Goal: Task Accomplishment & Management: Complete application form

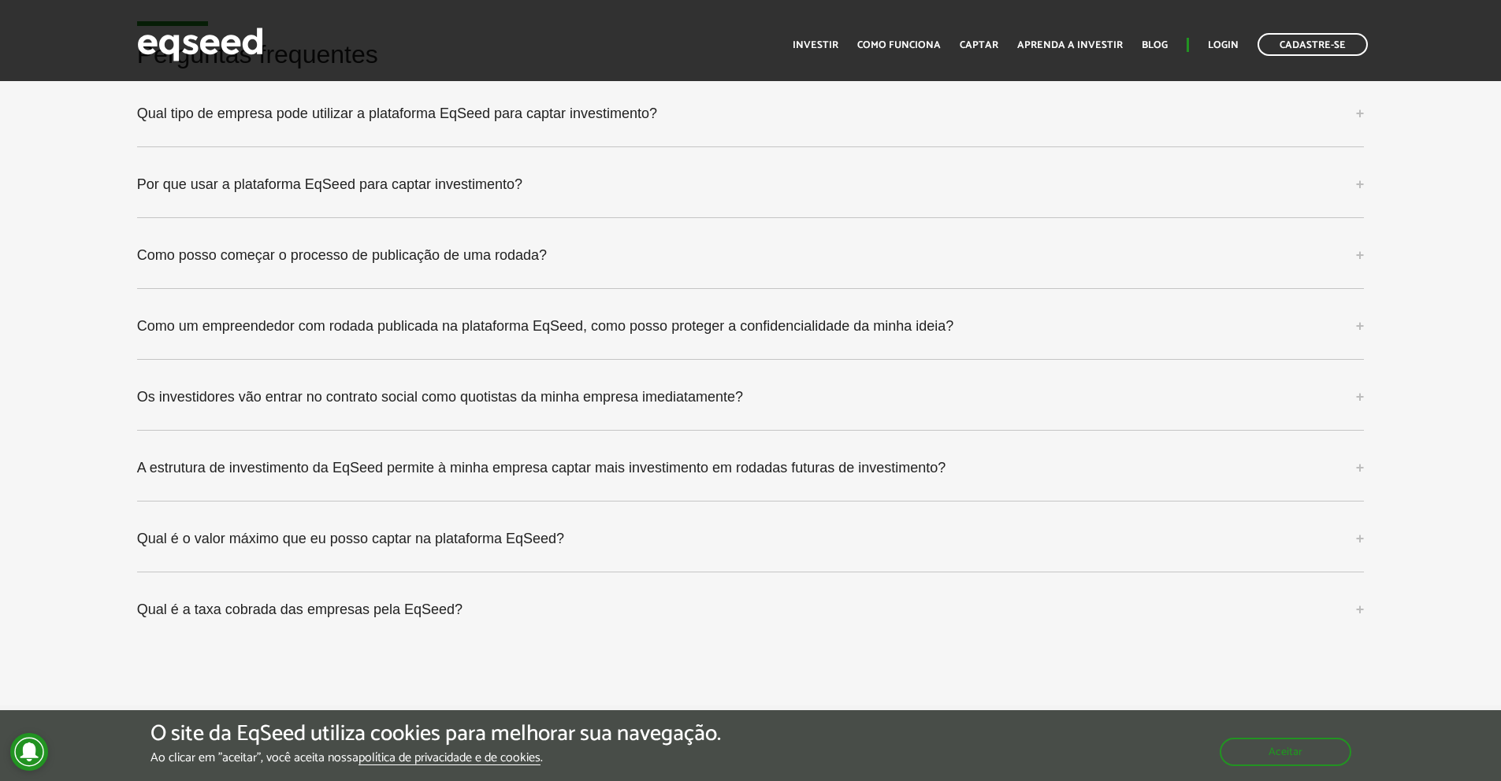
scroll to position [4097, 0]
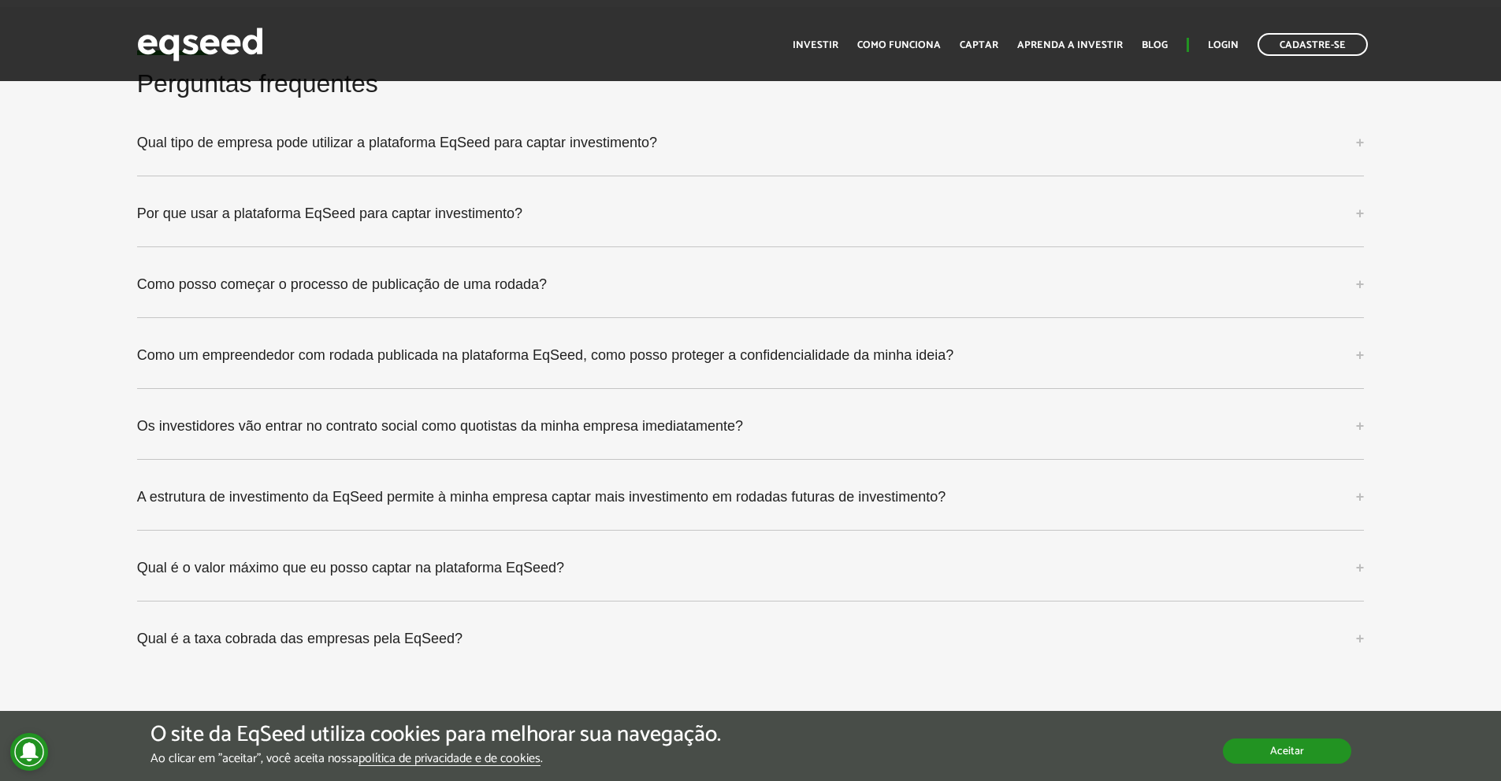
click at [1326, 755] on button "Aceitar" at bounding box center [1287, 751] width 128 height 25
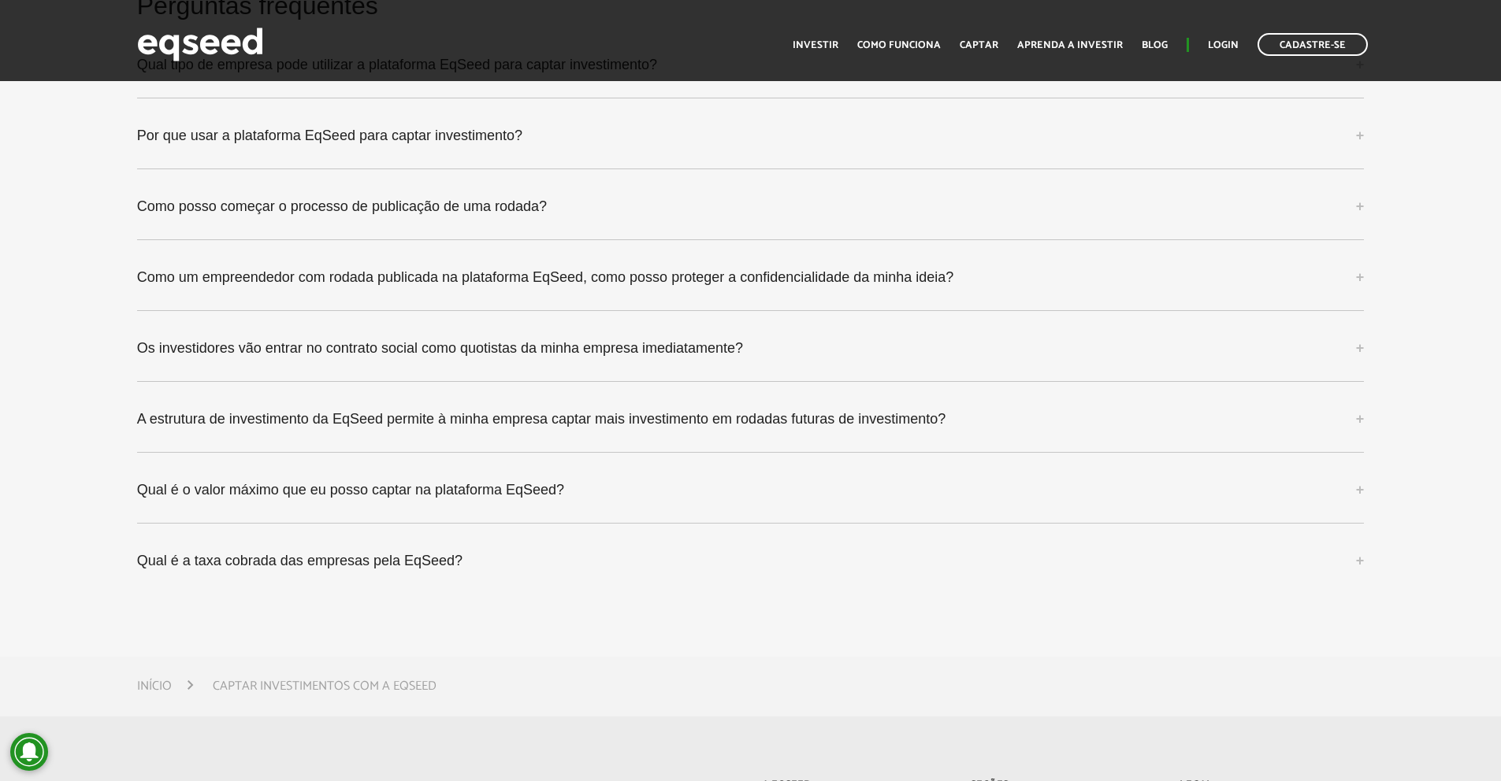
scroll to position [4108, 0]
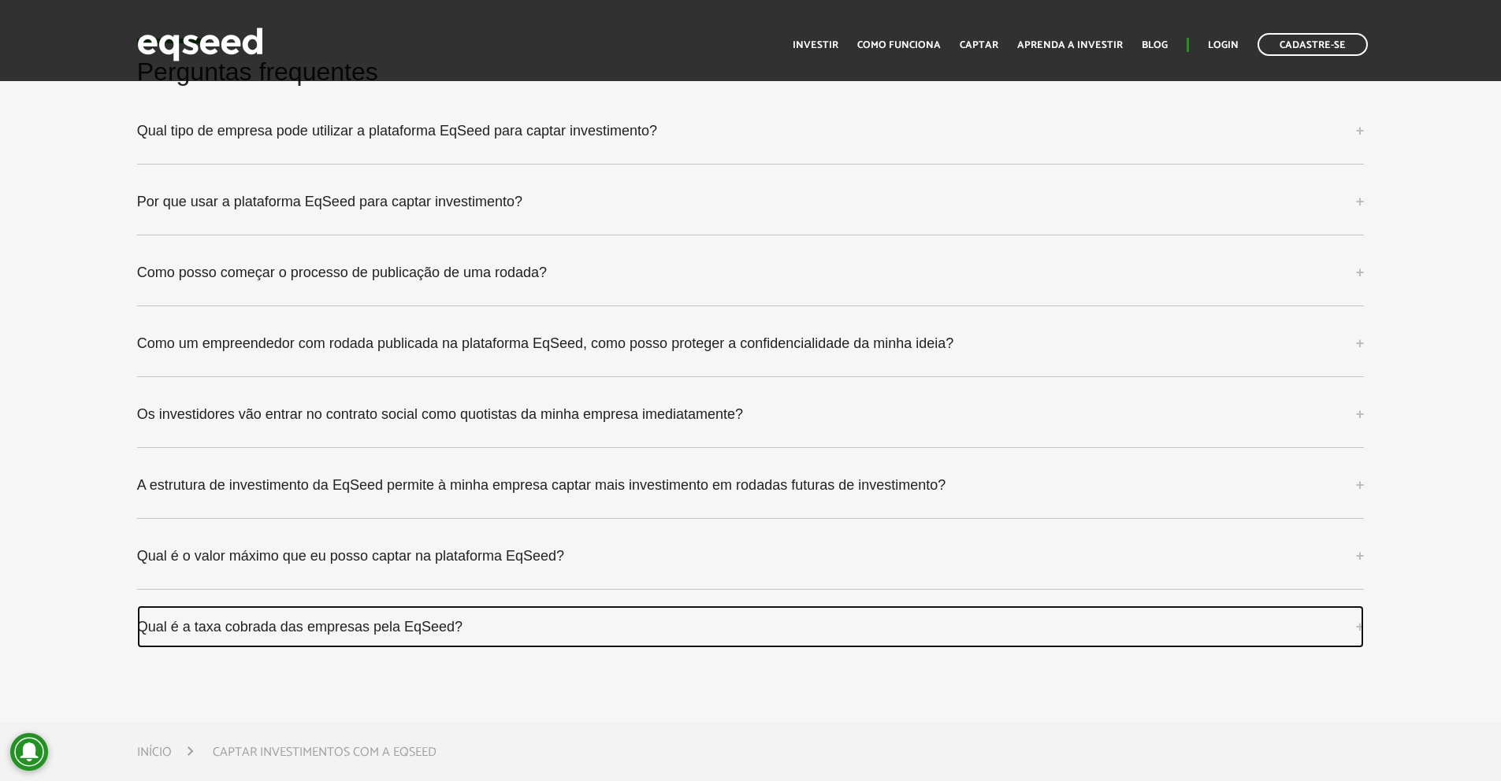
click at [339, 633] on link "Qual é a taxa cobrada das empresas pela EqSeed?" at bounding box center [750, 627] width 1227 height 43
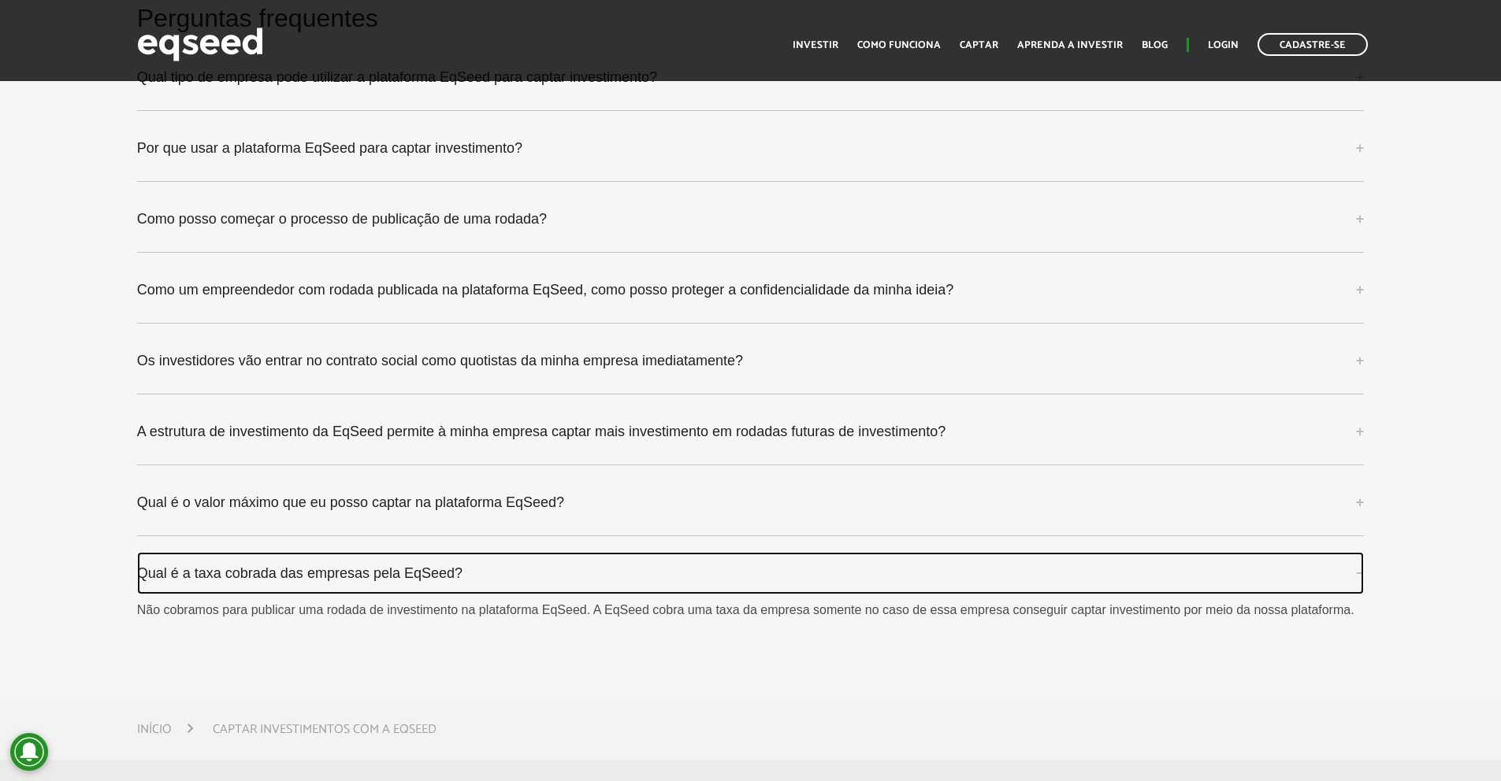
scroll to position [4187, 0]
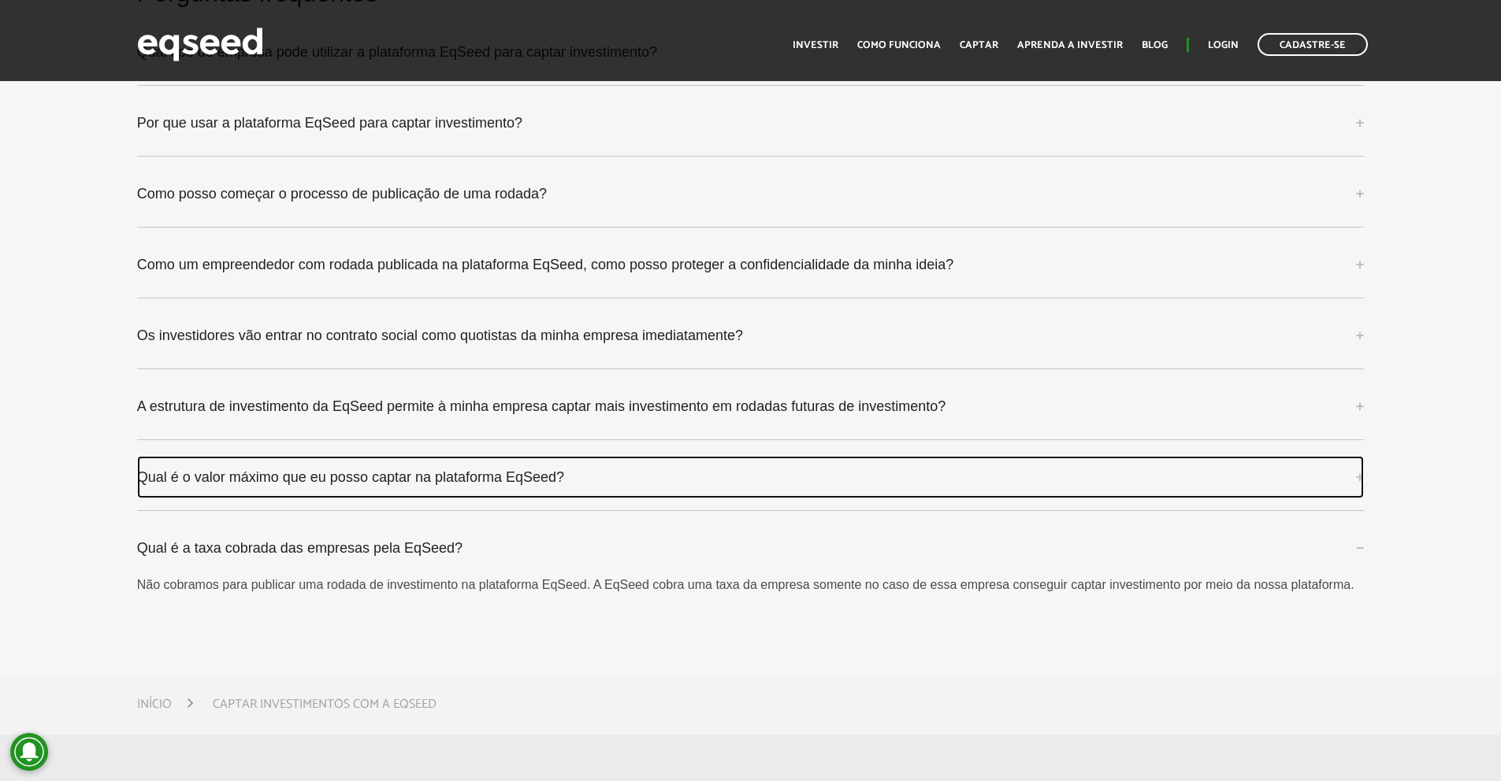
click at [383, 491] on link "Qual é o valor máximo que eu posso captar na plataforma EqSeed?" at bounding box center [750, 477] width 1227 height 43
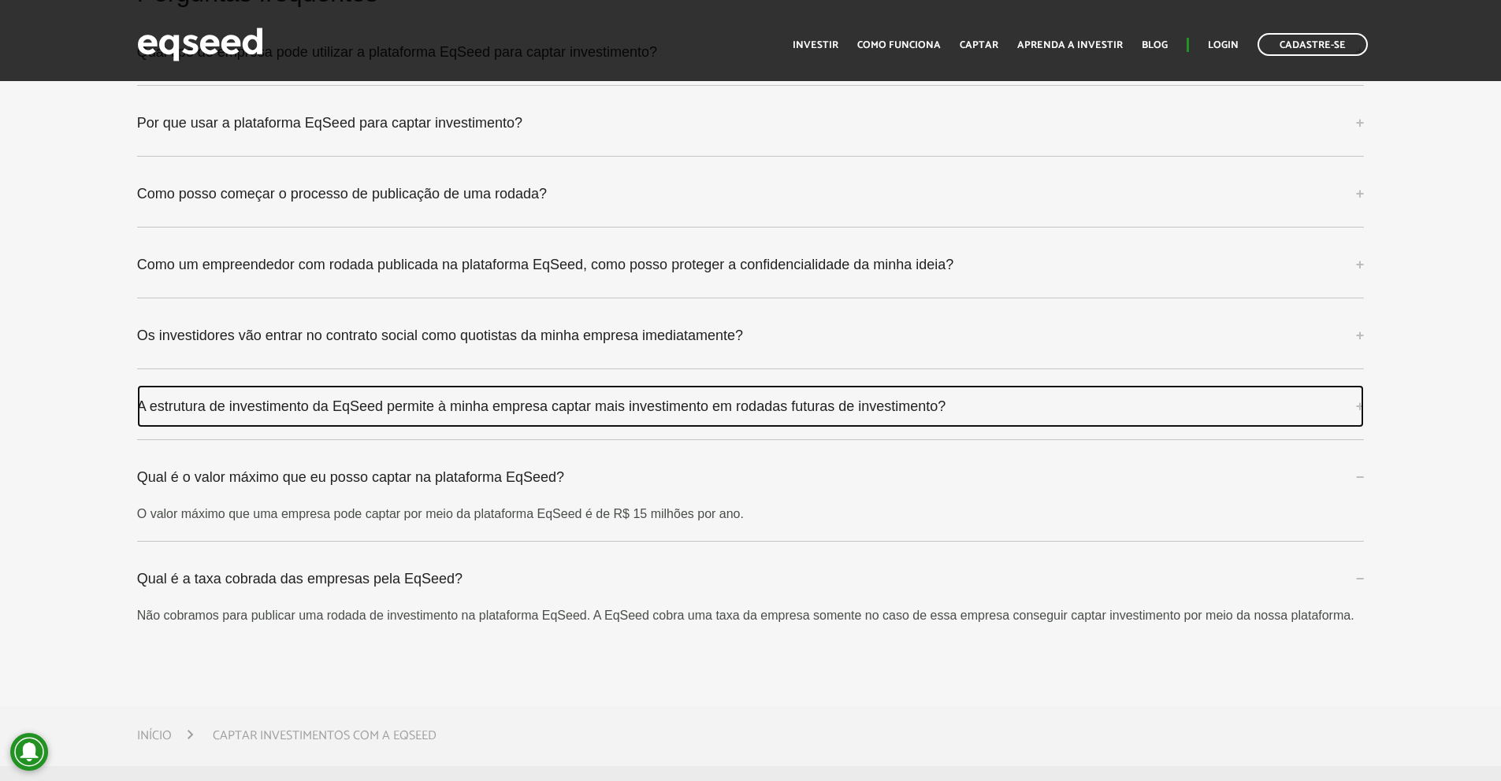
click at [391, 403] on link "A estrutura de investimento da EqSeed permite à minha empresa captar mais inves…" at bounding box center [750, 406] width 1227 height 43
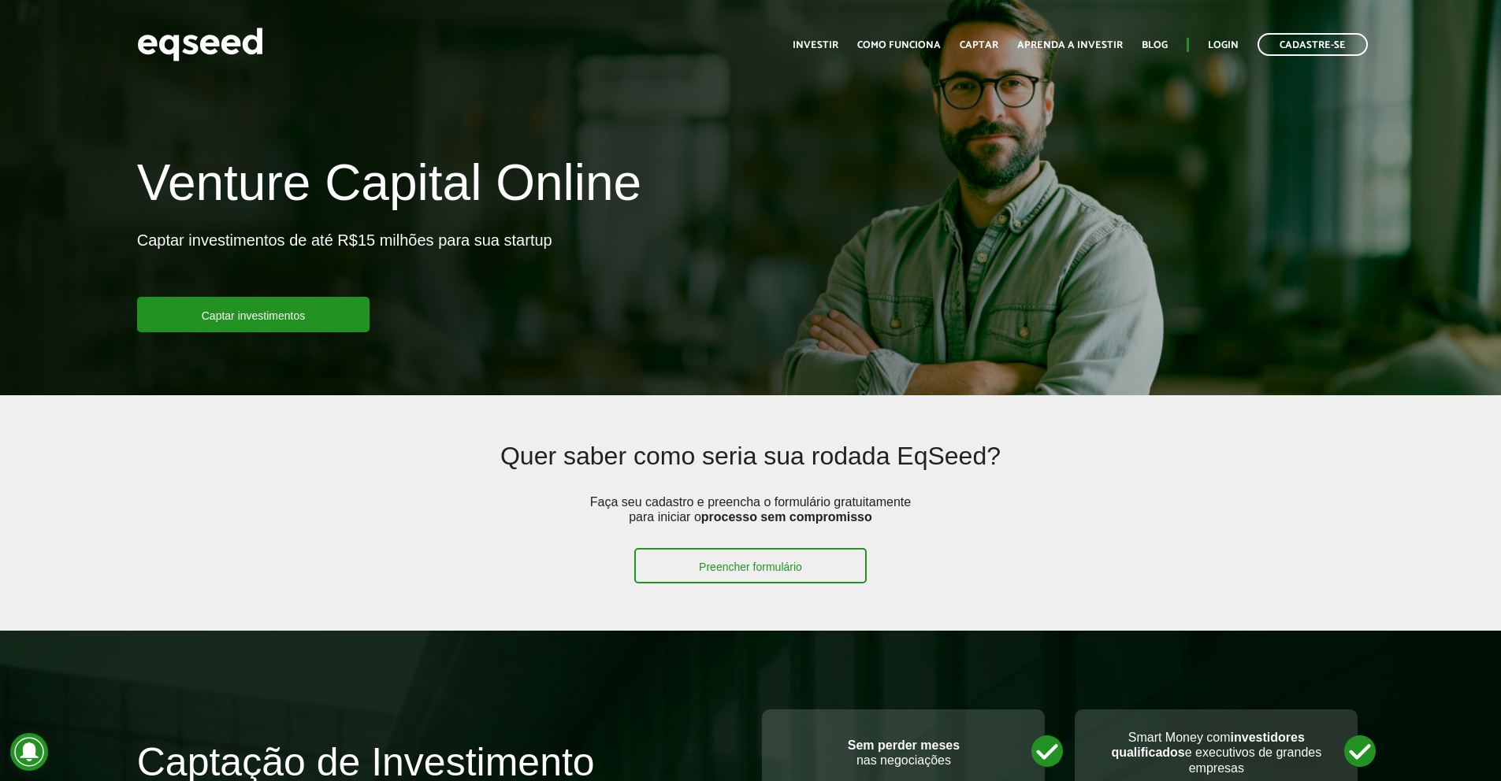
scroll to position [0, 0]
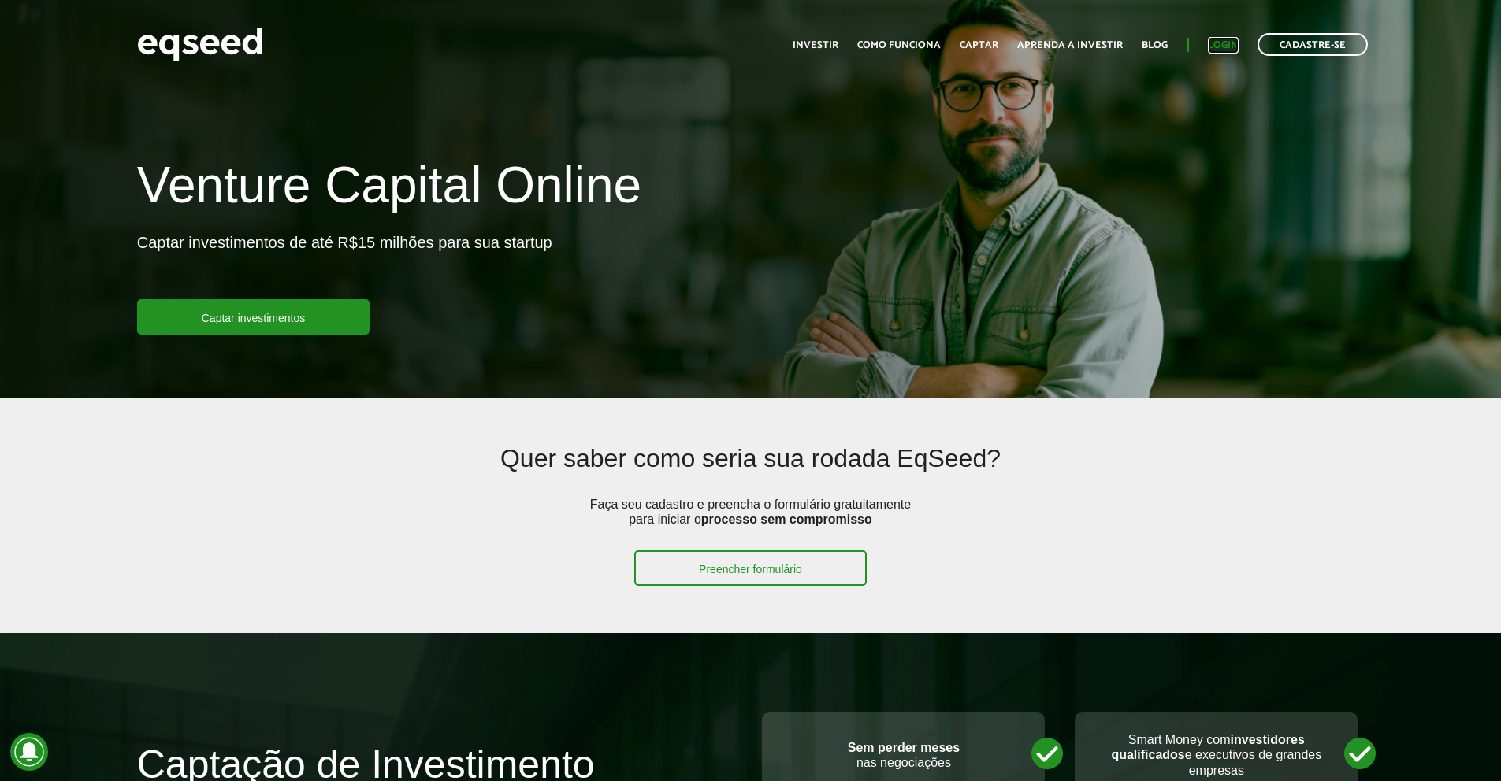
click at [1232, 47] on link "Login" at bounding box center [1223, 45] width 31 height 10
click at [1312, 33] on link "Cadastre-se" at bounding box center [1312, 44] width 110 height 23
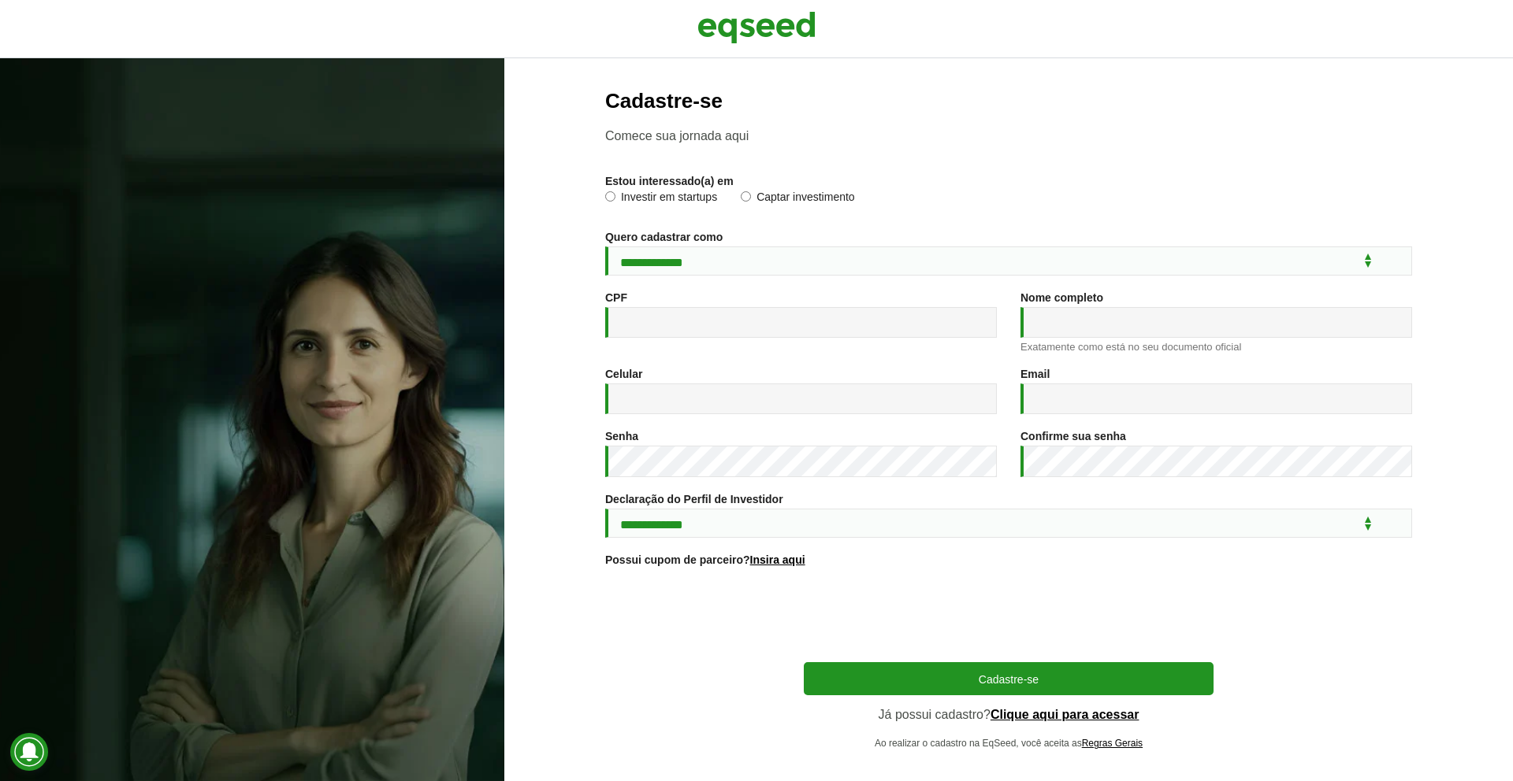
click at [878, 280] on div "**********" at bounding box center [1008, 420] width 807 height 660
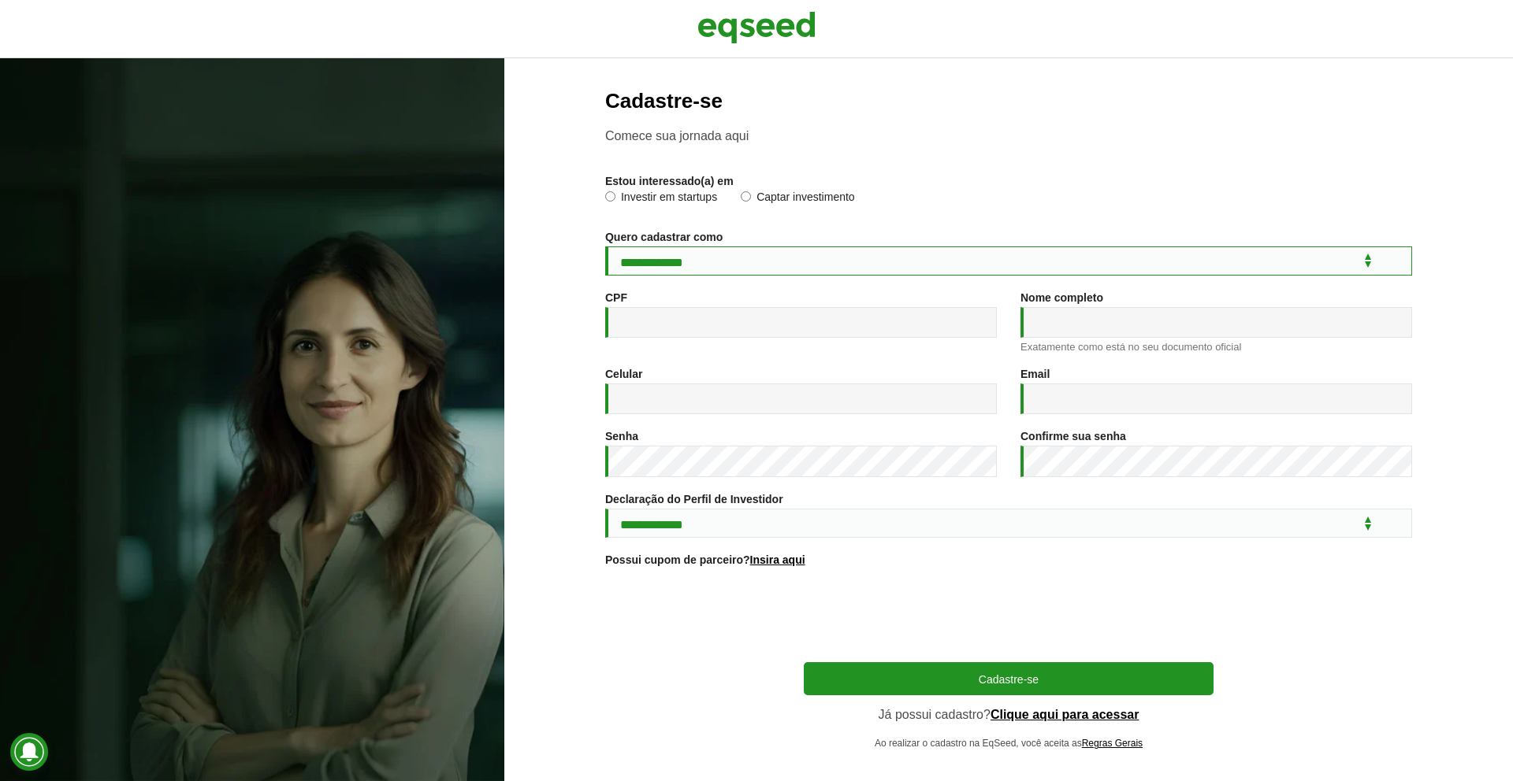
click at [886, 260] on select "**********" at bounding box center [1008, 261] width 807 height 29
click at [886, 259] on select "**********" at bounding box center [1008, 261] width 807 height 29
select select "***"
click at [605, 248] on select "**********" at bounding box center [1008, 261] width 807 height 29
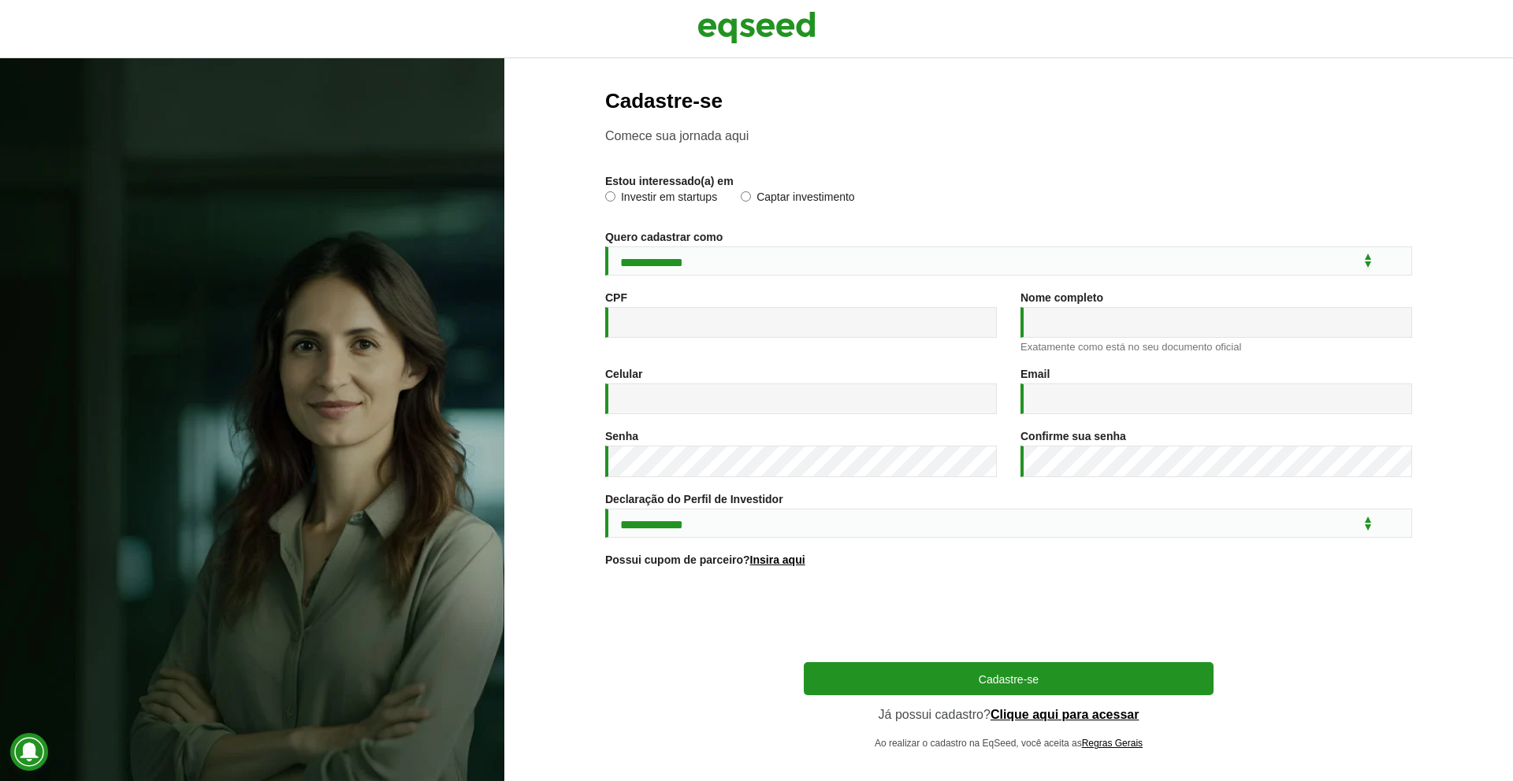
click at [814, 199] on label "Captar investimento" at bounding box center [798, 199] width 114 height 16
click at [831, 350] on div "CPF *" at bounding box center [800, 322] width 415 height 62
click at [850, 330] on input "CPF *" at bounding box center [801, 322] width 392 height 31
type input "**********"
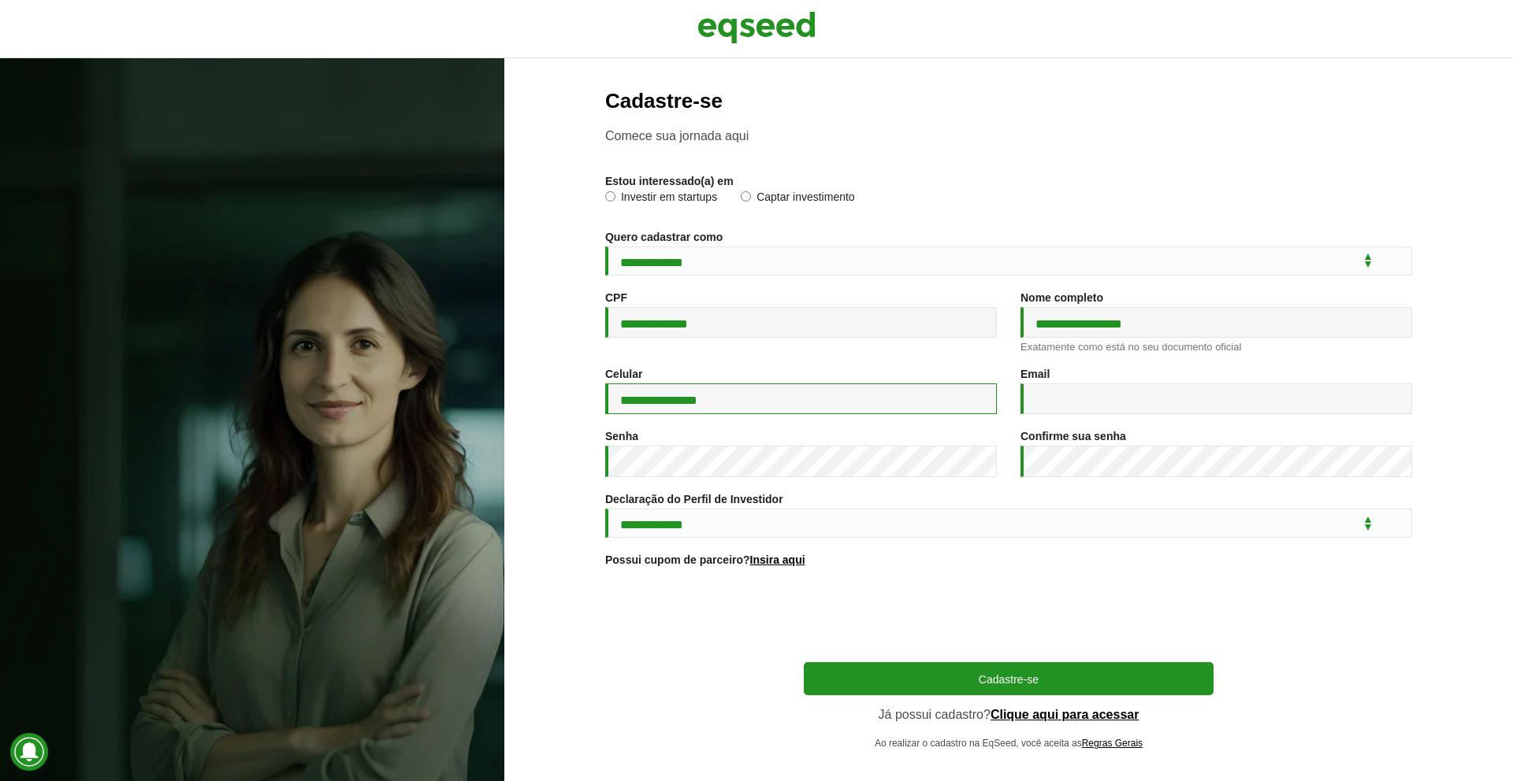
type input "**********"
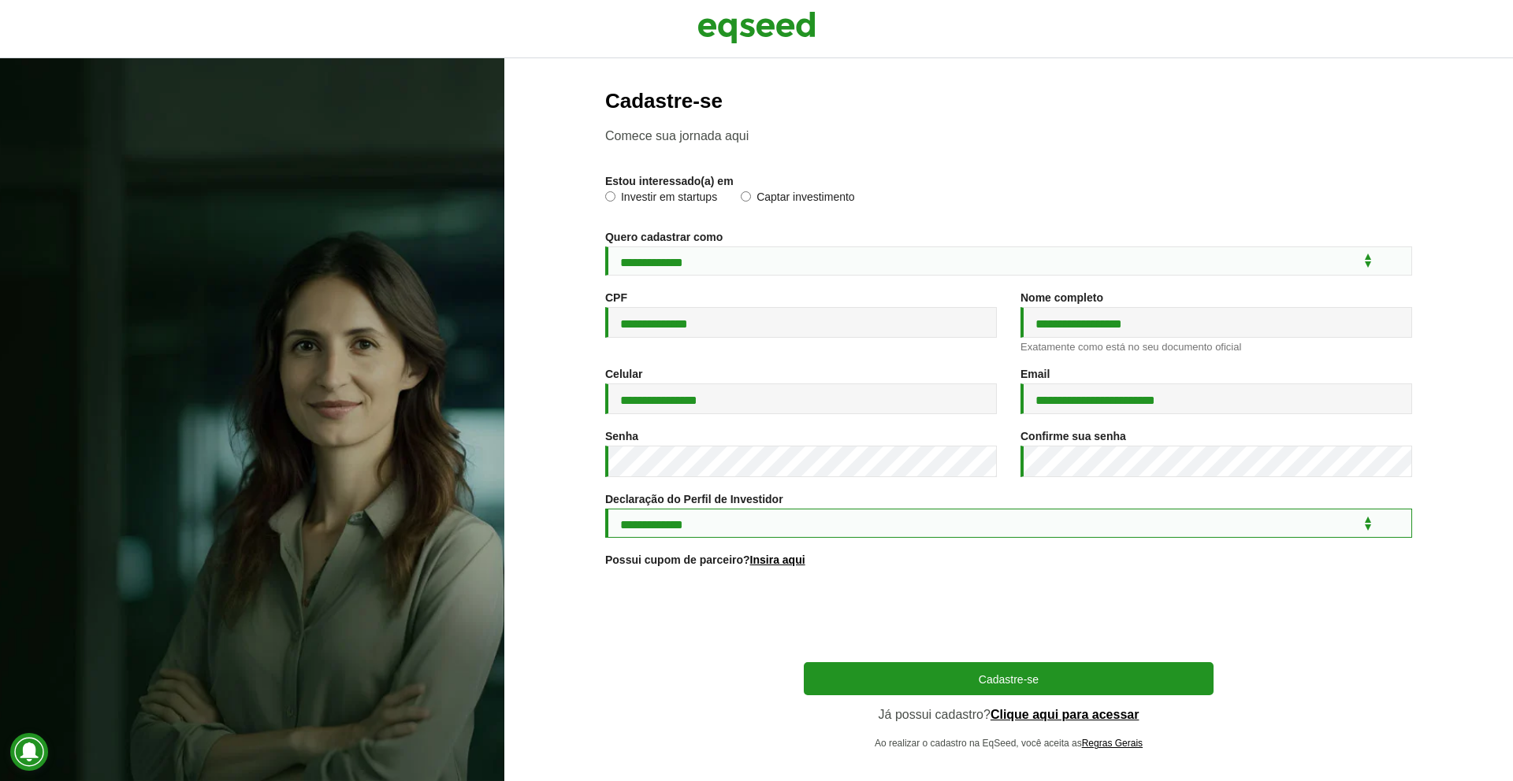
click at [704, 529] on select "**********" at bounding box center [1008, 523] width 807 height 29
select select "***"
click at [605, 518] on select "**********" at bounding box center [1008, 523] width 807 height 29
click at [941, 649] on div at bounding box center [1008, 617] width 239 height 64
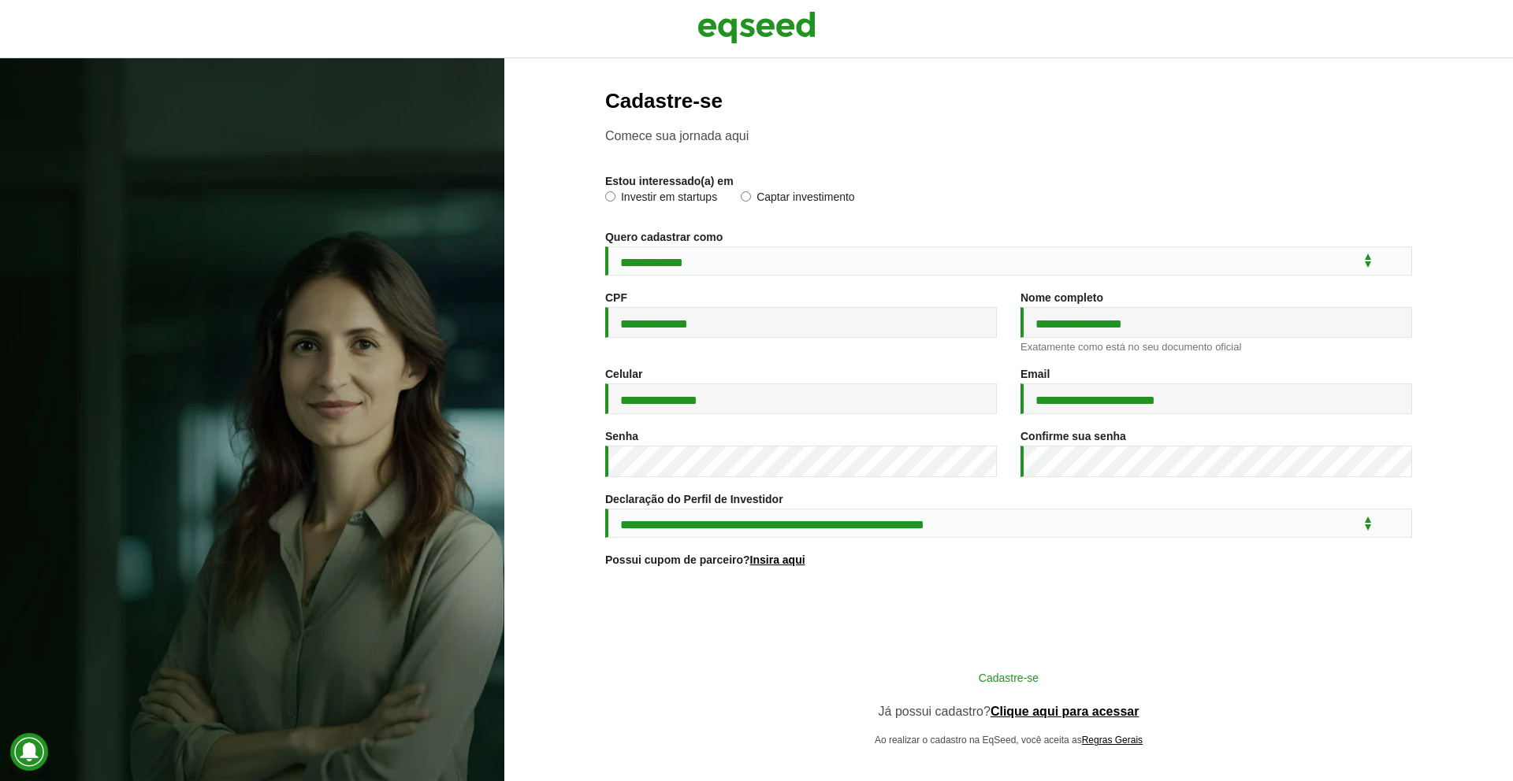
click at [941, 688] on button "Cadastre-se" at bounding box center [1009, 678] width 410 height 30
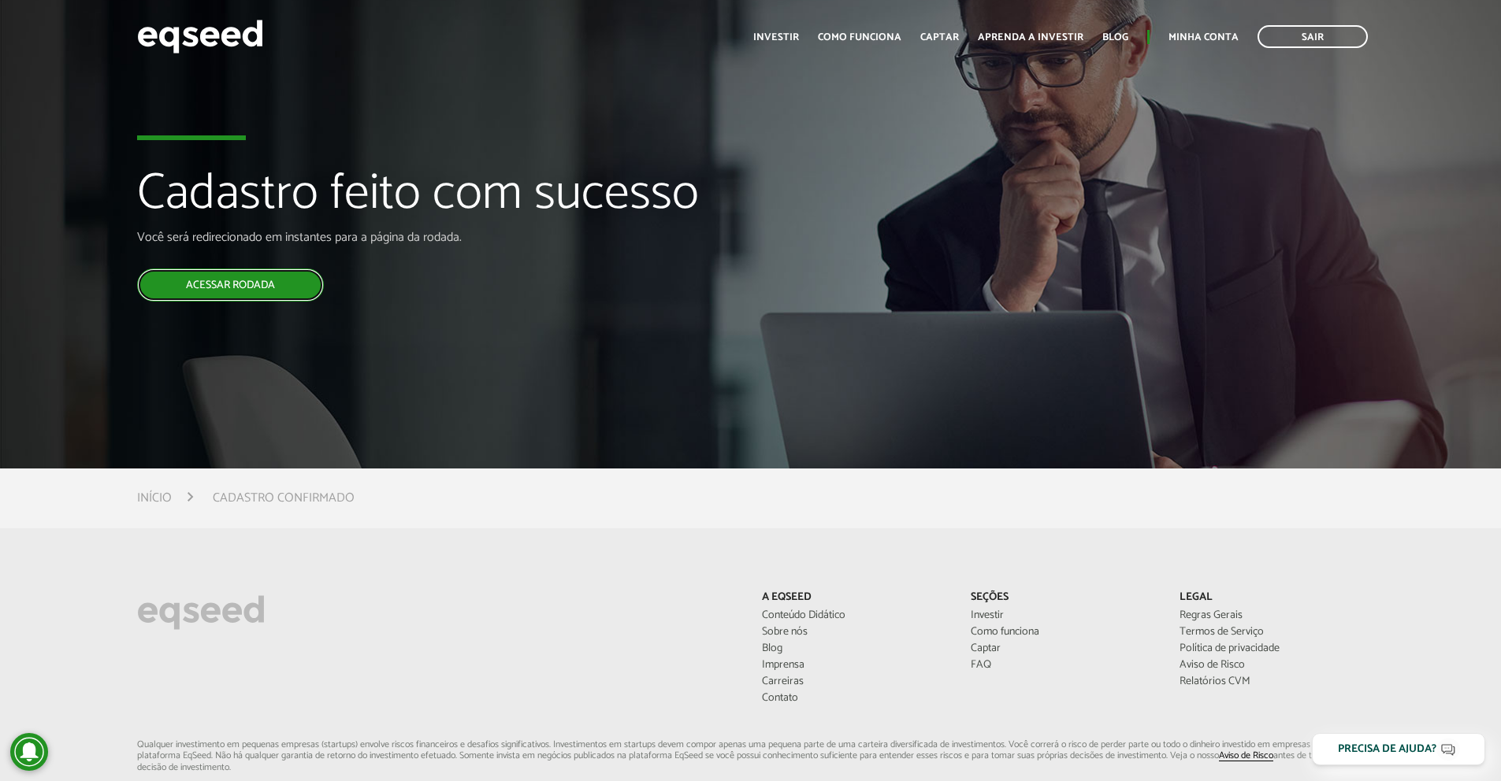
click at [207, 279] on link "Acessar rodada" at bounding box center [230, 285] width 187 height 33
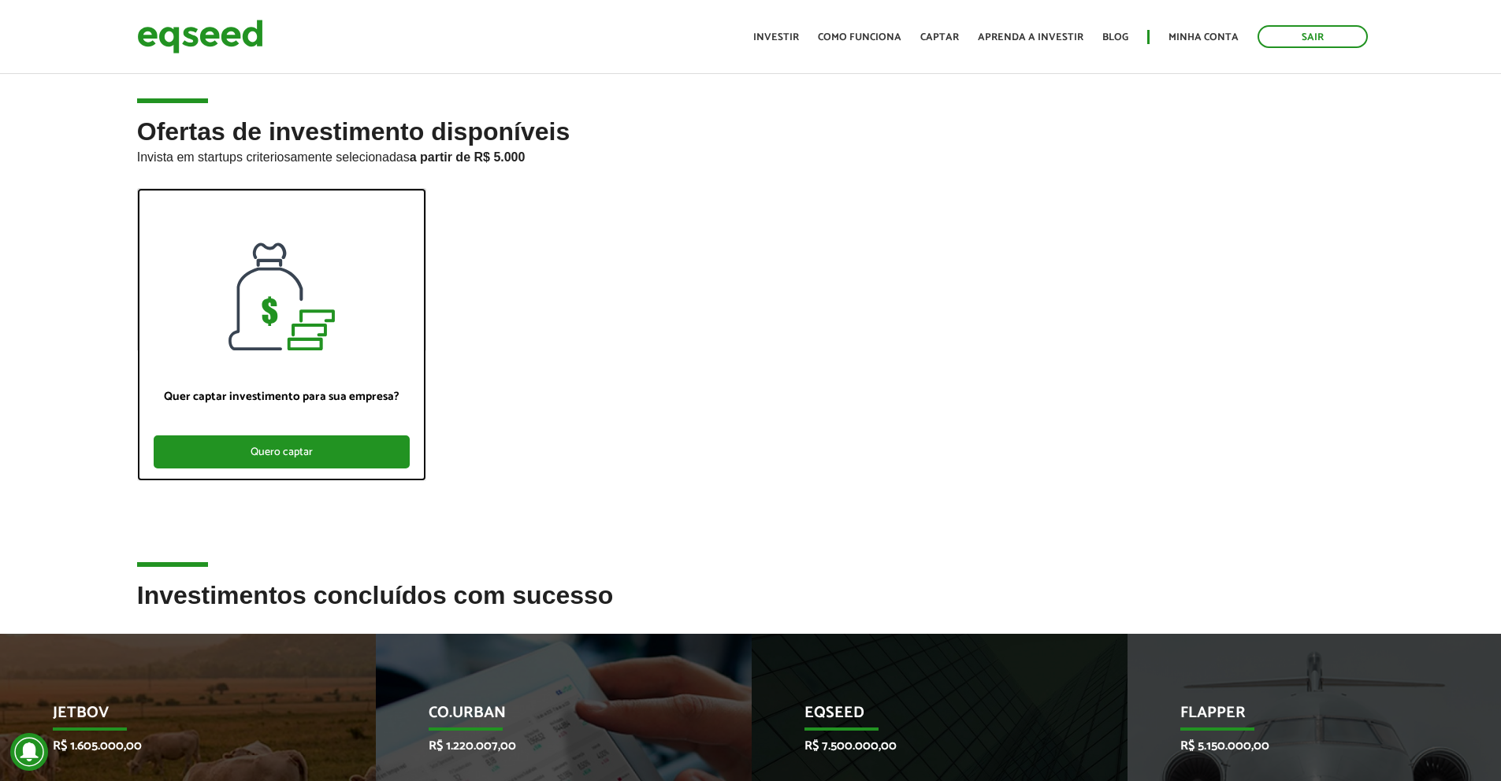
click at [306, 463] on div "Quero captar" at bounding box center [282, 452] width 256 height 33
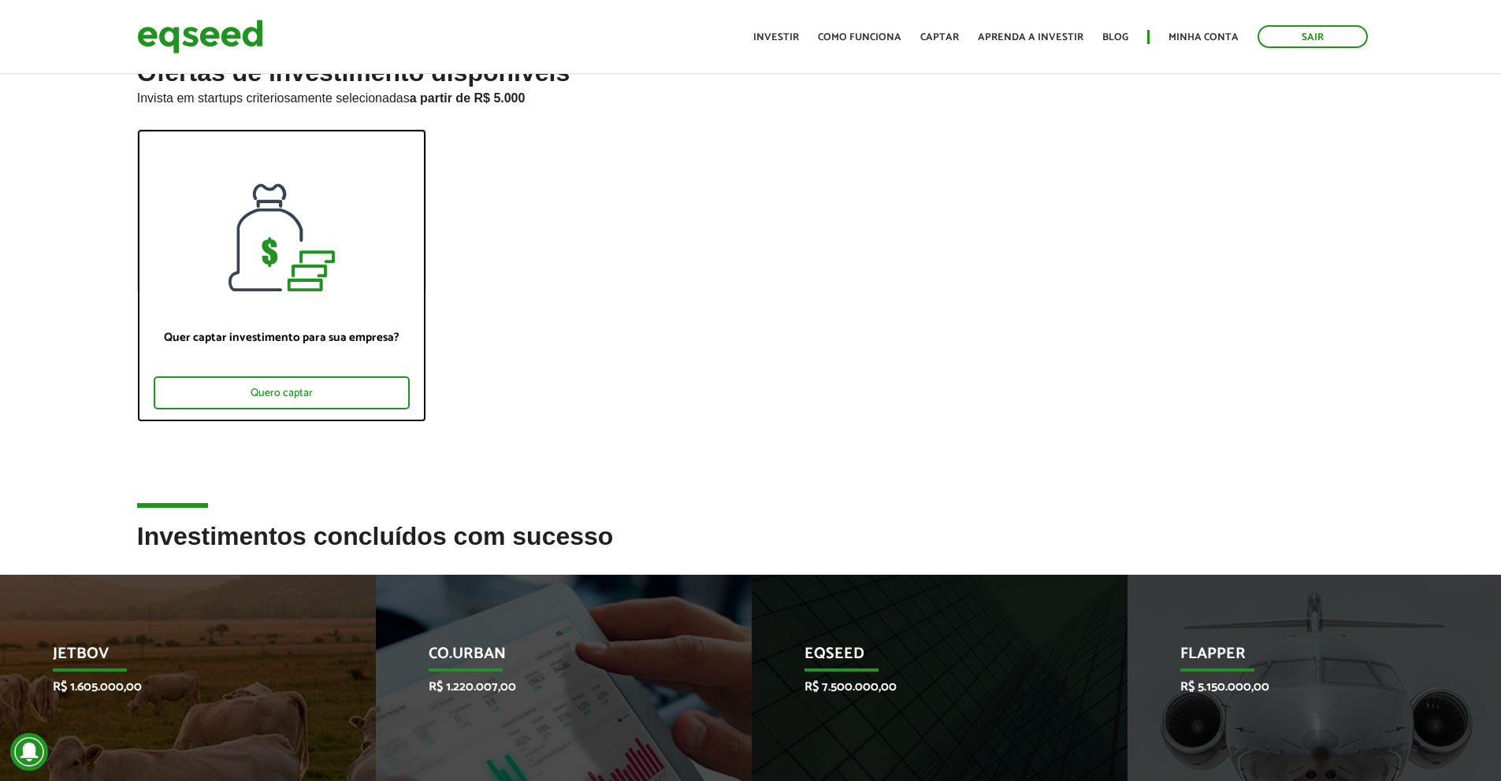
scroll to position [79, 0]
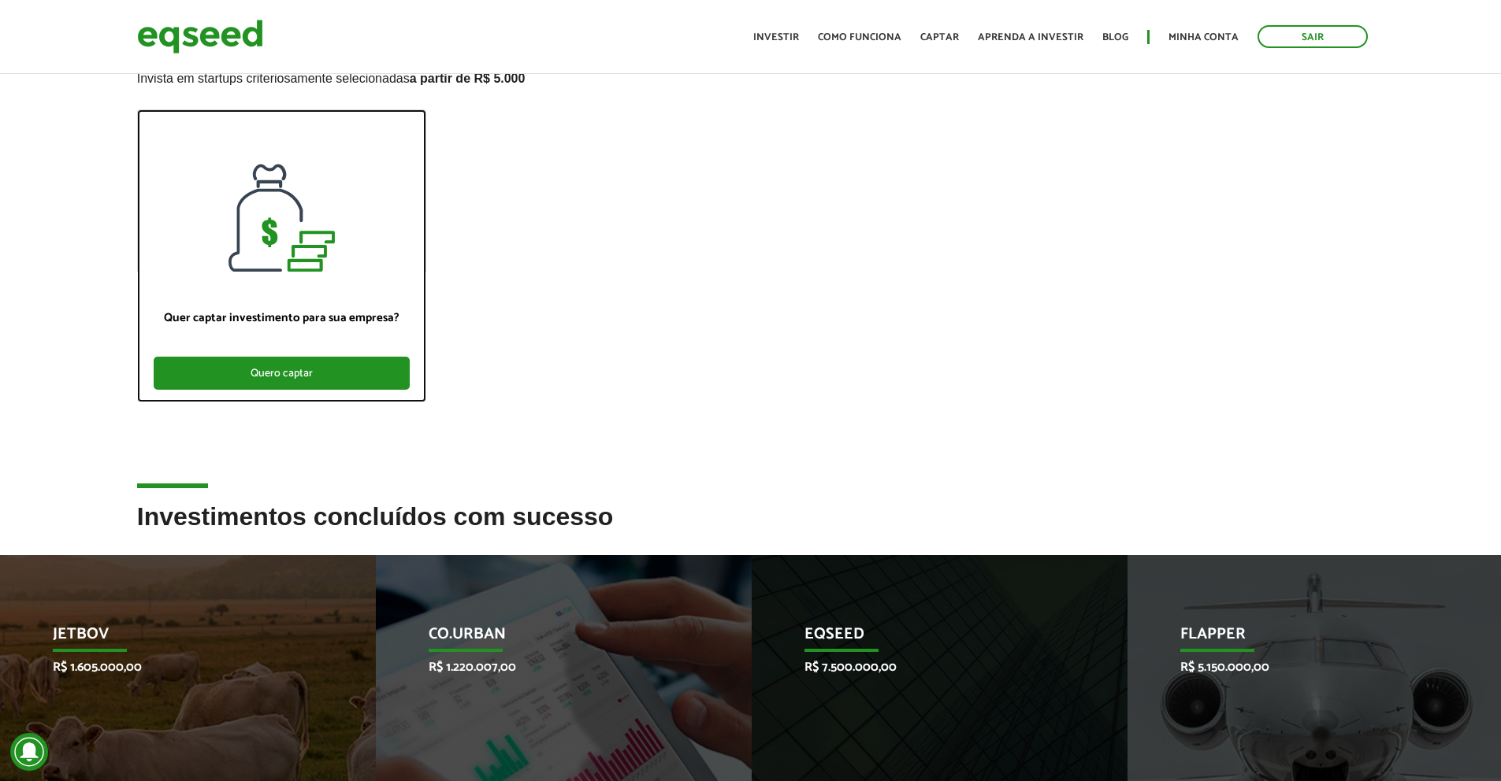
click at [392, 390] on div "Quero captar" at bounding box center [282, 373] width 256 height 33
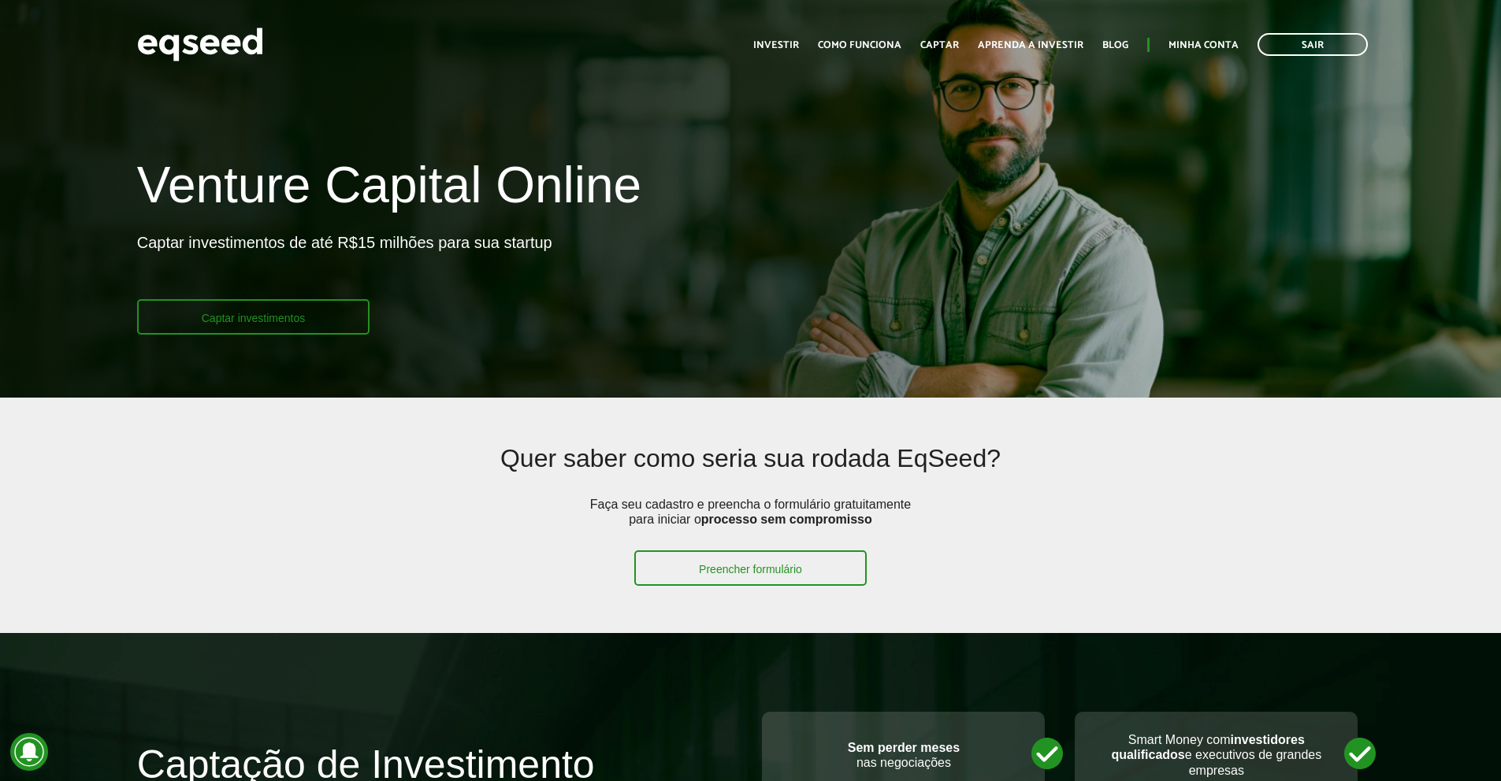
click at [320, 319] on link "Captar investimentos" at bounding box center [253, 316] width 233 height 35
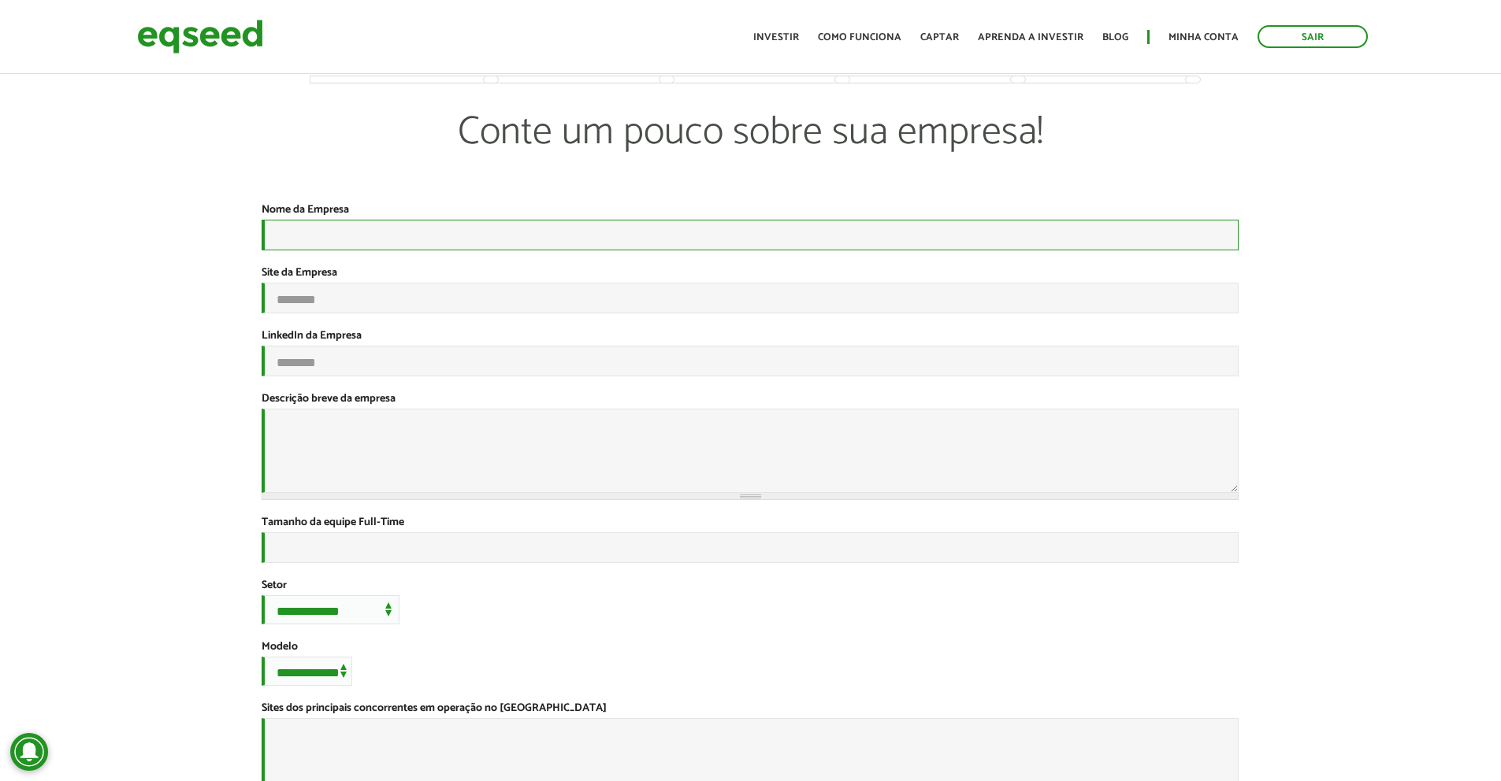
click at [481, 225] on input "Nome da Empresa *" at bounding box center [750, 235] width 977 height 31
type input "******"
type input "**********"
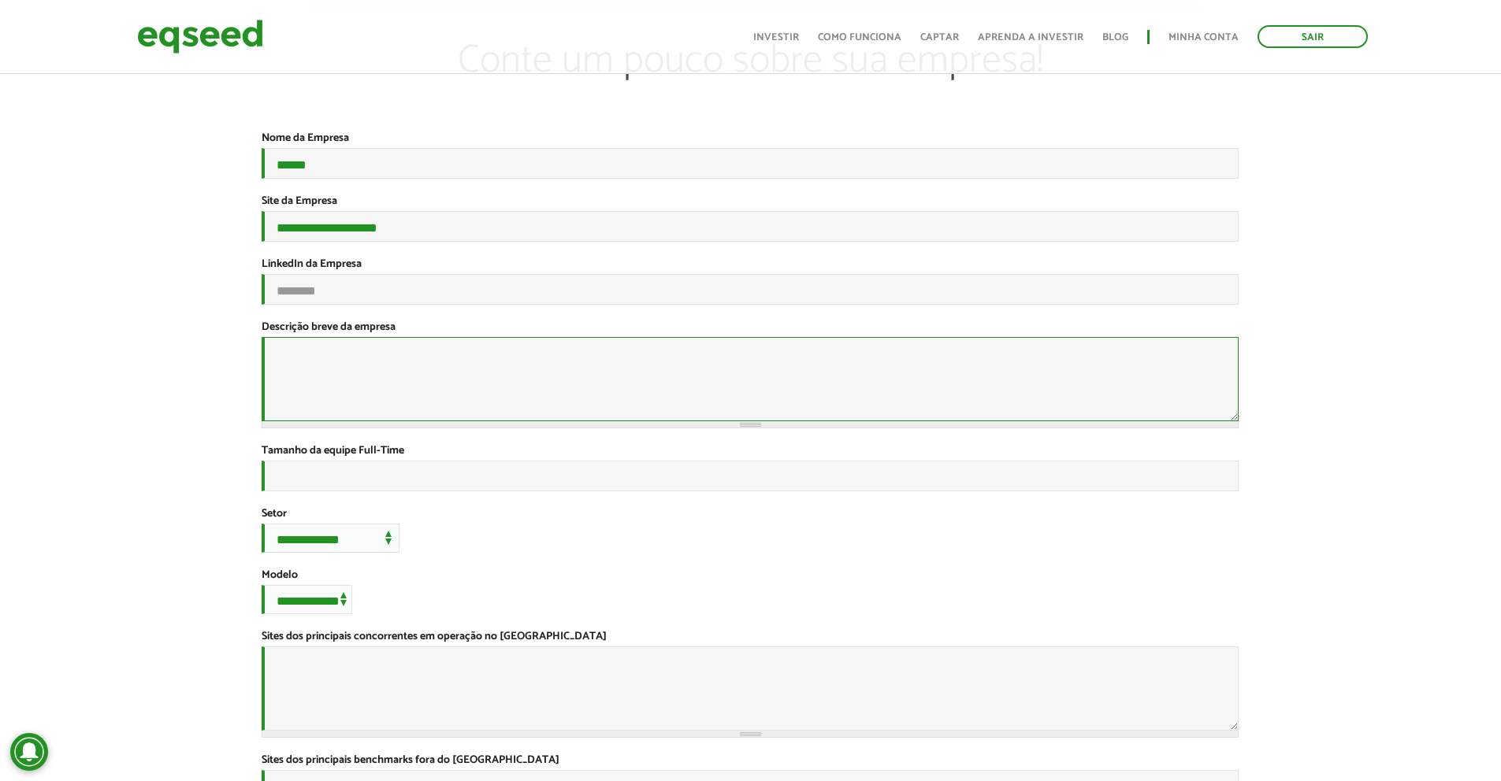
scroll to position [236, 0]
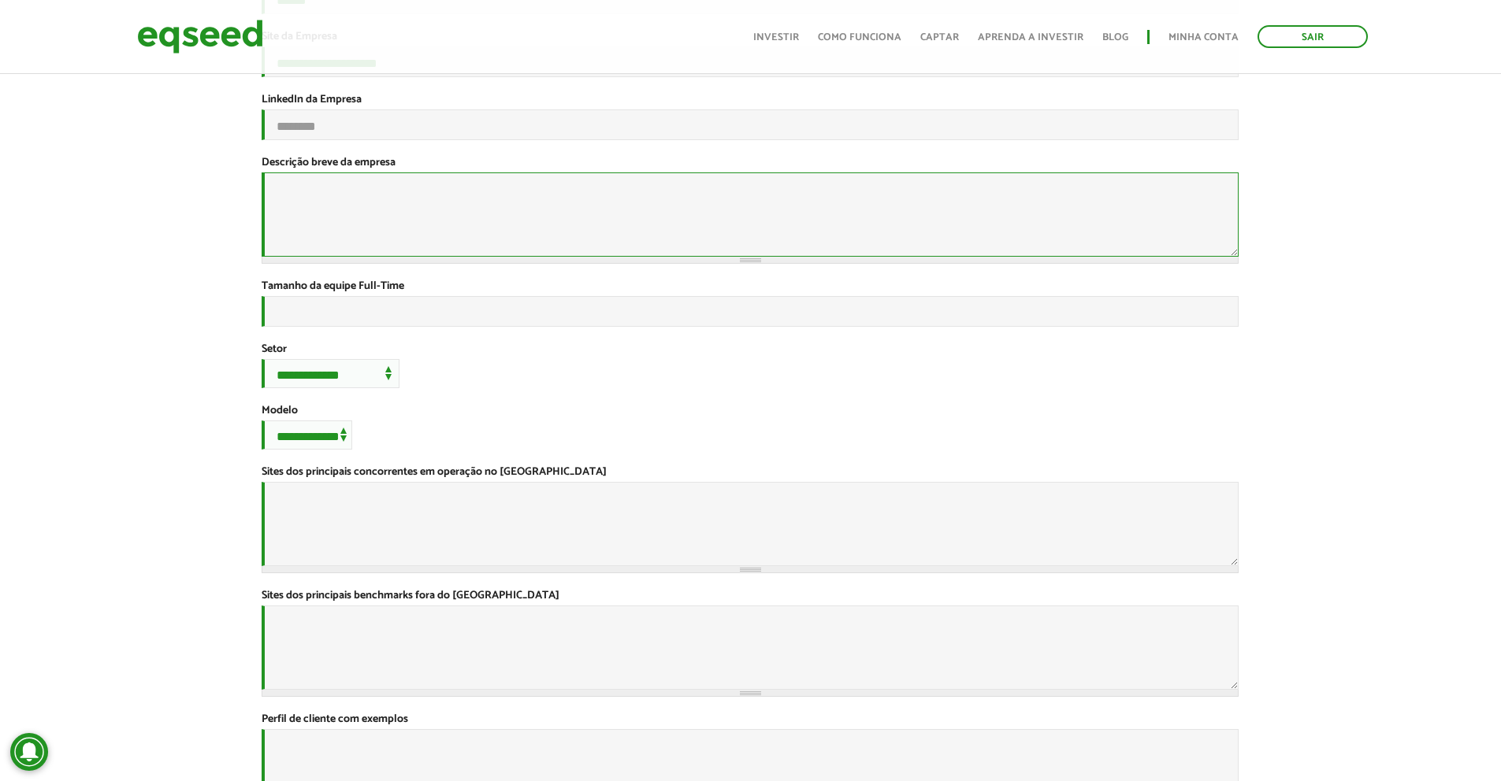
paste textarea "**********"
type textarea "**********"
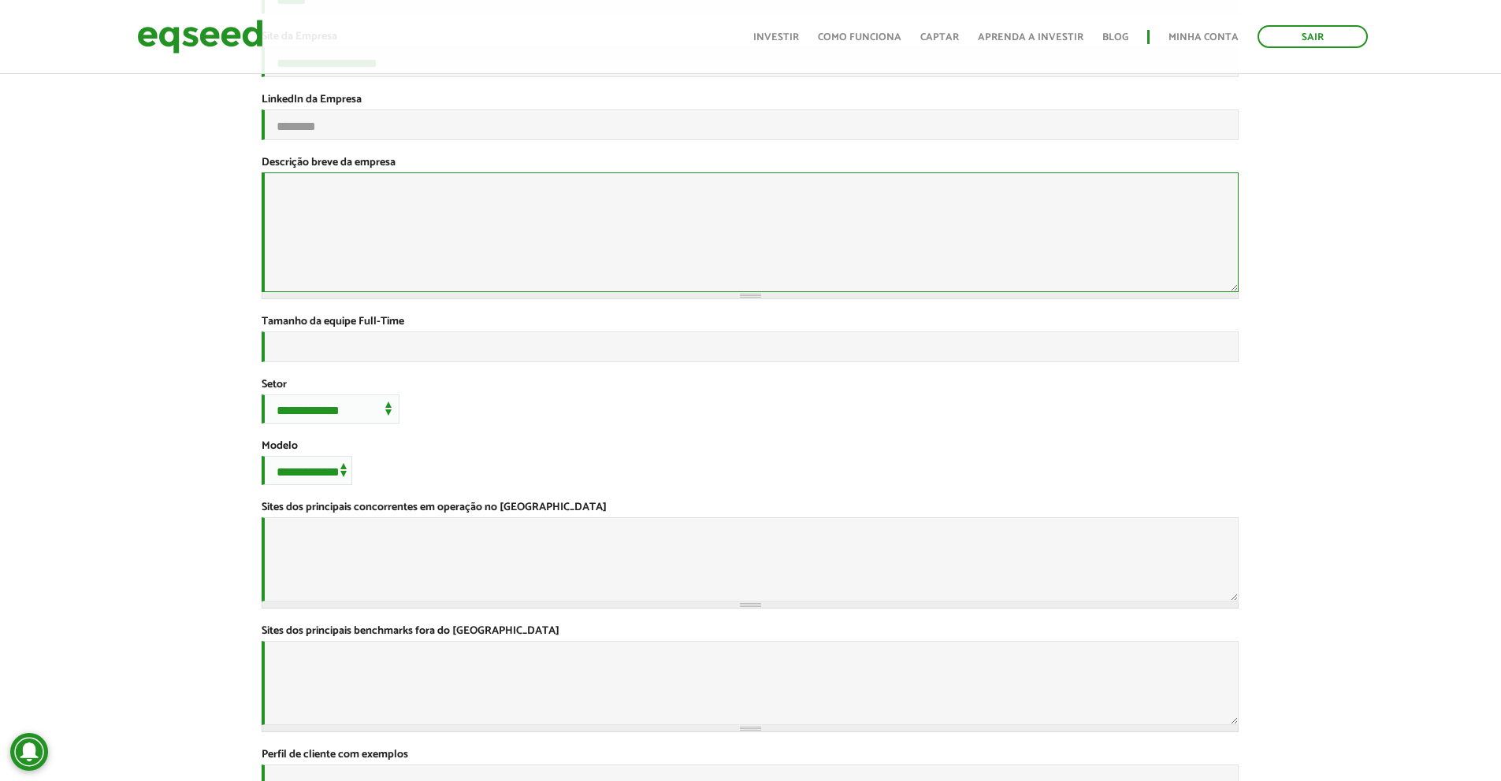
scroll to position [0, 0]
paste textarea "**********"
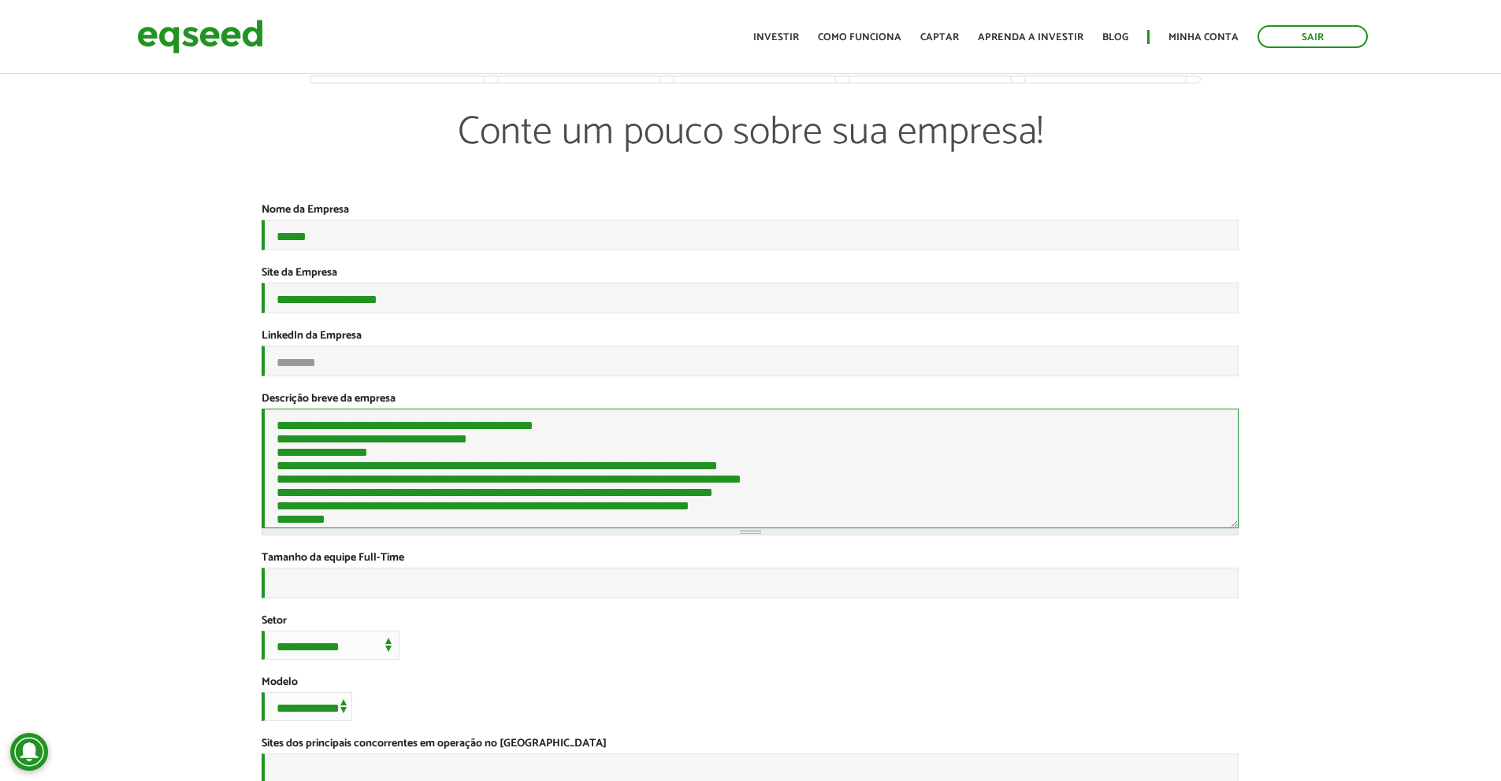
click at [767, 433] on textarea "Descrição breve da empresa *" at bounding box center [750, 469] width 977 height 120
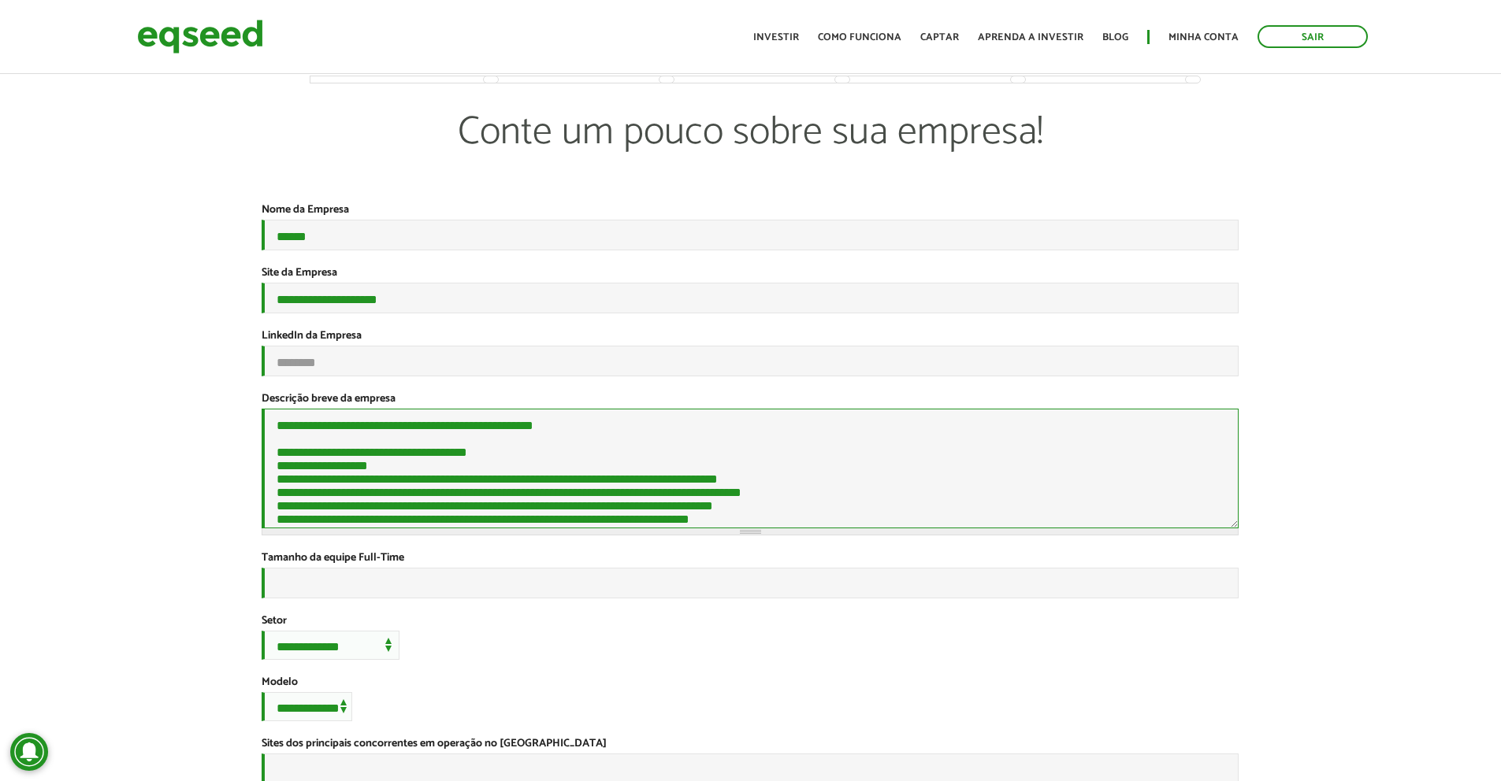
click at [592, 475] on textarea "Descrição breve da empresa *" at bounding box center [750, 469] width 977 height 120
drag, startPoint x: 550, startPoint y: 517, endPoint x: 574, endPoint y: 481, distance: 42.6
click at [551, 515] on textarea "Descrição breve da empresa *" at bounding box center [750, 469] width 977 height 120
click at [574, 481] on textarea "Descrição breve da empresa *" at bounding box center [750, 469] width 977 height 120
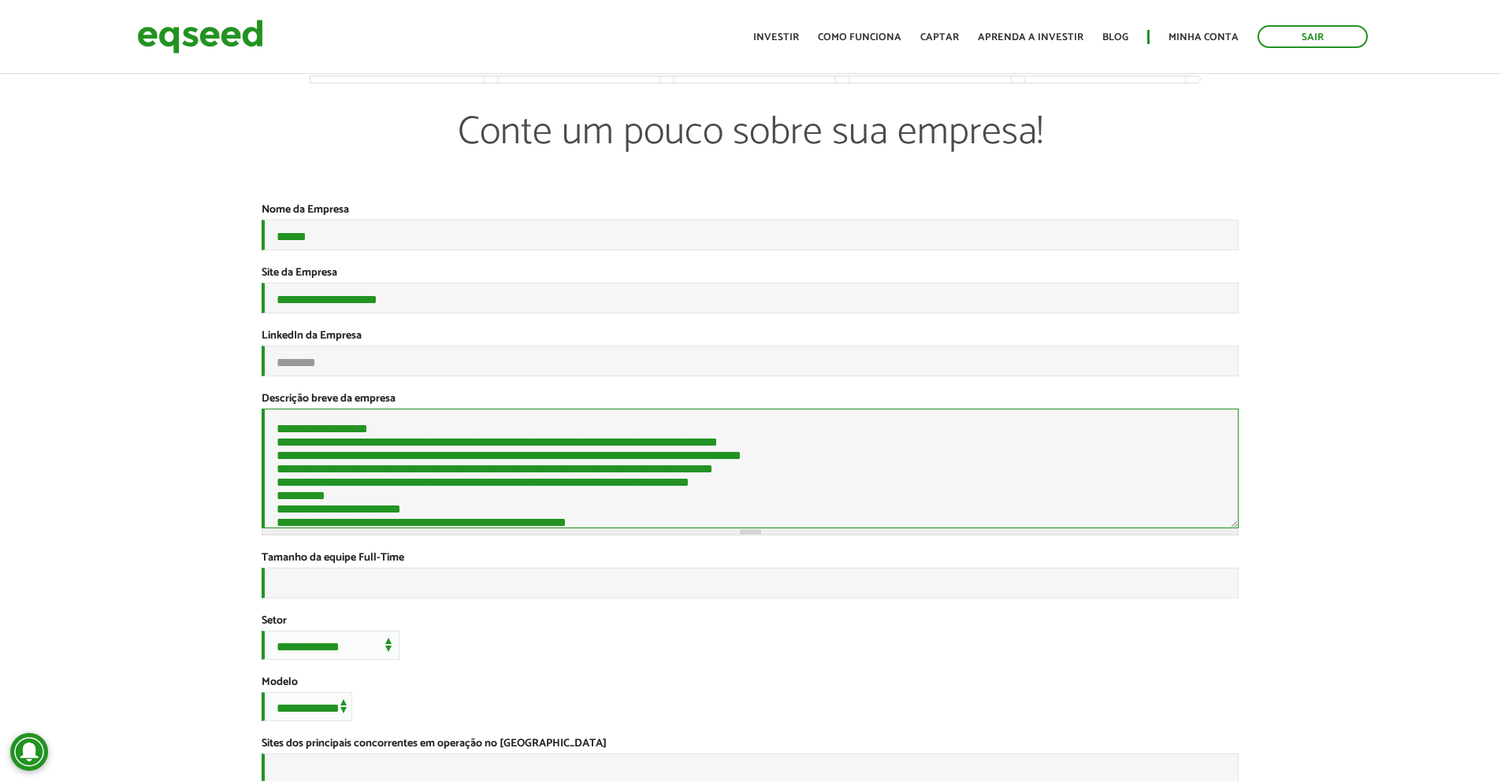
scroll to position [79, 0]
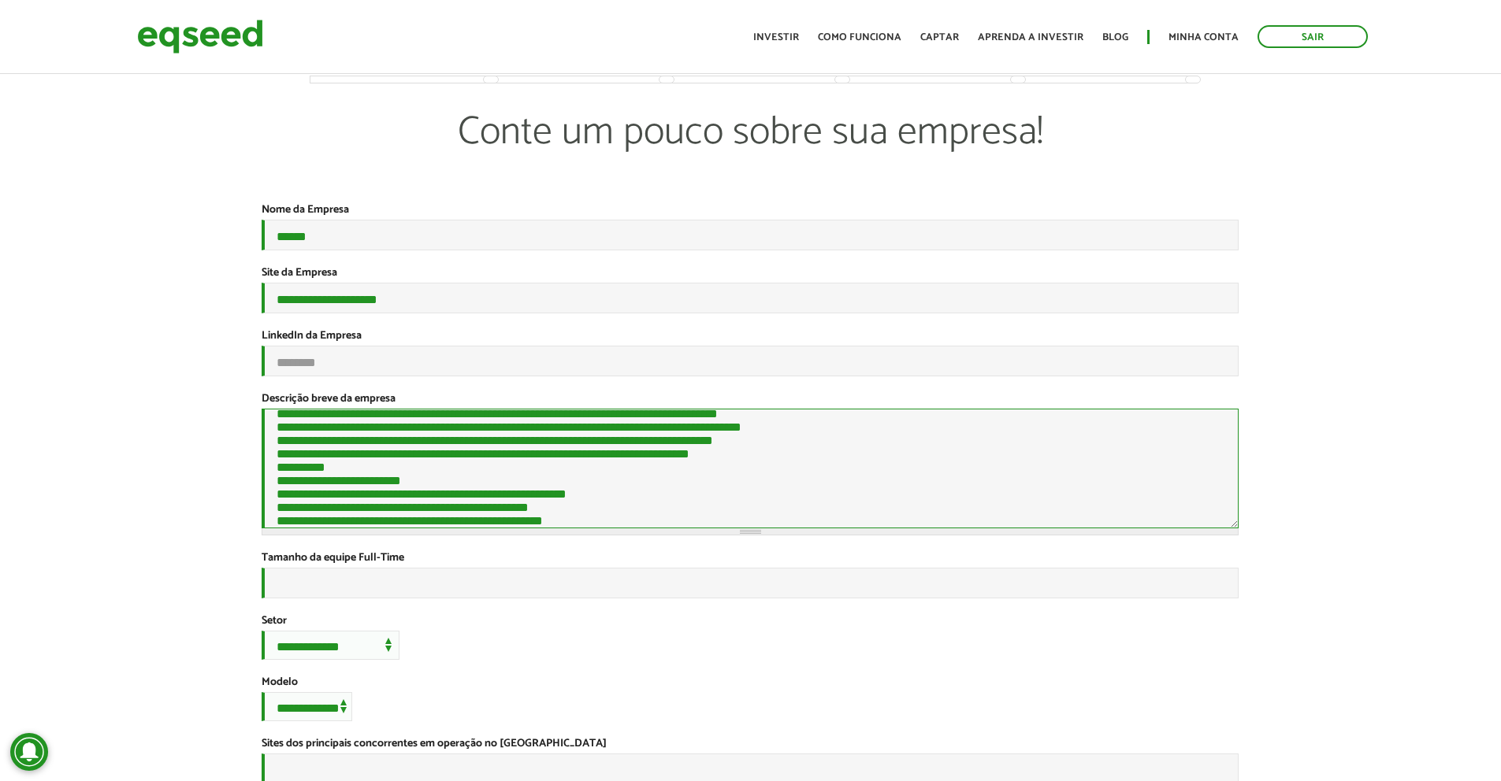
click at [444, 460] on textarea "Descrição breve da empresa *" at bounding box center [750, 469] width 977 height 120
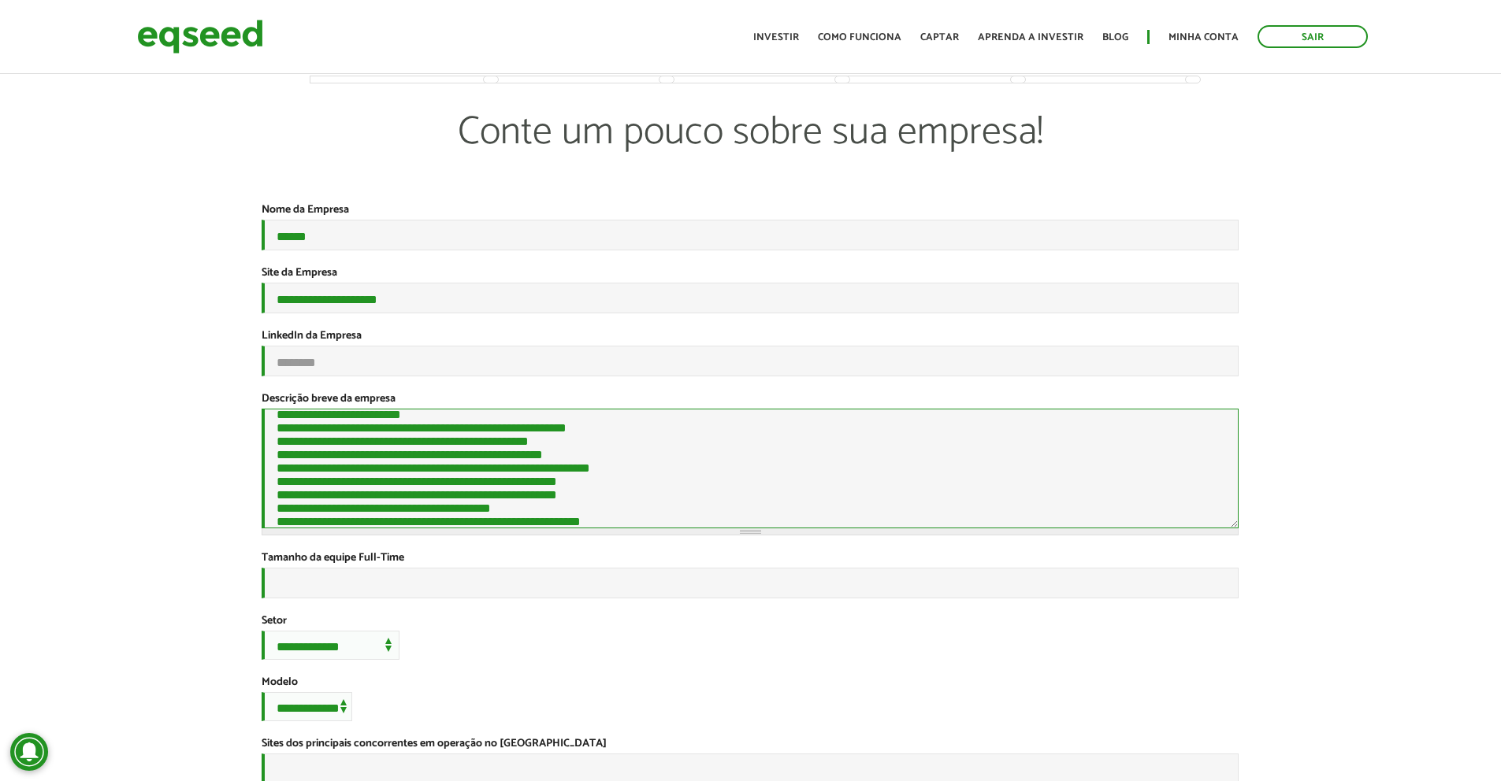
scroll to position [178, 0]
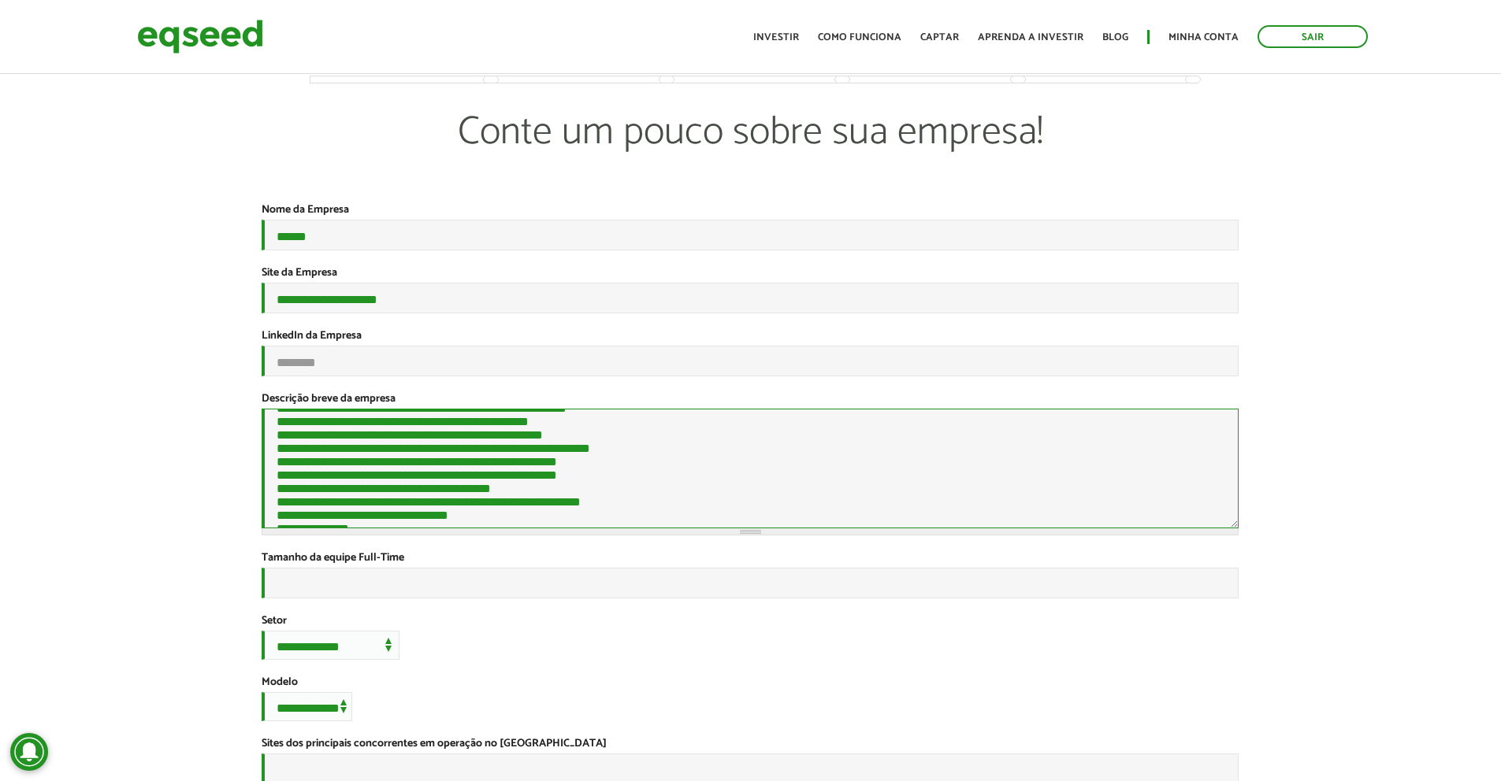
click at [811, 473] on textarea "Descrição breve da empresa *" at bounding box center [750, 469] width 977 height 120
click at [514, 524] on textarea "Descrição breve da empresa *" at bounding box center [750, 469] width 977 height 120
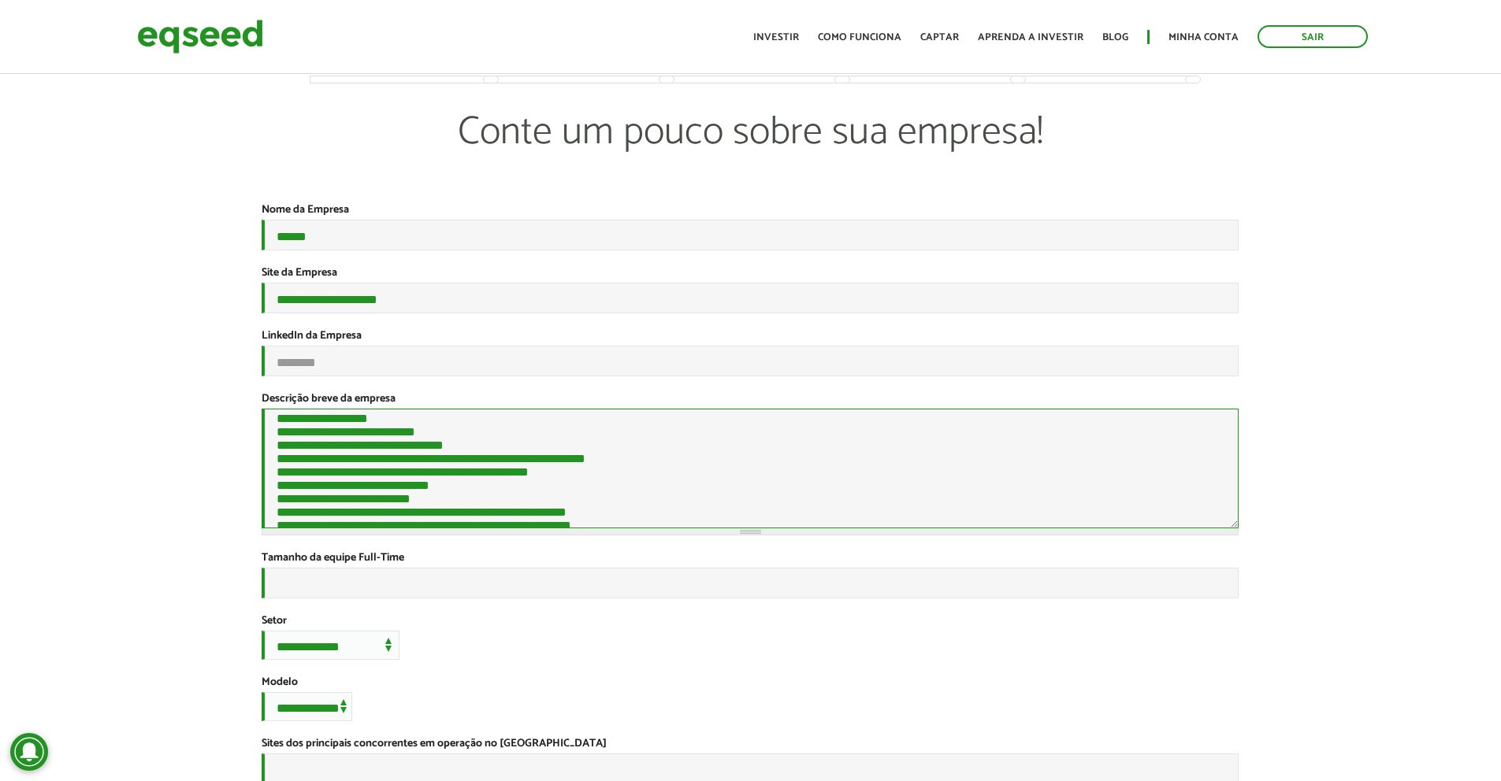
scroll to position [414, 0]
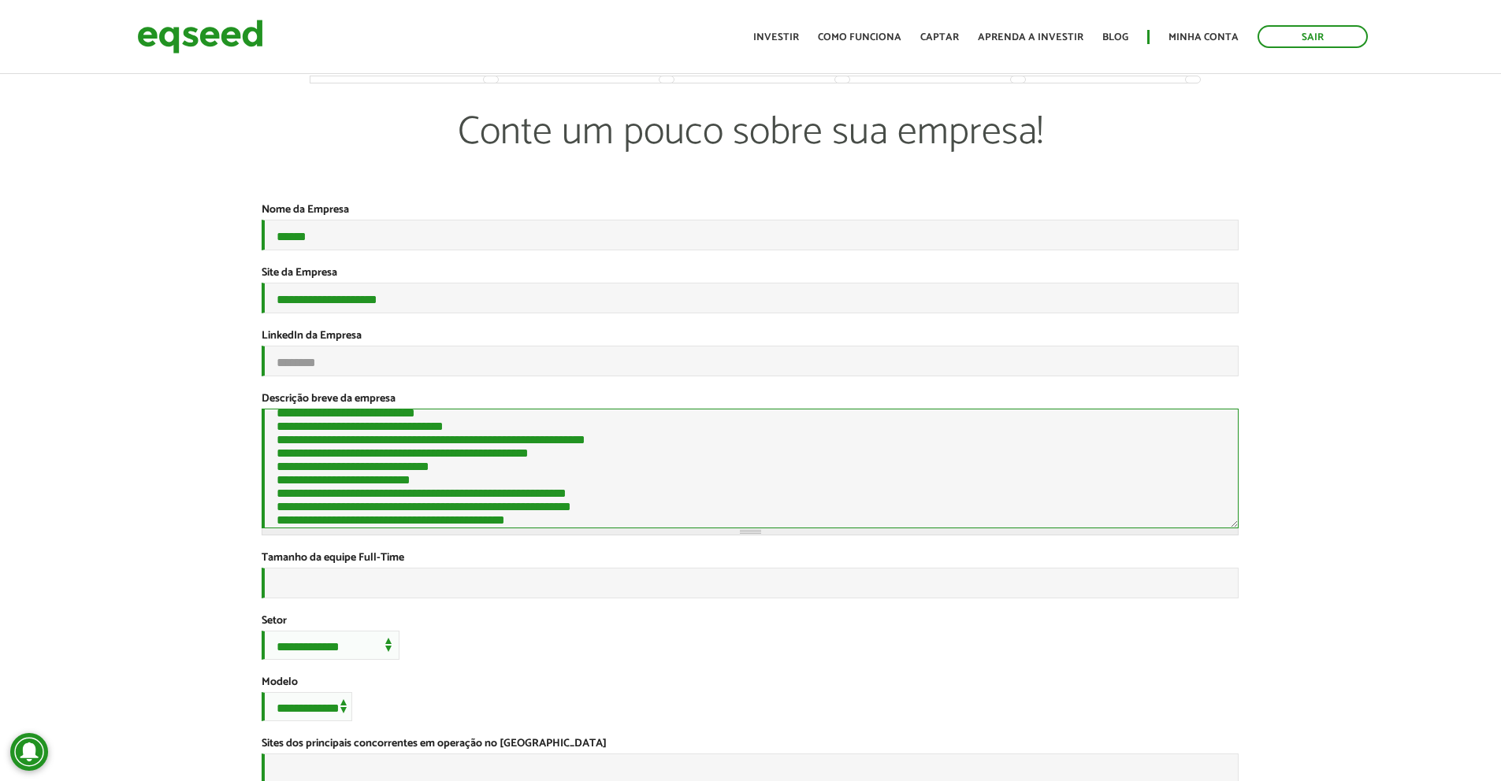
click at [669, 470] on textarea "Descrição breve da empresa *" at bounding box center [750, 469] width 977 height 120
click at [663, 500] on textarea "Descrição breve da empresa *" at bounding box center [750, 469] width 977 height 120
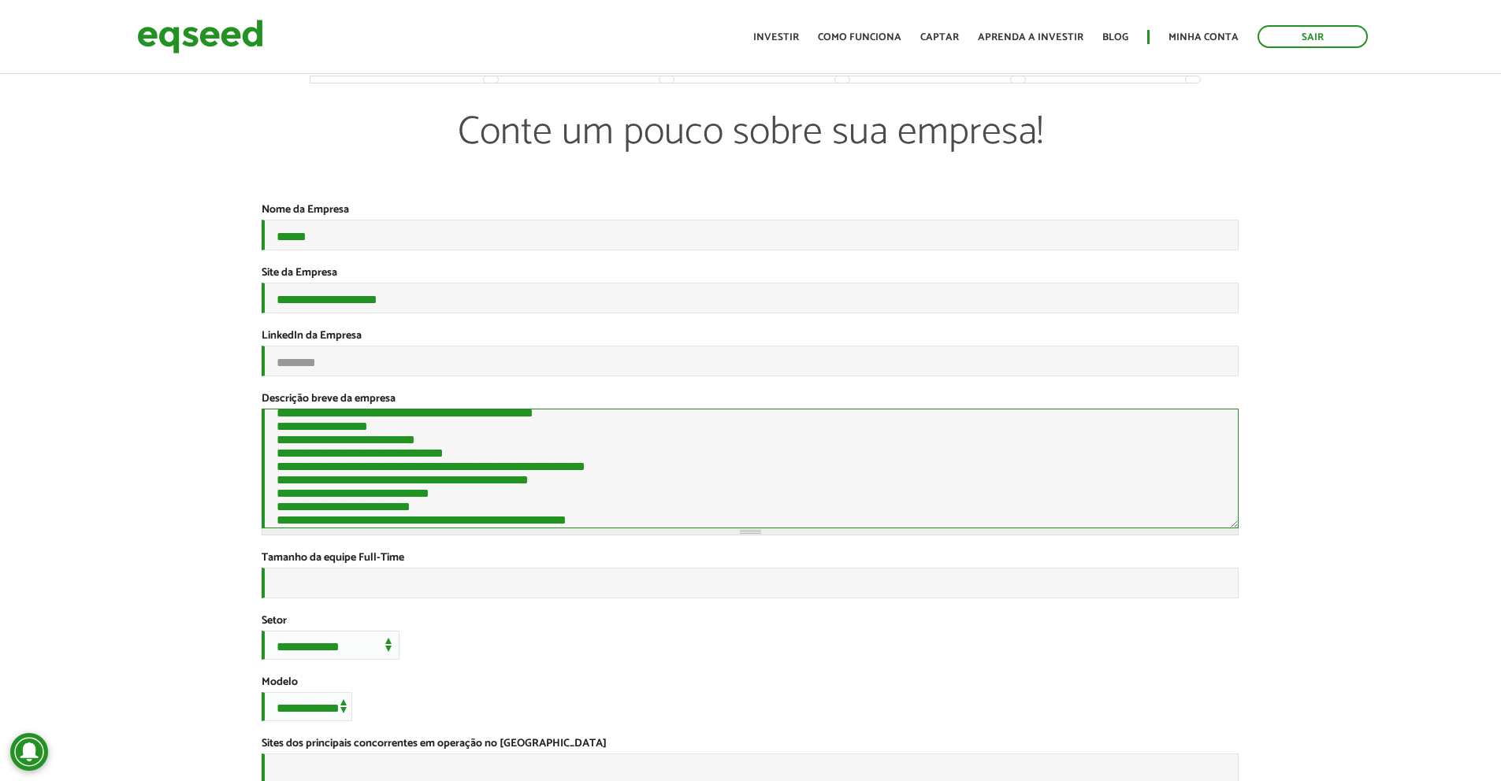
scroll to position [493, 0]
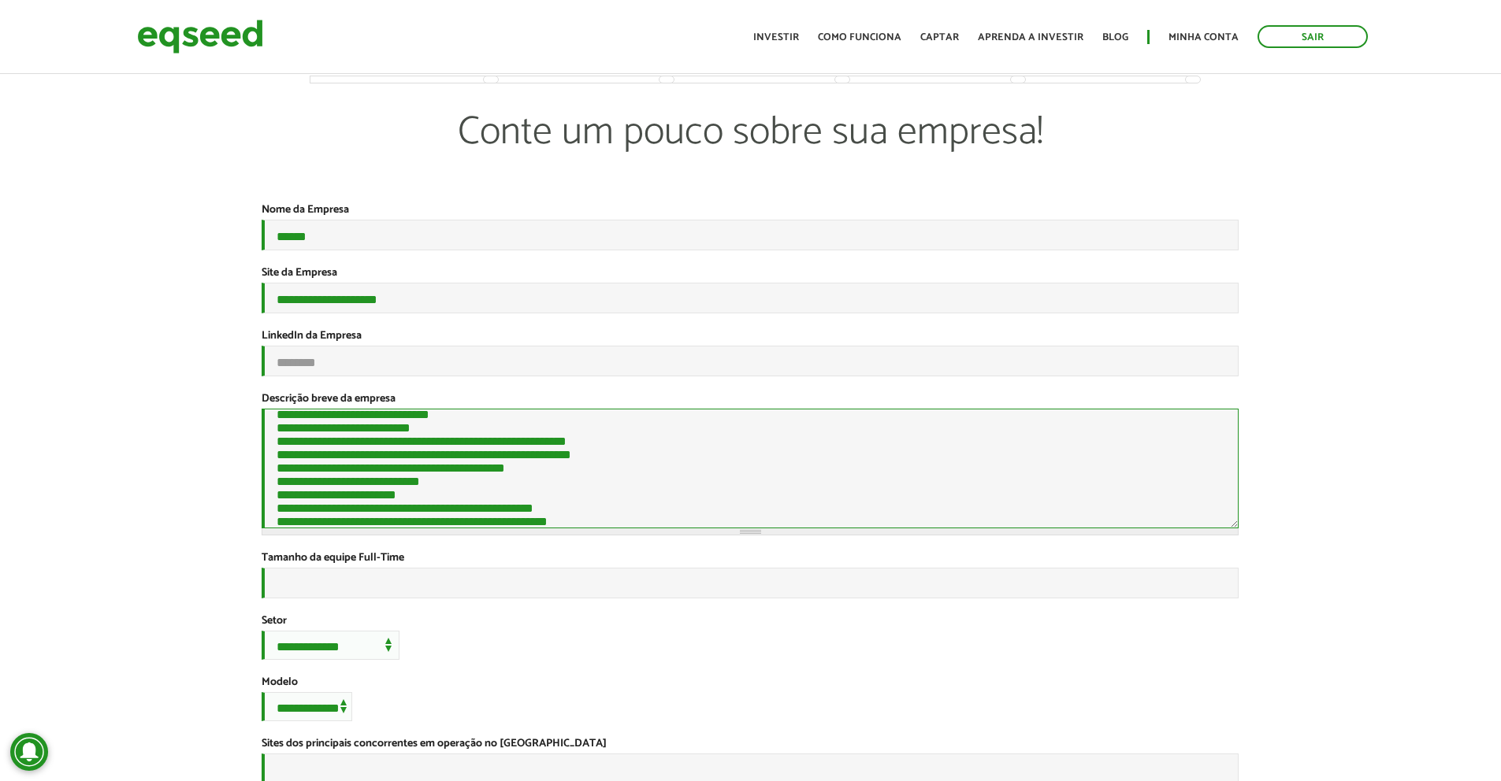
click at [688, 466] on textarea "Descrição breve da empresa *" at bounding box center [750, 469] width 977 height 120
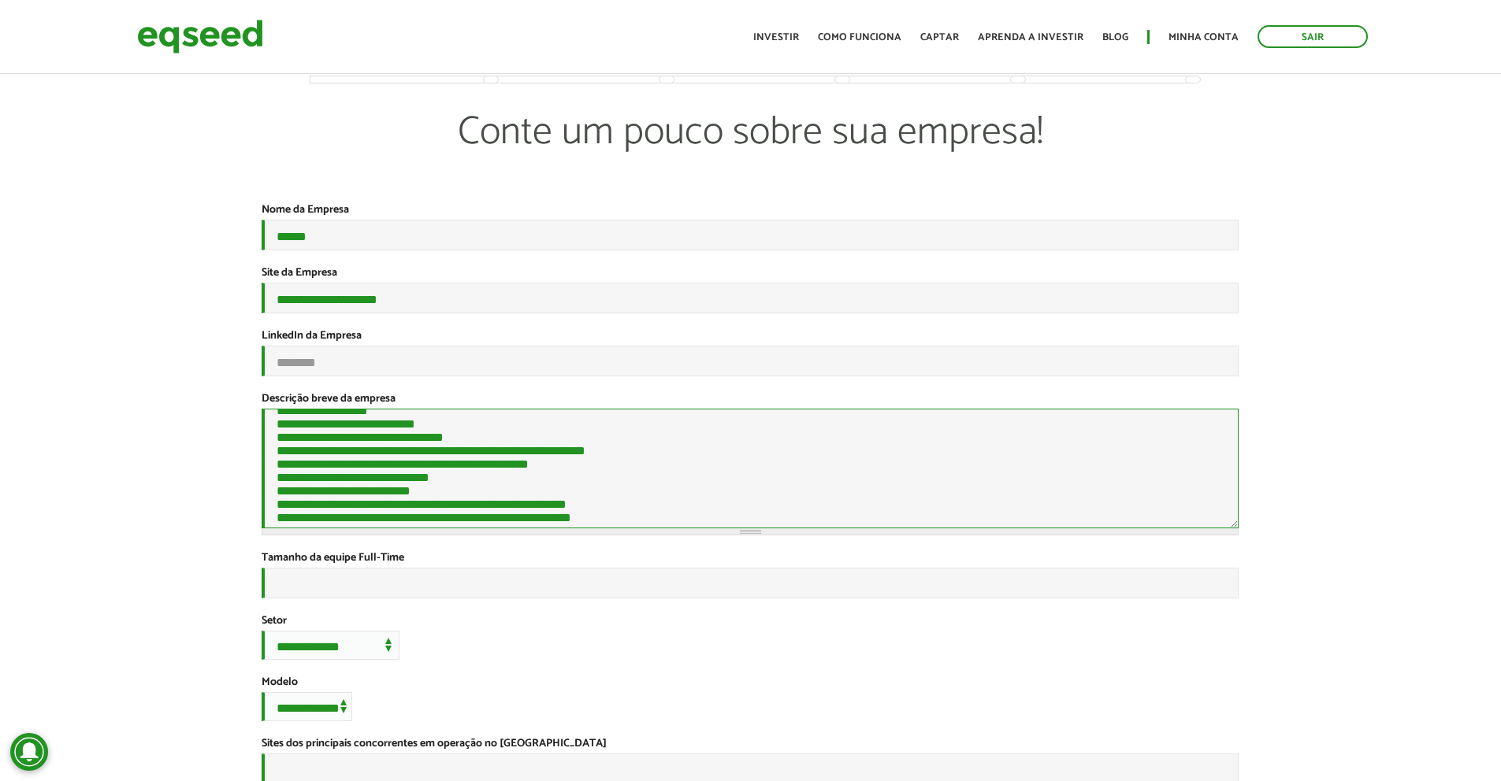
scroll to position [414, 0]
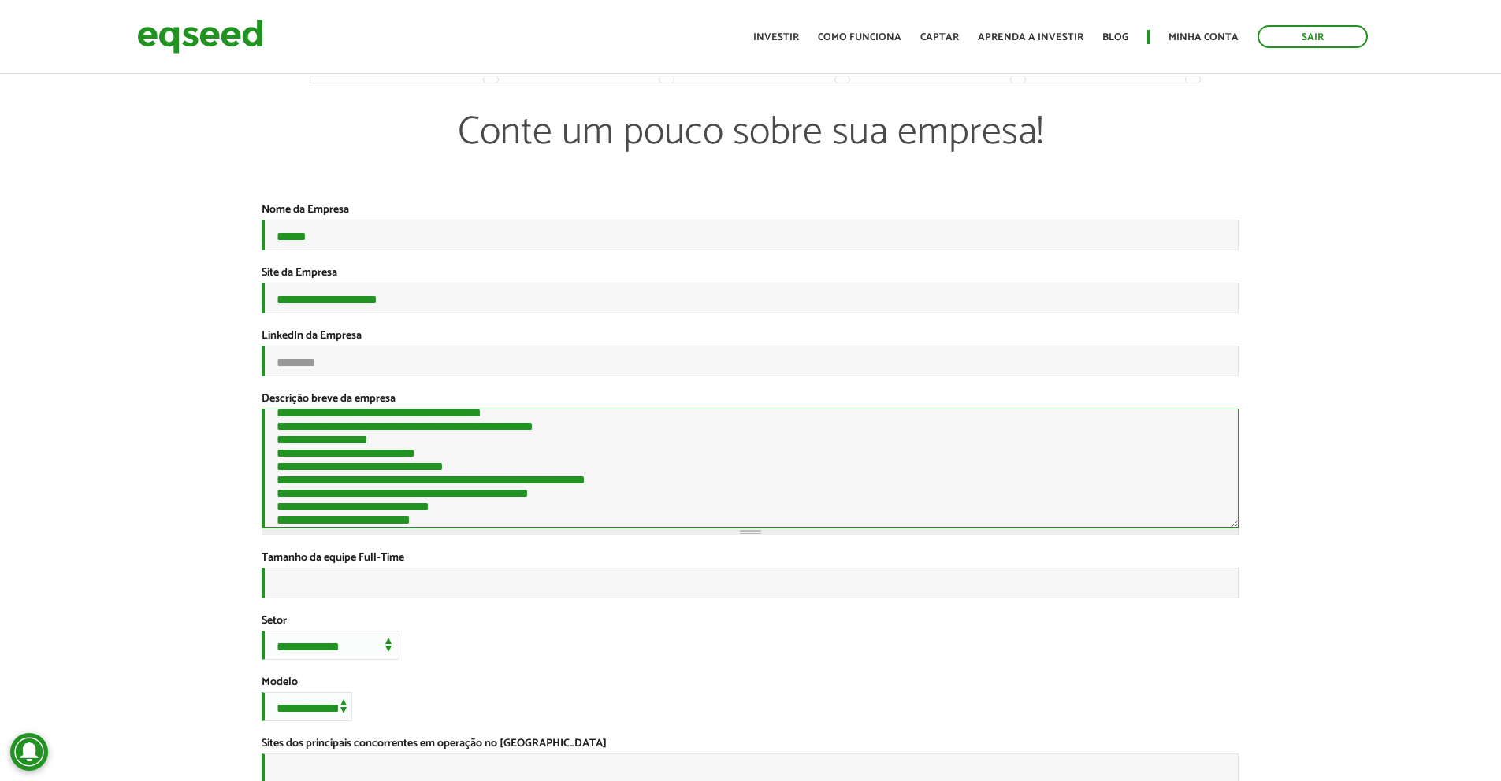
click at [711, 478] on textarea "Descrição breve da empresa *" at bounding box center [750, 469] width 977 height 120
click at [726, 466] on textarea "Descrição breve da empresa *" at bounding box center [750, 469] width 977 height 120
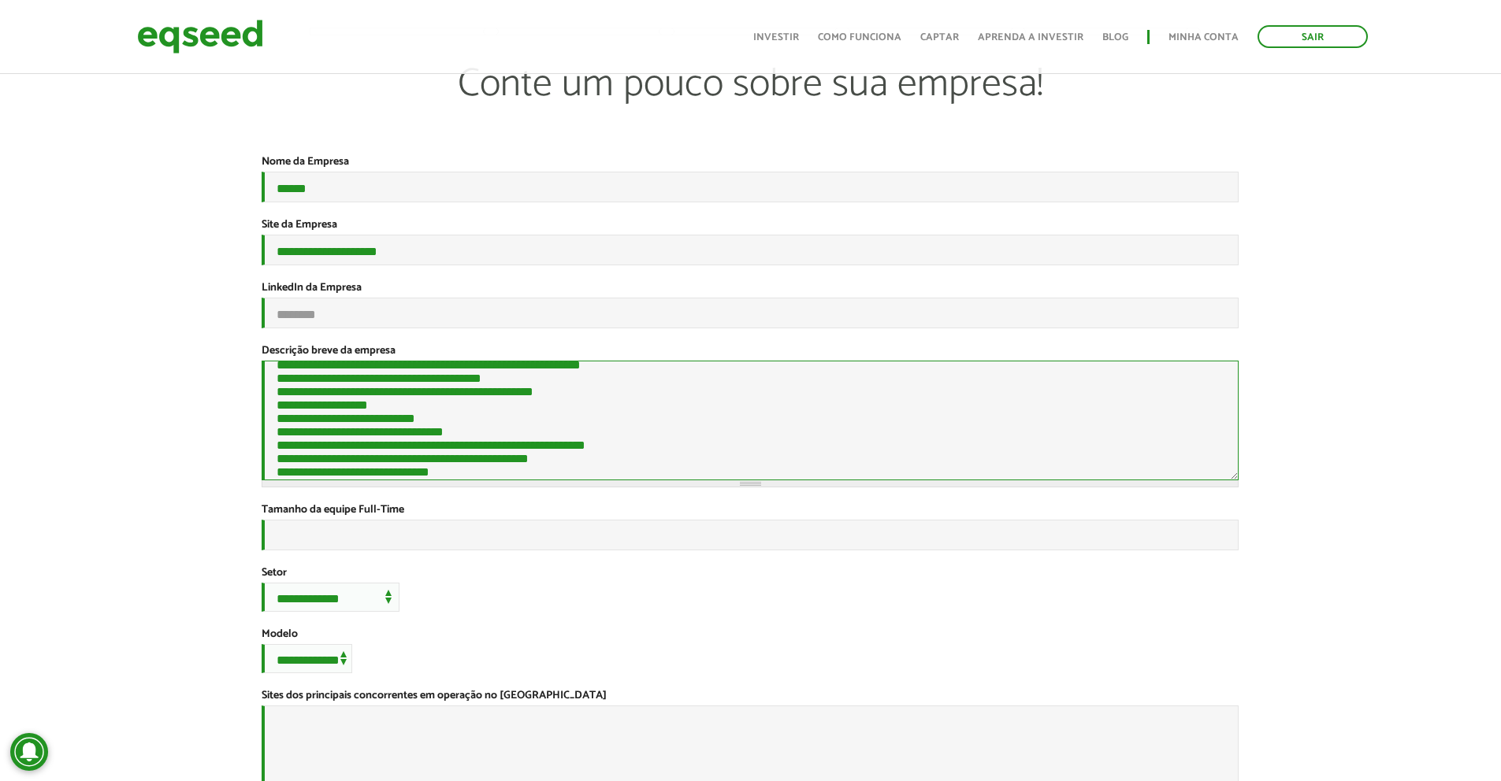
scroll to position [79, 0]
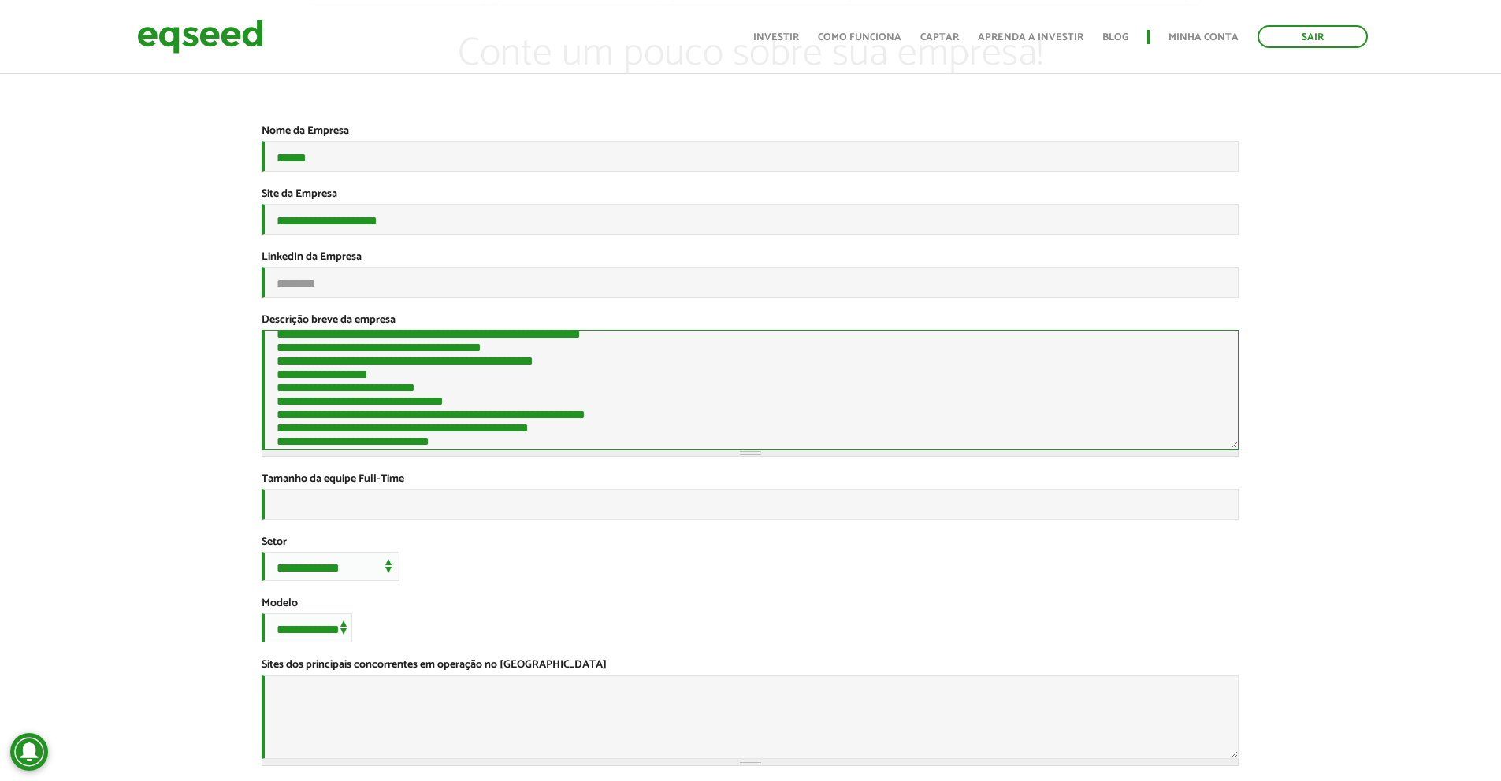
type textarea "**********"
click at [626, 520] on input "Tamanho da equipe Full-Time *" at bounding box center [750, 504] width 977 height 31
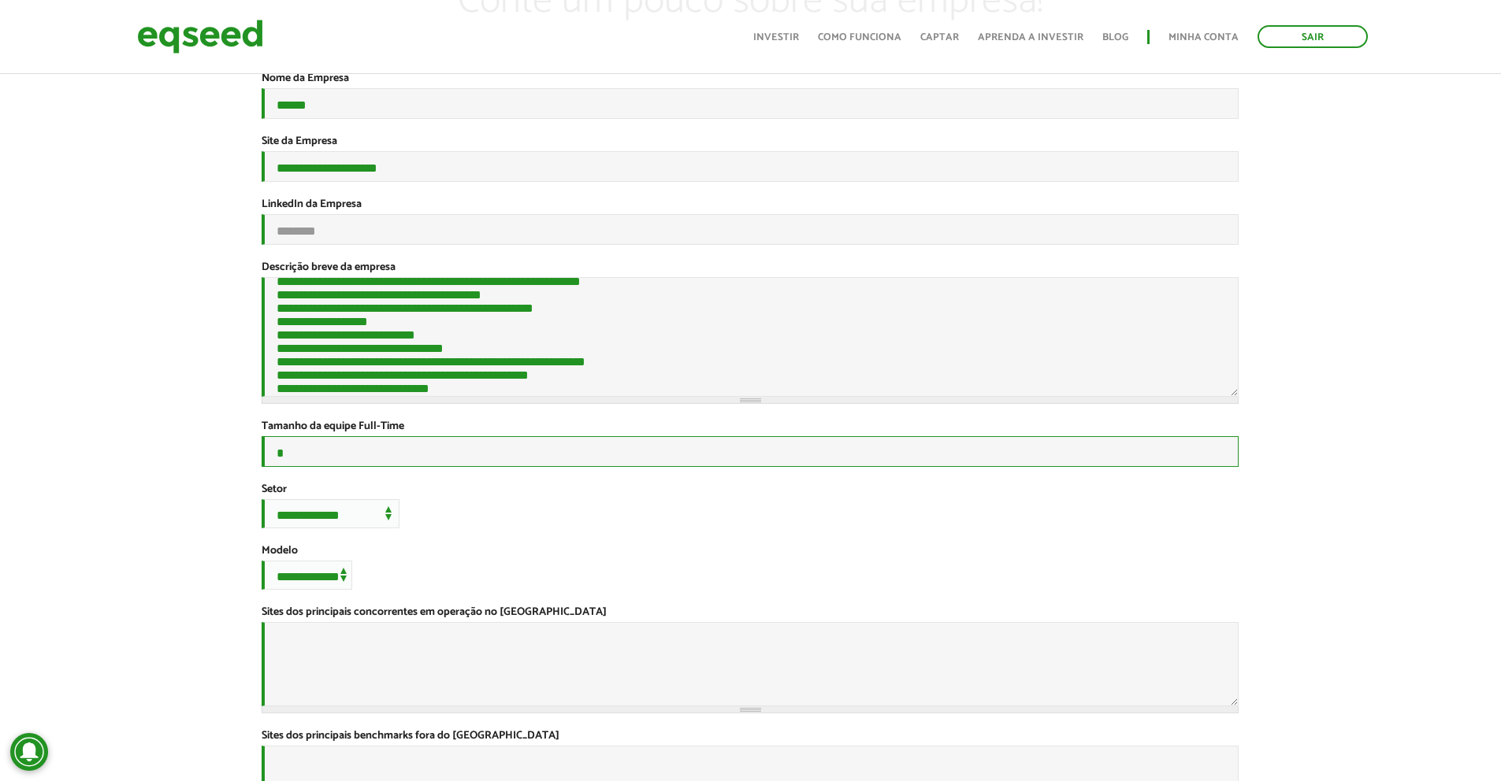
scroll to position [236, 0]
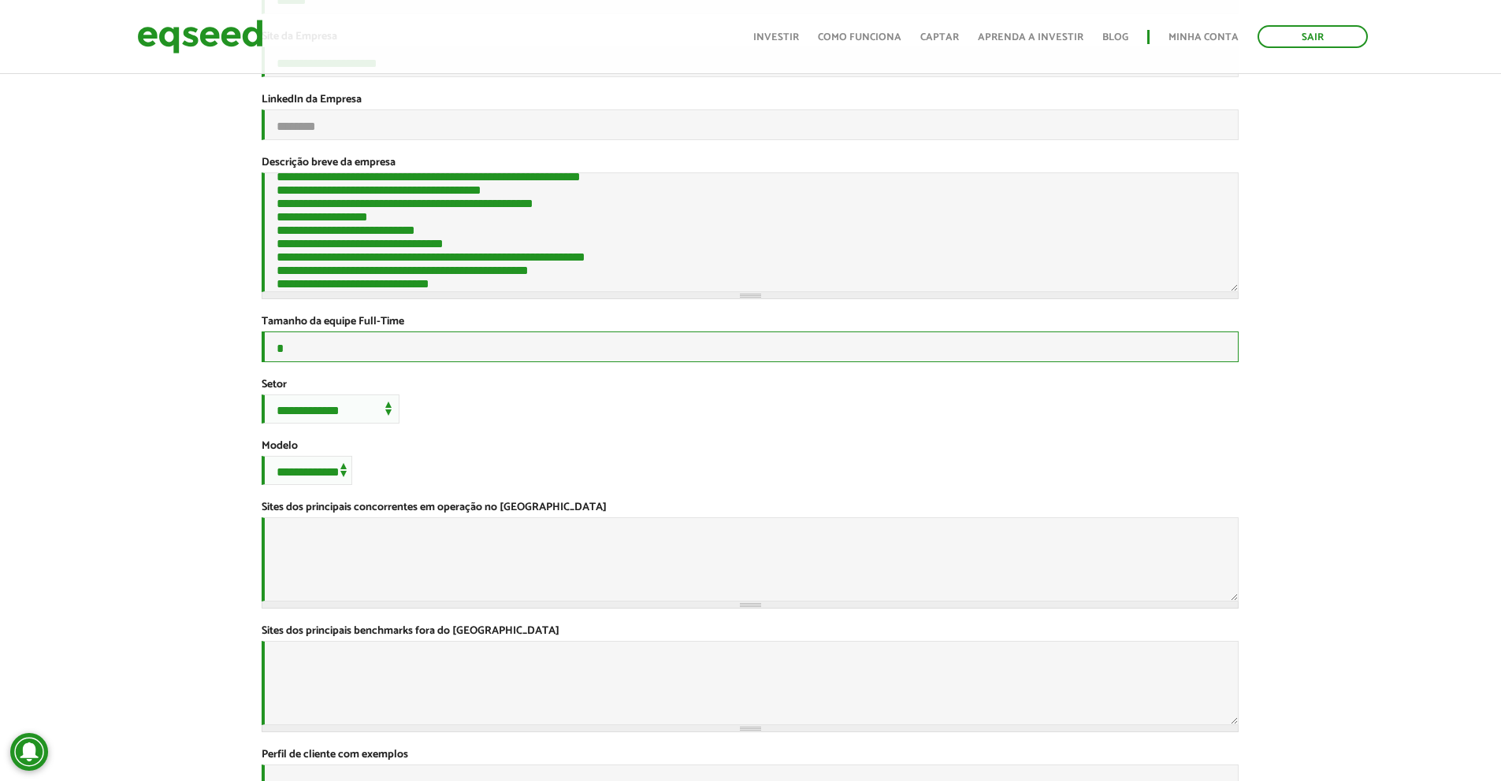
type input "*"
click at [352, 424] on select "**********" at bounding box center [331, 409] width 138 height 29
drag, startPoint x: 406, startPoint y: 466, endPoint x: 392, endPoint y: 436, distance: 33.1
click at [392, 440] on div "**********" at bounding box center [750, 374] width 977 height 1070
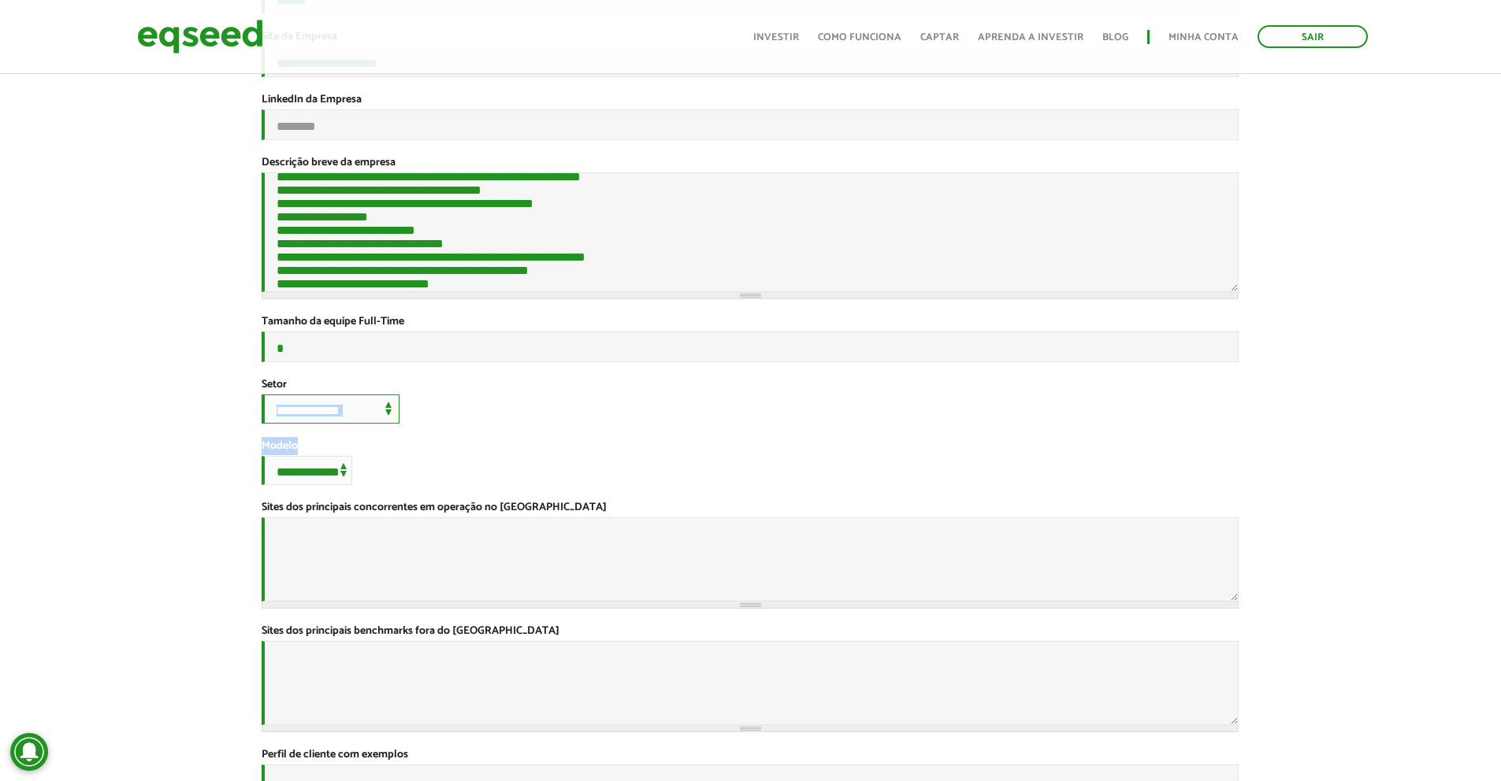
click at [392, 424] on select "**********" at bounding box center [331, 409] width 138 height 29
click at [467, 421] on div "**********" at bounding box center [750, 401] width 977 height 46
click at [374, 424] on select "**********" at bounding box center [331, 409] width 138 height 29
select select "**"
click at [262, 420] on select "**********" at bounding box center [331, 409] width 138 height 29
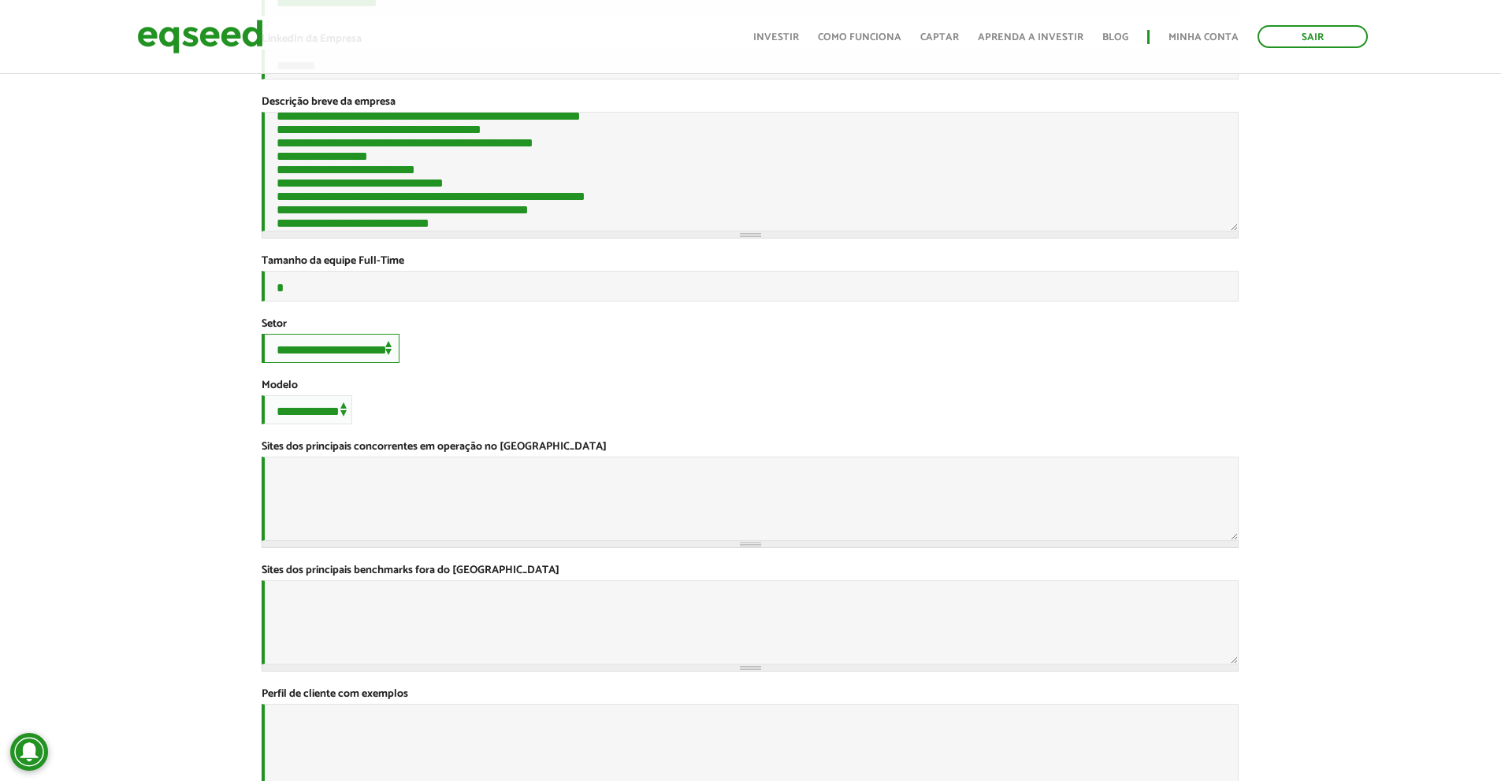
scroll to position [315, 0]
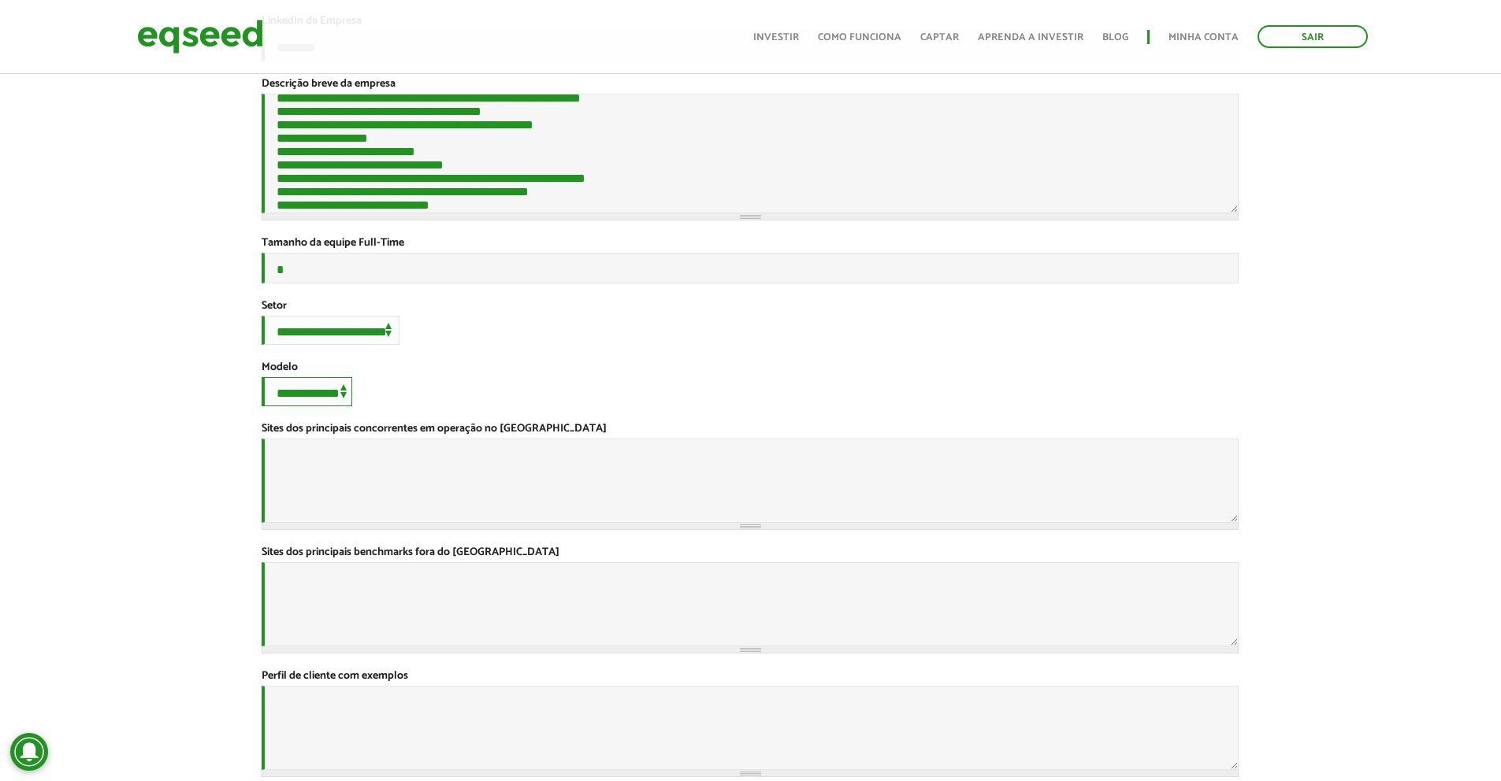
click at [303, 407] on select "**********" at bounding box center [307, 391] width 91 height 29
click at [262, 407] on select "**********" at bounding box center [307, 391] width 91 height 29
click at [311, 407] on select "**********" at bounding box center [307, 391] width 91 height 29
click at [262, 407] on select "**********" at bounding box center [307, 391] width 91 height 29
drag, startPoint x: 323, startPoint y: 420, endPoint x: 329, endPoint y: 414, distance: 8.4
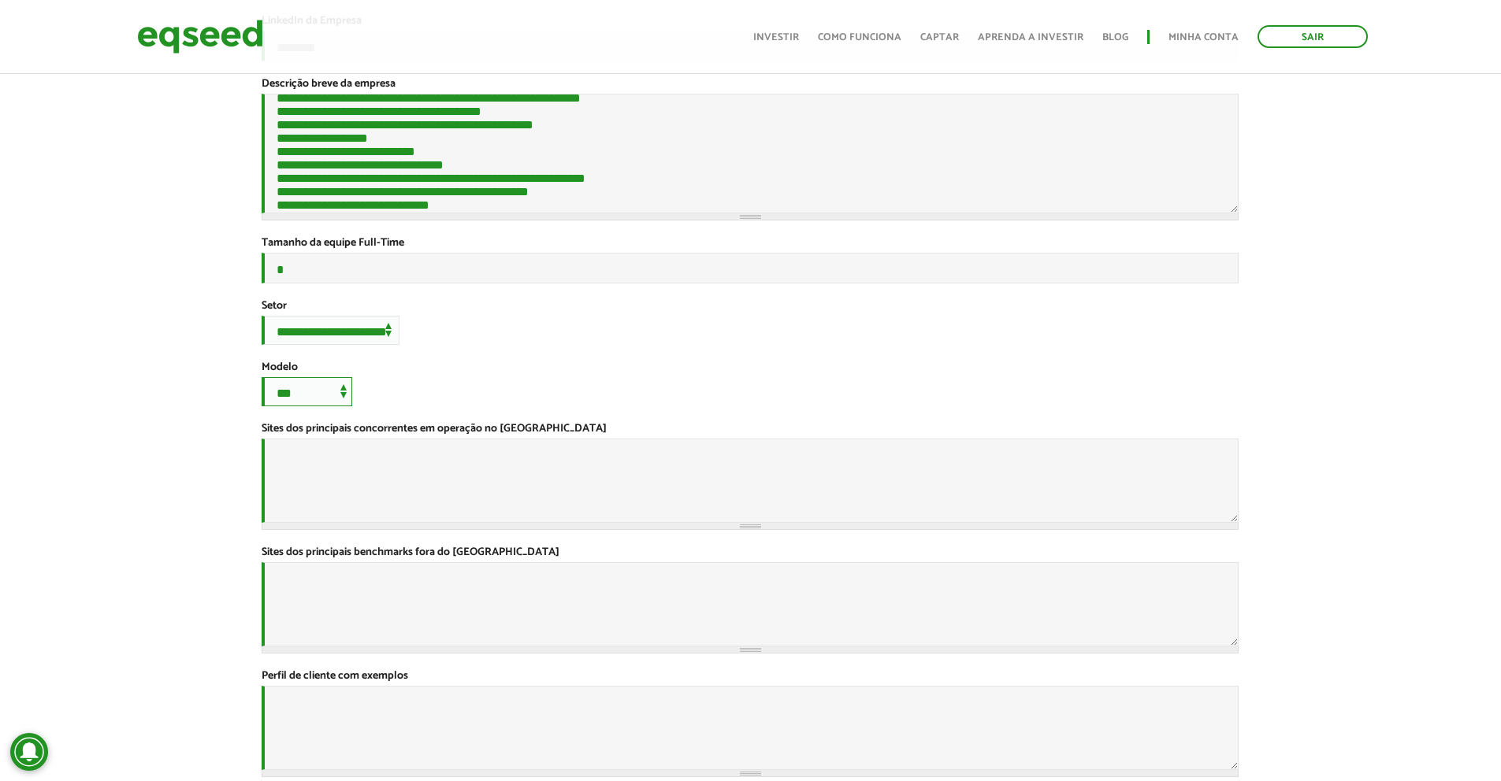
click at [328, 407] on select "**********" at bounding box center [307, 391] width 91 height 29
select select "*****"
click at [262, 407] on select "**********" at bounding box center [307, 391] width 91 height 29
click at [354, 508] on textarea "Sites dos principais concorrentes em operação no Brasil *" at bounding box center [750, 481] width 977 height 84
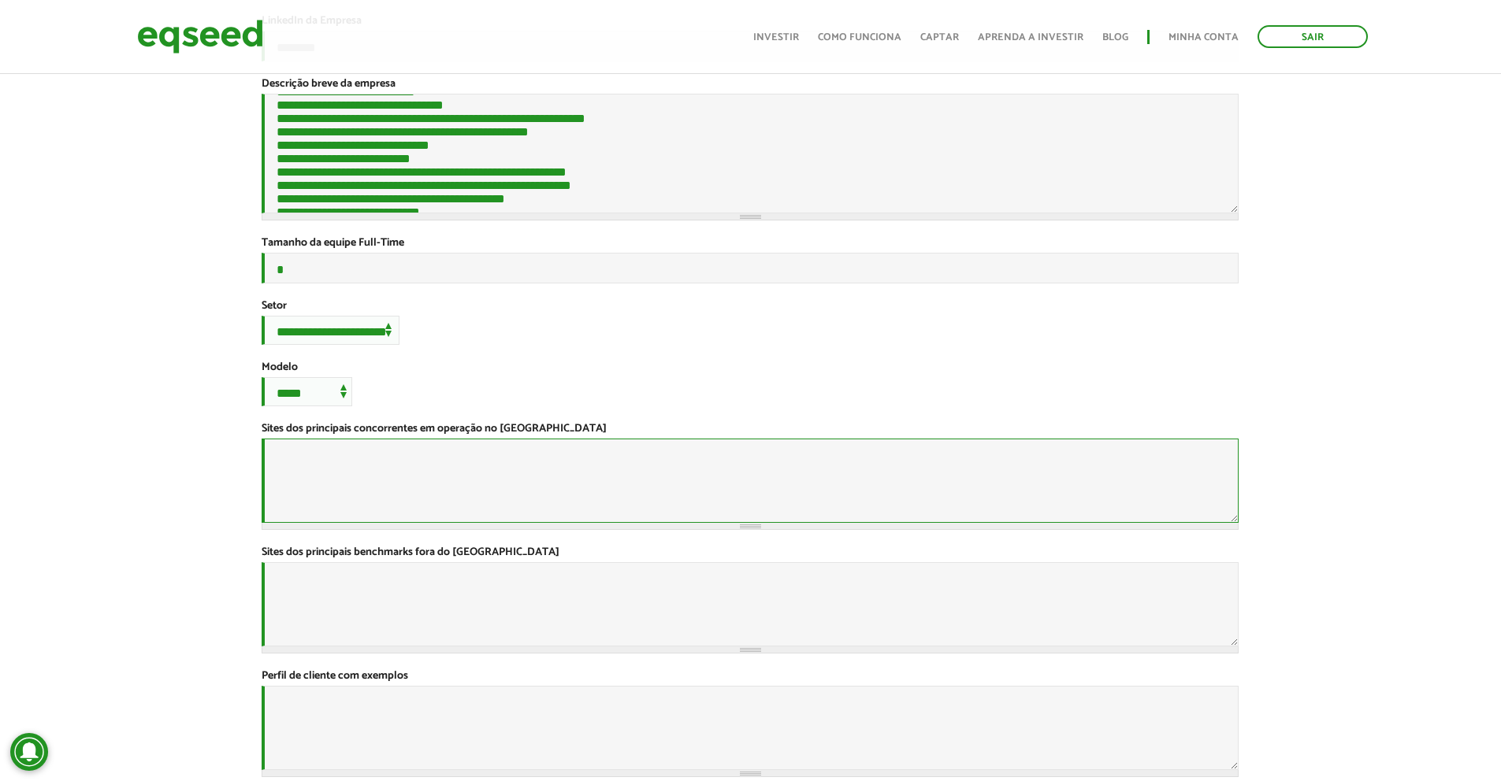
scroll to position [493, 0]
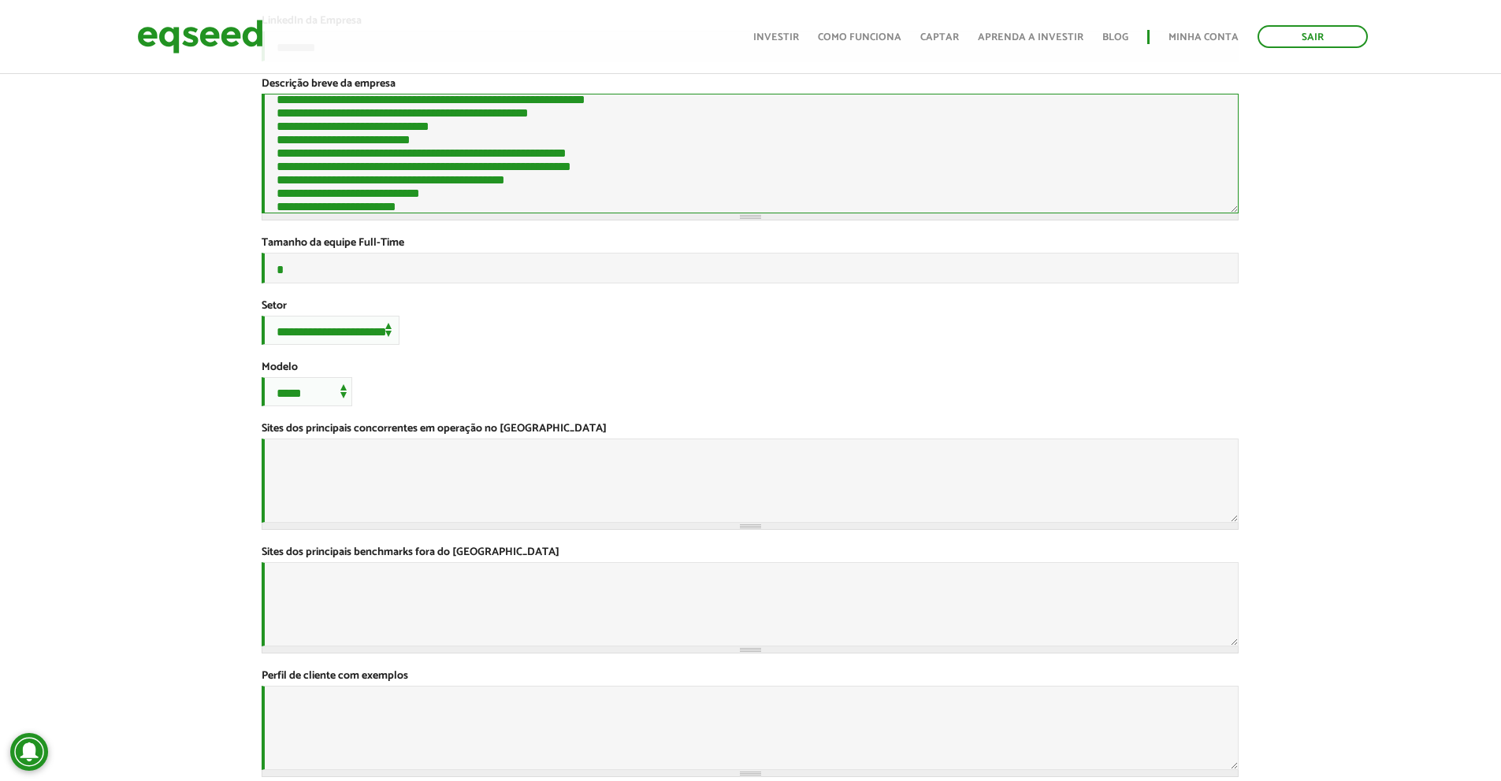
click at [564, 169] on textarea "Descrição breve da empresa *" at bounding box center [750, 154] width 977 height 120
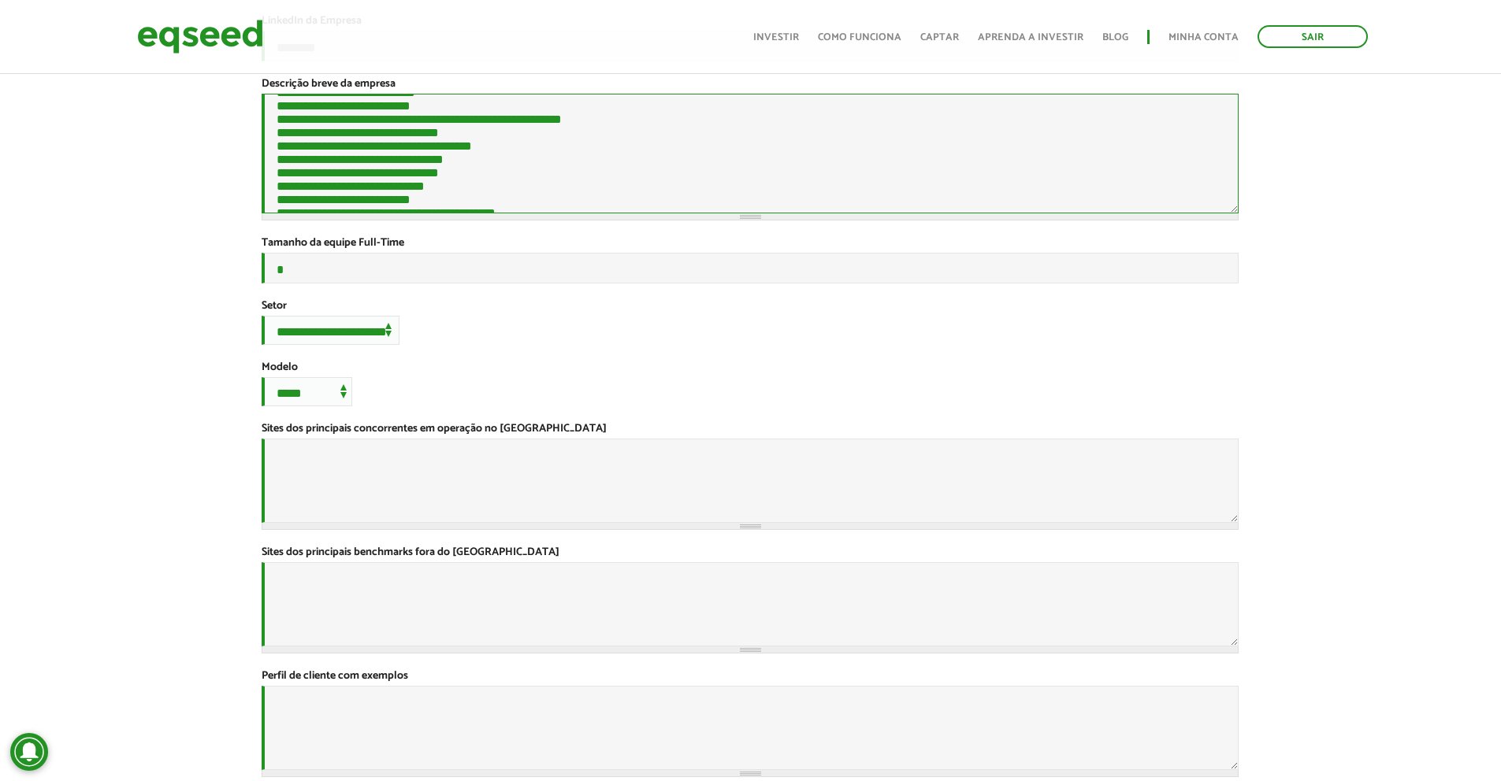
click at [631, 149] on textarea "Descrição breve da empresa *" at bounding box center [750, 154] width 977 height 120
click at [643, 167] on textarea "Descrição breve da empresa *" at bounding box center [750, 154] width 977 height 120
click at [662, 196] on textarea "Descrição breve da empresa *" at bounding box center [750, 154] width 977 height 120
click at [520, 161] on textarea "Descrição breve da empresa *" at bounding box center [750, 154] width 977 height 120
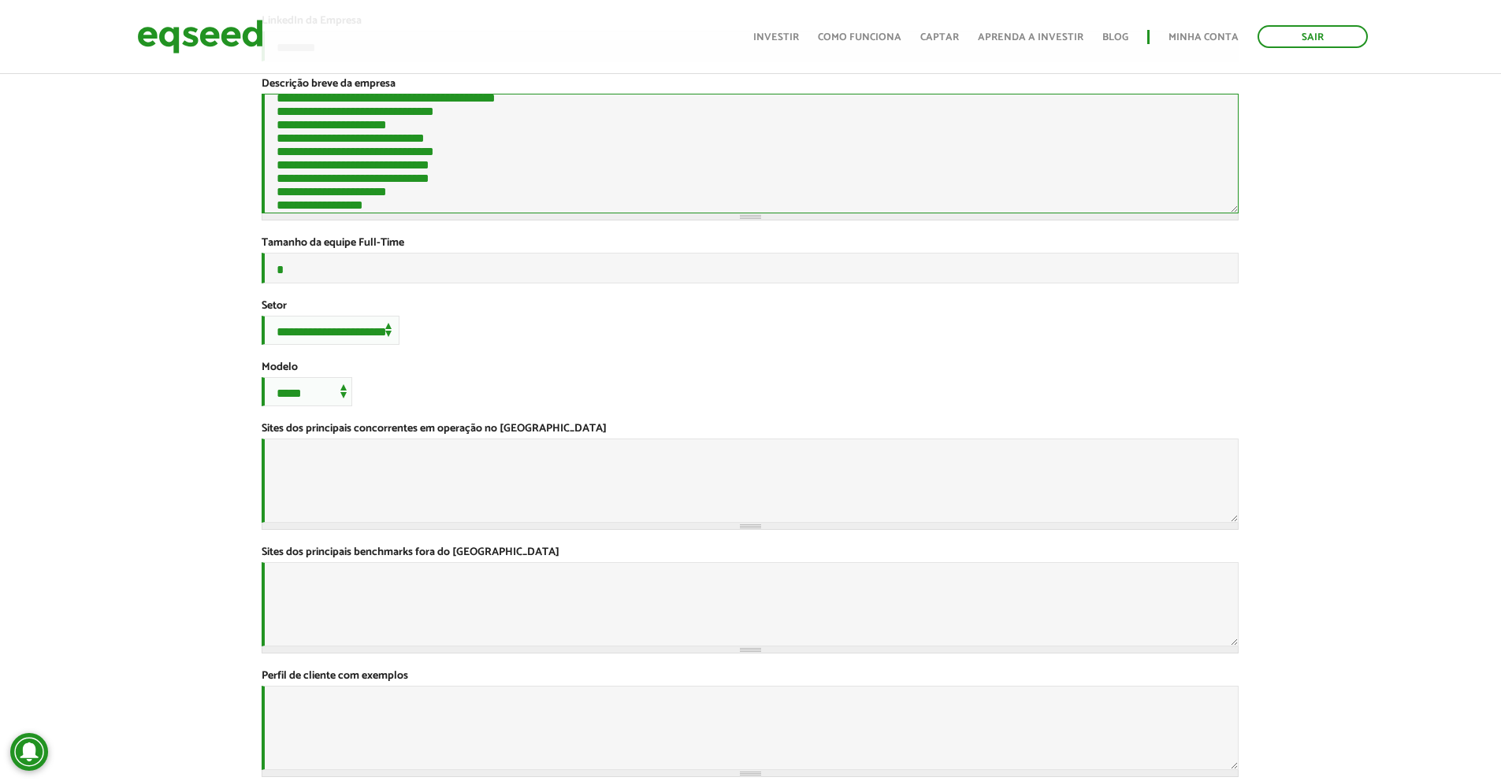
scroll to position [889, 0]
click at [509, 124] on textarea "Descrição breve da empresa *" at bounding box center [750, 154] width 977 height 120
click at [577, 201] on textarea "Descrição breve da empresa *" at bounding box center [750, 154] width 977 height 120
click at [555, 180] on textarea "Descrição breve da empresa *" at bounding box center [750, 154] width 977 height 120
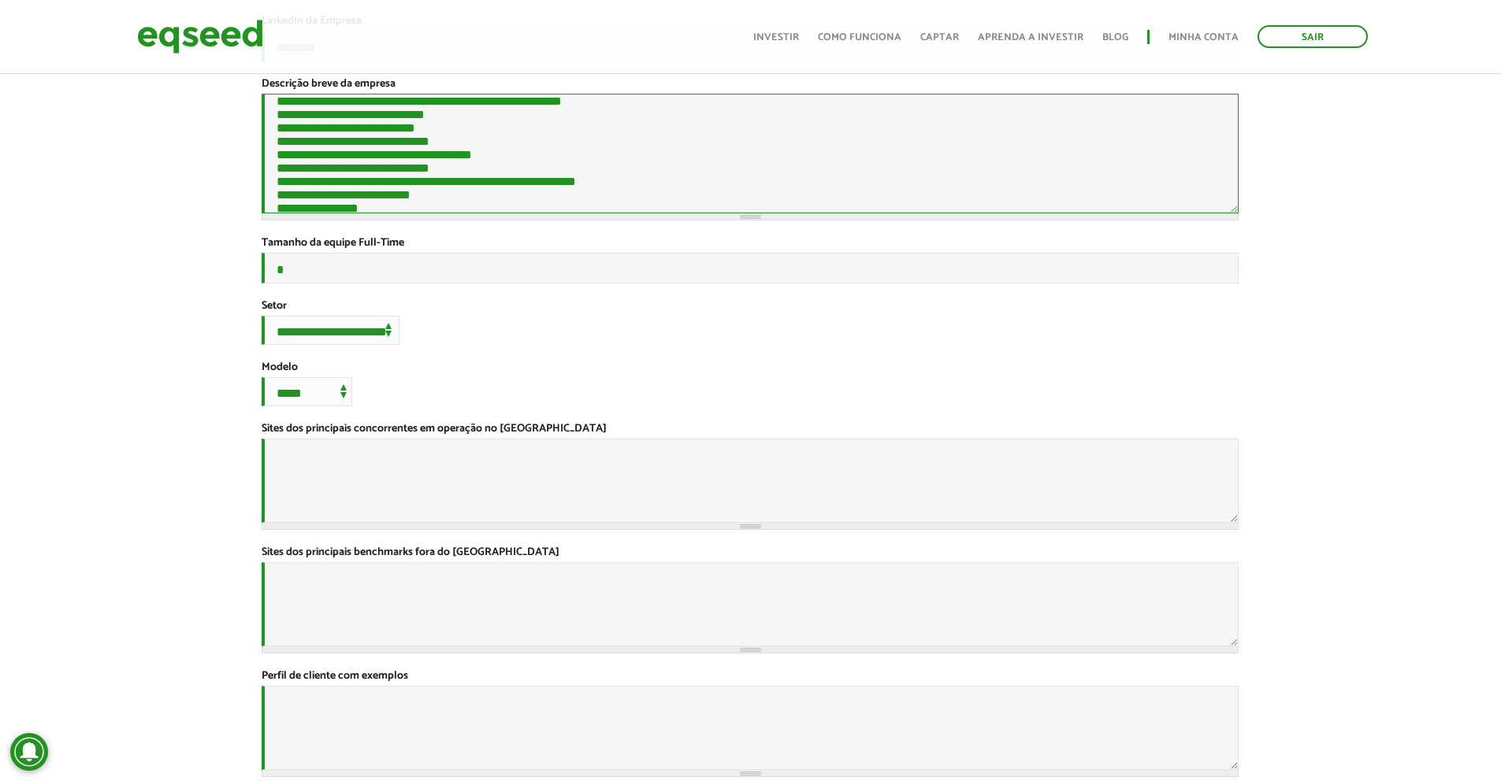
scroll to position [1056, 0]
click at [518, 167] on textarea "Descrição breve da empresa *" at bounding box center [750, 154] width 977 height 120
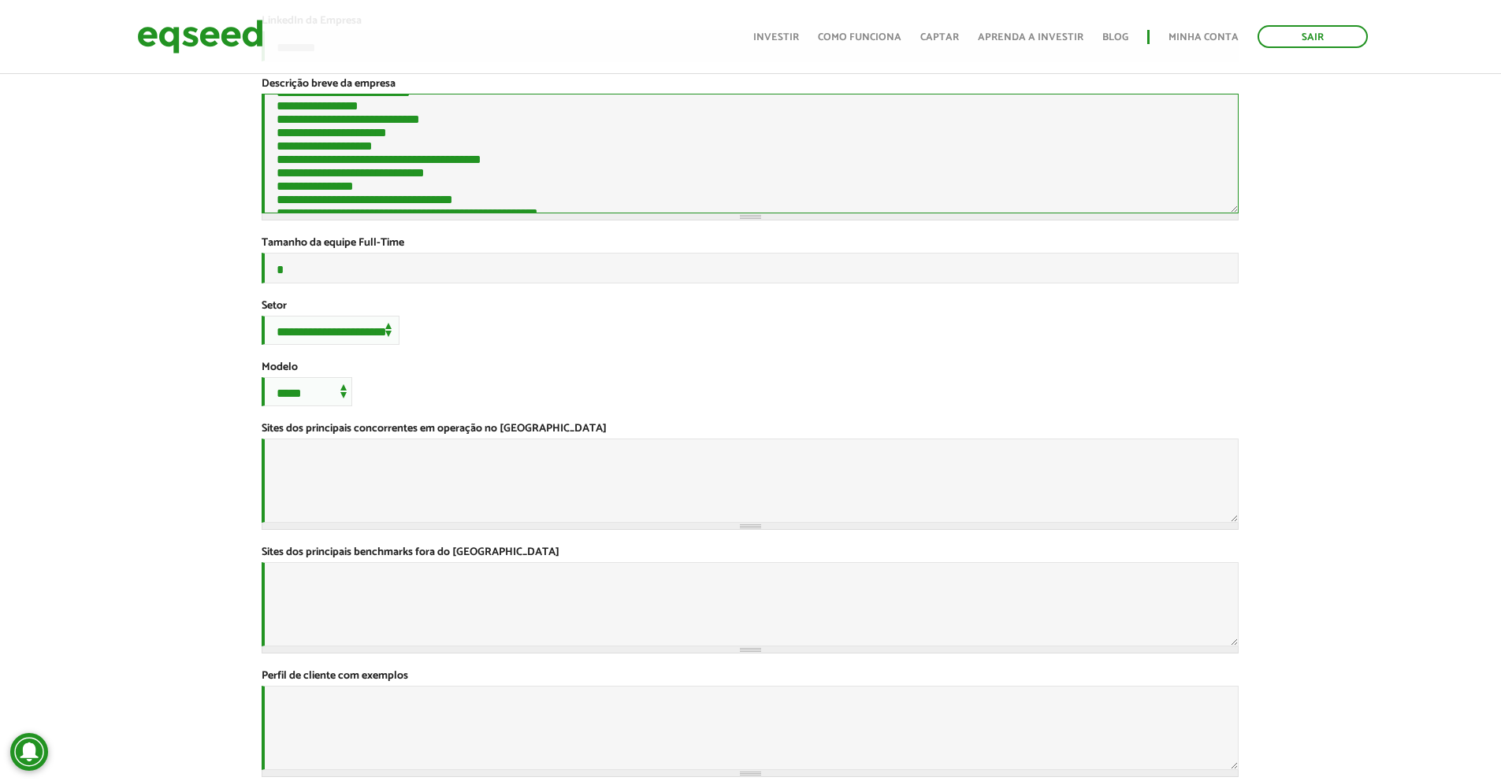
scroll to position [1278, 0]
click at [819, 133] on textarea "Descrição breve da empresa *" at bounding box center [750, 154] width 977 height 120
click at [558, 170] on textarea "Descrição breve da empresa *" at bounding box center [750, 154] width 977 height 120
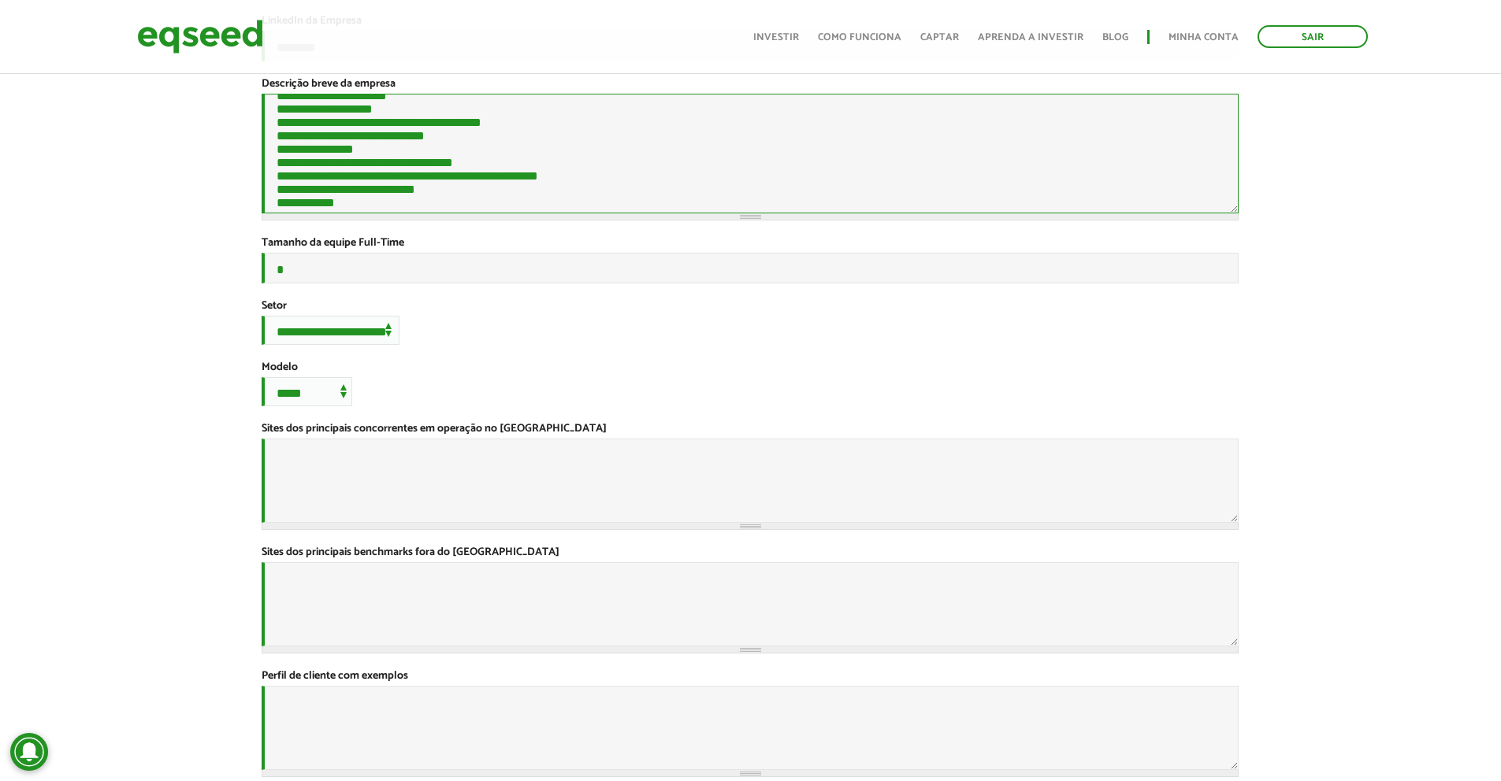
scroll to position [1357, 0]
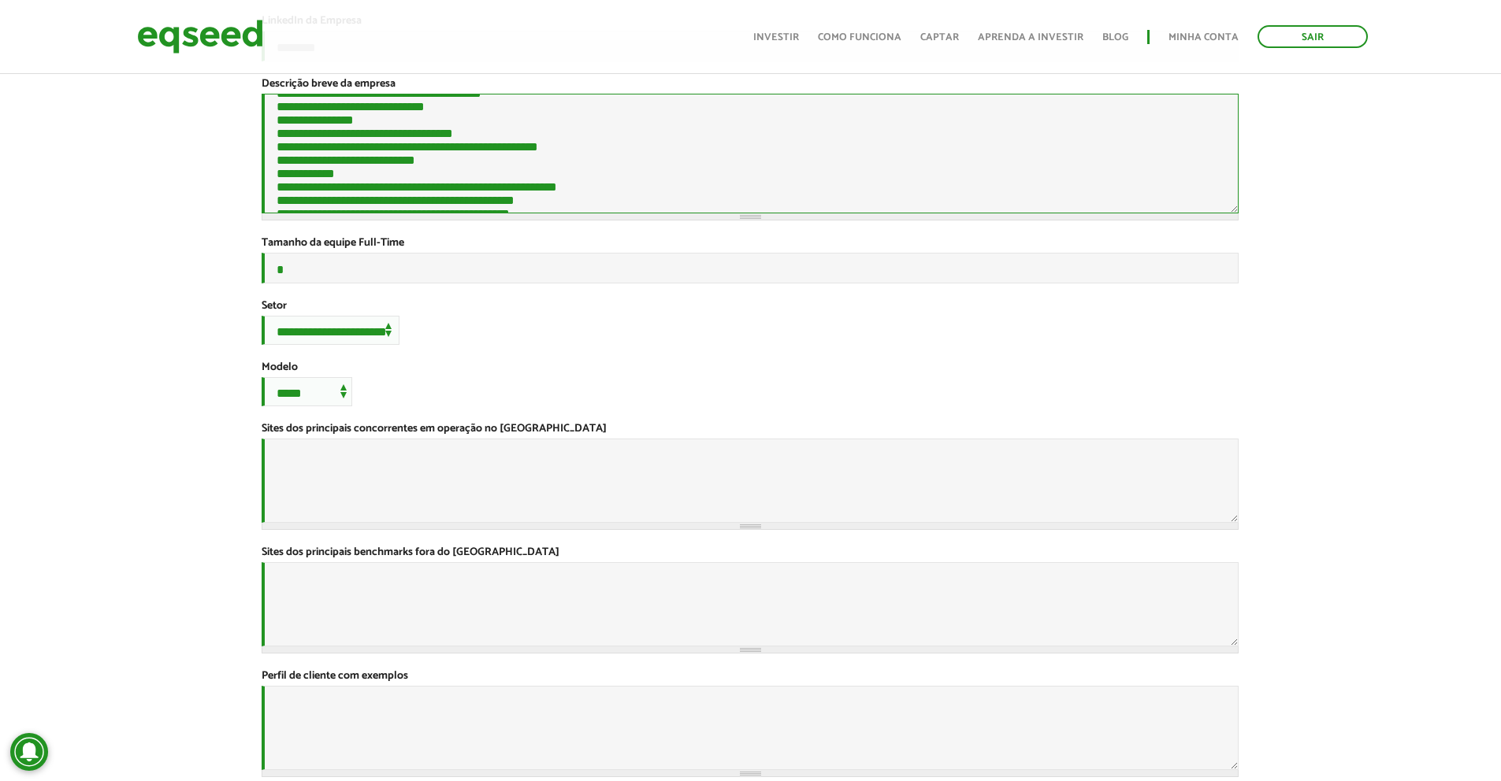
click at [487, 154] on textarea "Descrição breve da empresa *" at bounding box center [750, 154] width 977 height 120
click at [510, 121] on textarea "Descrição breve da empresa *" at bounding box center [750, 154] width 977 height 120
click at [335, 165] on textarea "Descrição breve da empresa *" at bounding box center [750, 154] width 977 height 120
click at [340, 163] on textarea "Descrição breve da empresa *" at bounding box center [750, 154] width 977 height 120
click at [540, 191] on textarea "Descrição breve da empresa *" at bounding box center [750, 154] width 977 height 120
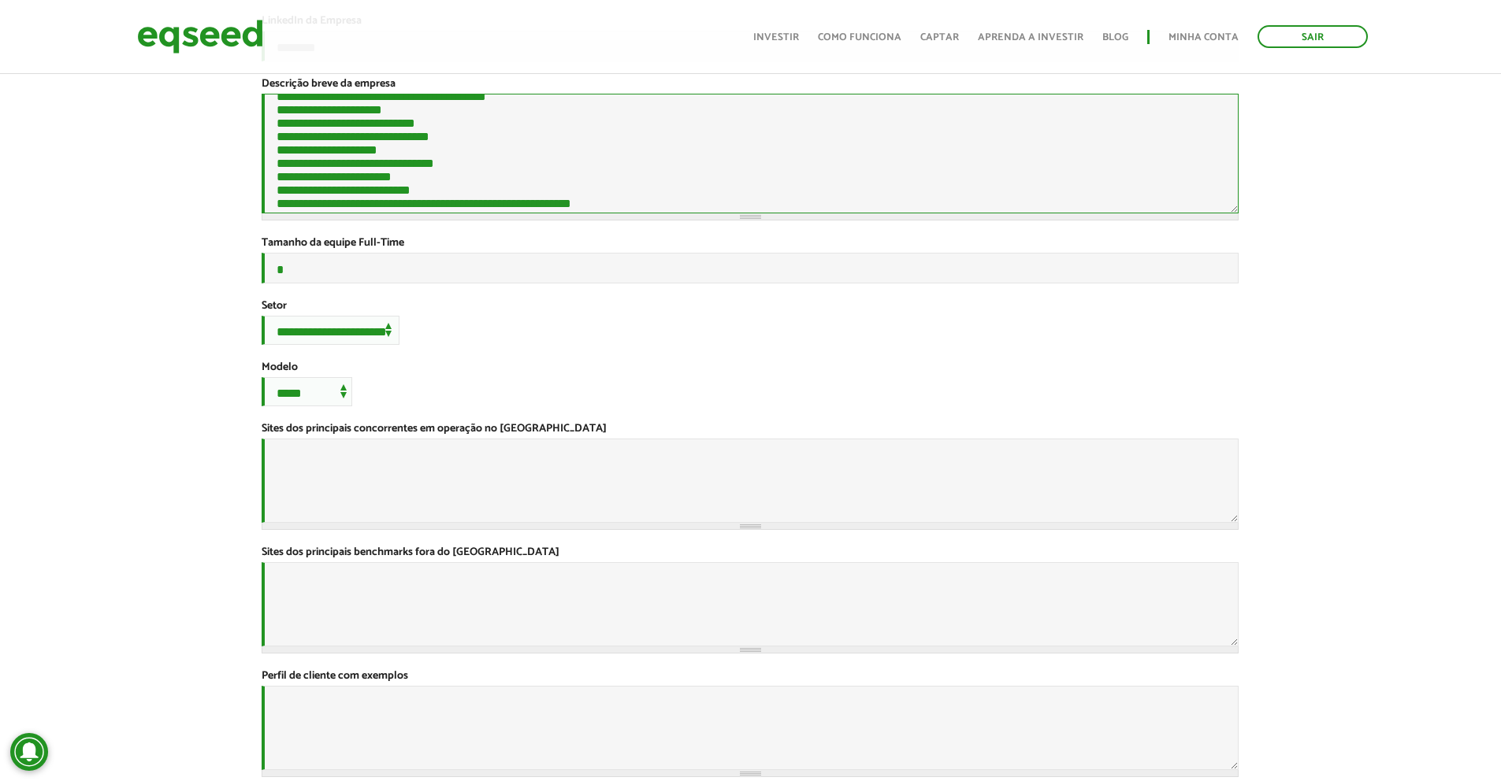
scroll to position [1514, 0]
click at [481, 193] on textarea "Descrição breve da empresa *" at bounding box center [750, 154] width 977 height 120
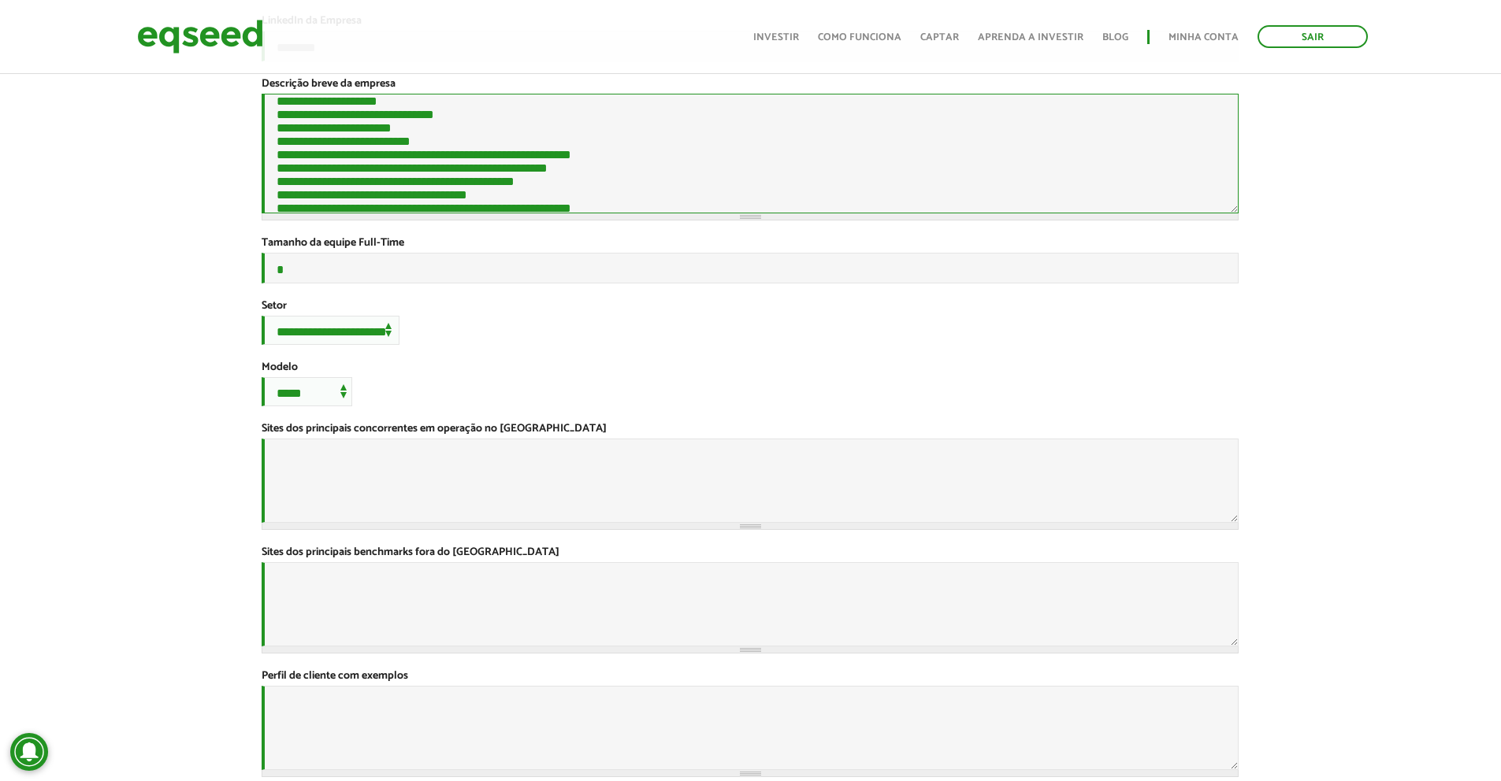
scroll to position [1593, 0]
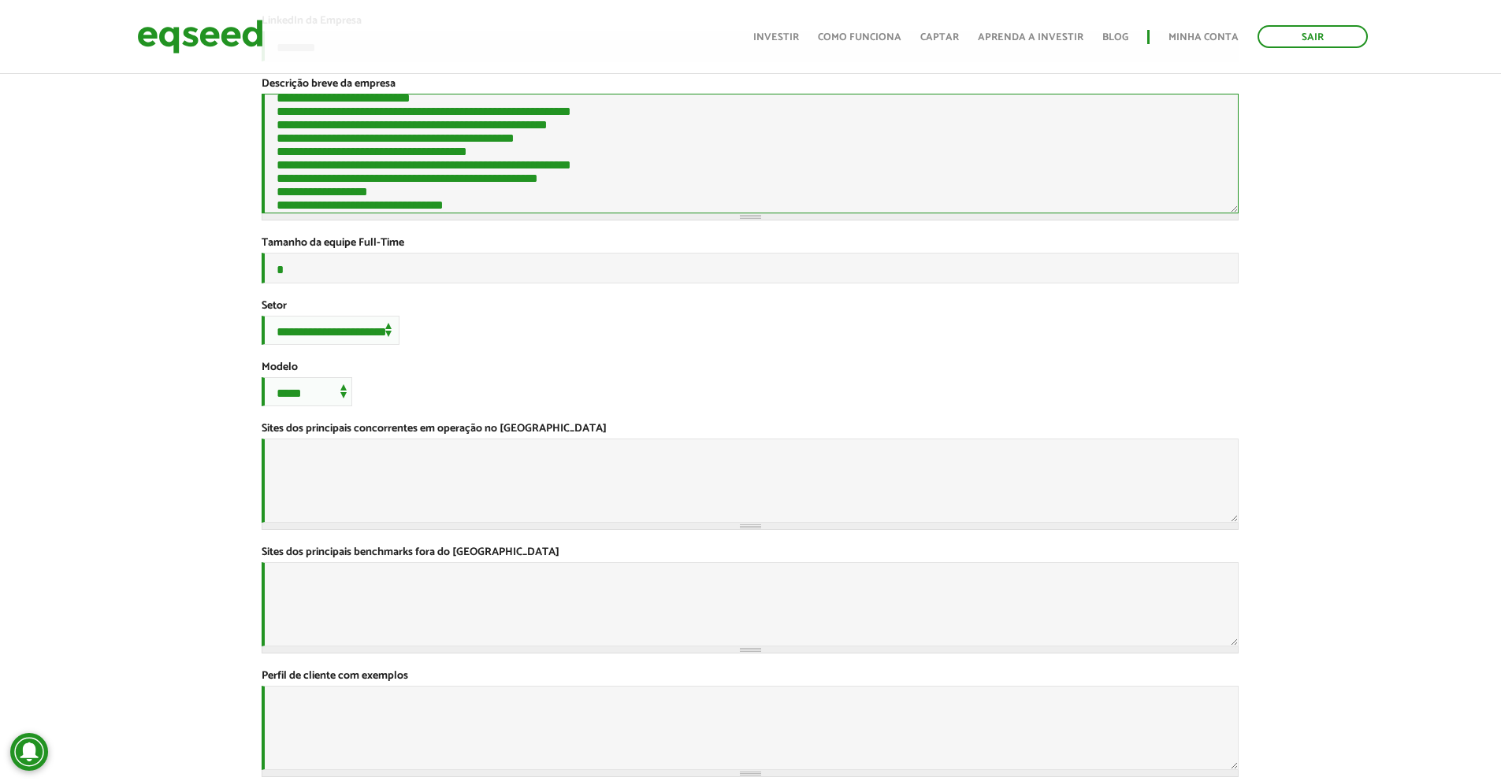
click at [534, 148] on textarea "Descrição breve da empresa *" at bounding box center [750, 154] width 977 height 120
click at [460, 160] on textarea "Descrição breve da empresa *" at bounding box center [750, 154] width 977 height 120
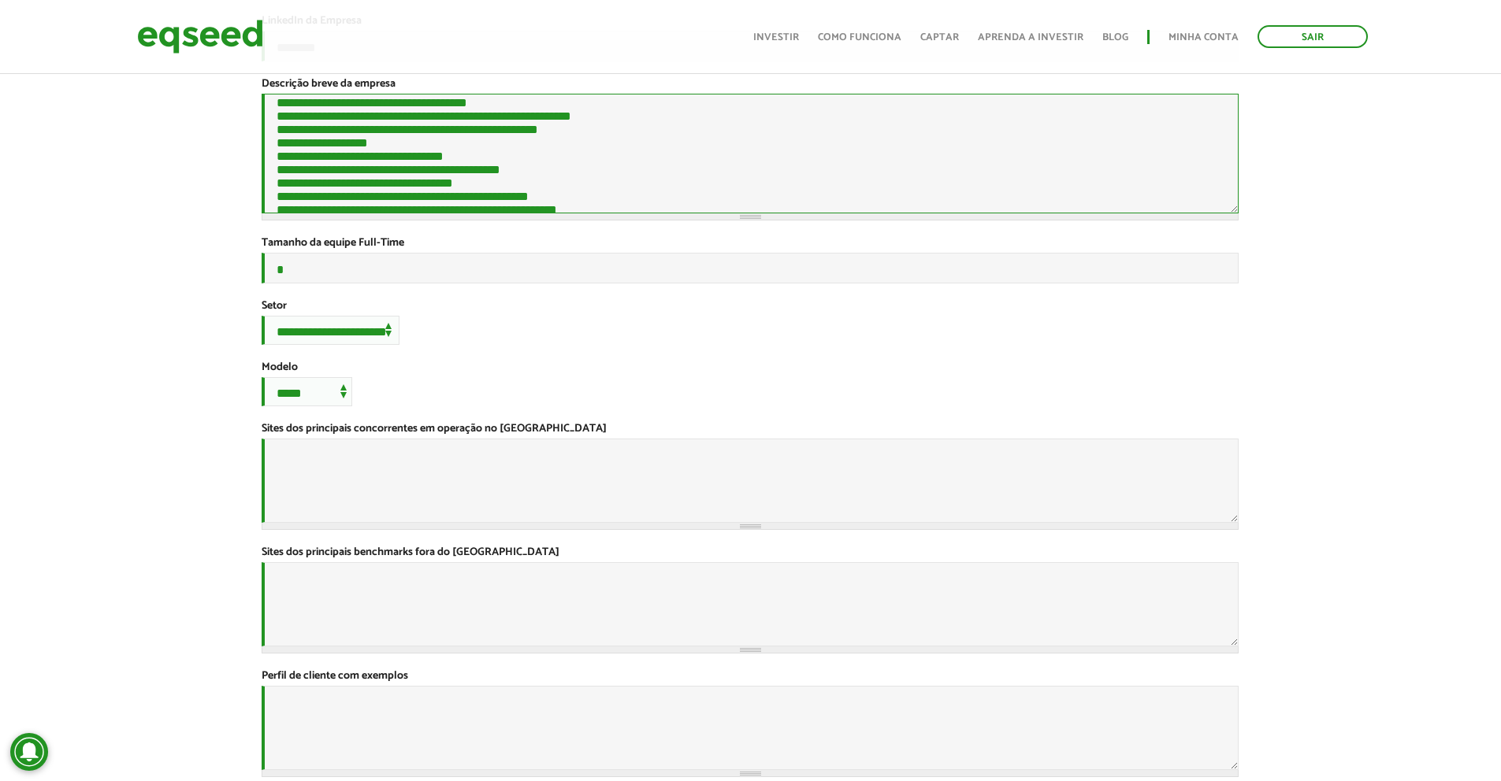
scroll to position [1672, 0]
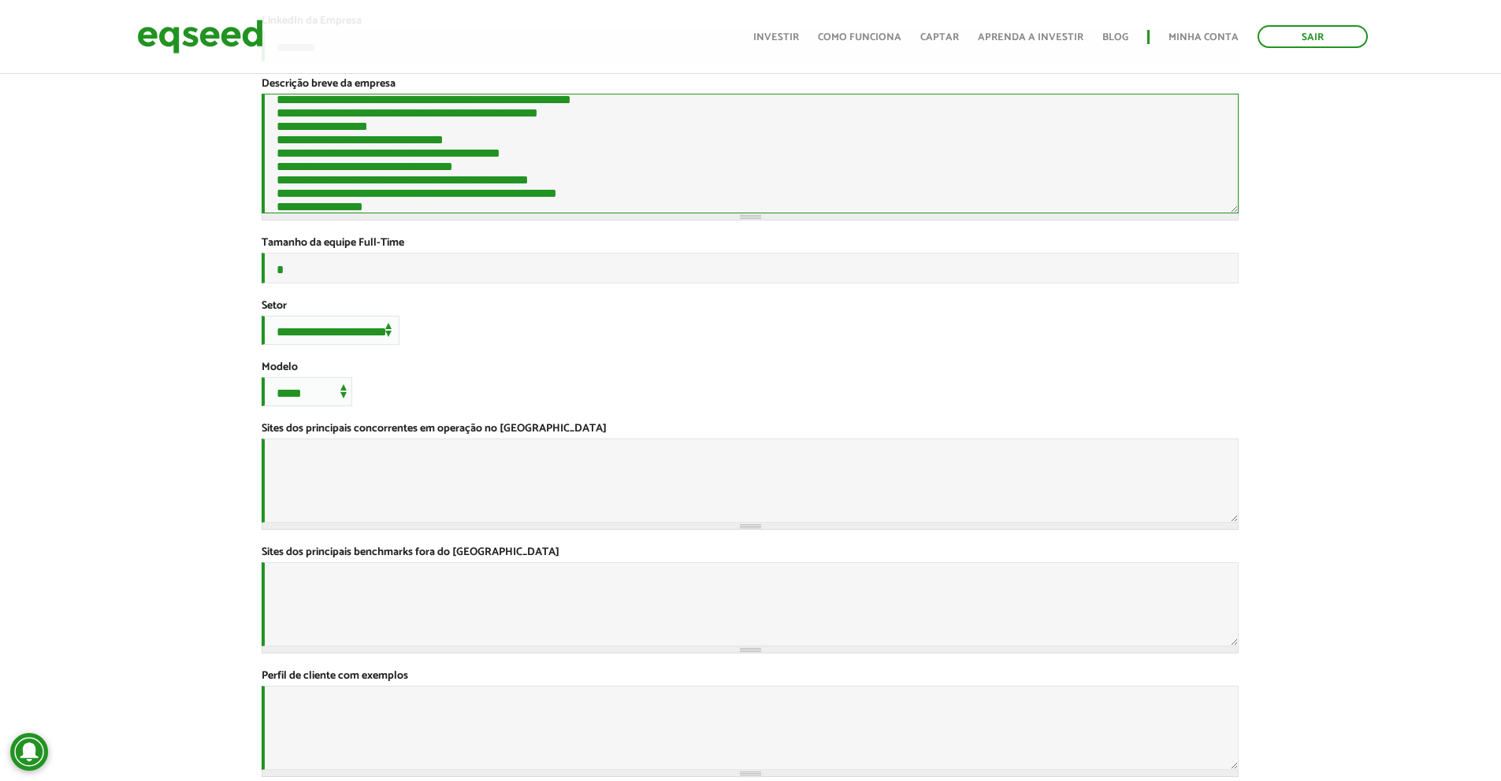
click at [372, 159] on textarea "Descrição breve da empresa *" at bounding box center [750, 154] width 977 height 120
click at [384, 147] on textarea "Descrição breve da empresa *" at bounding box center [750, 154] width 977 height 120
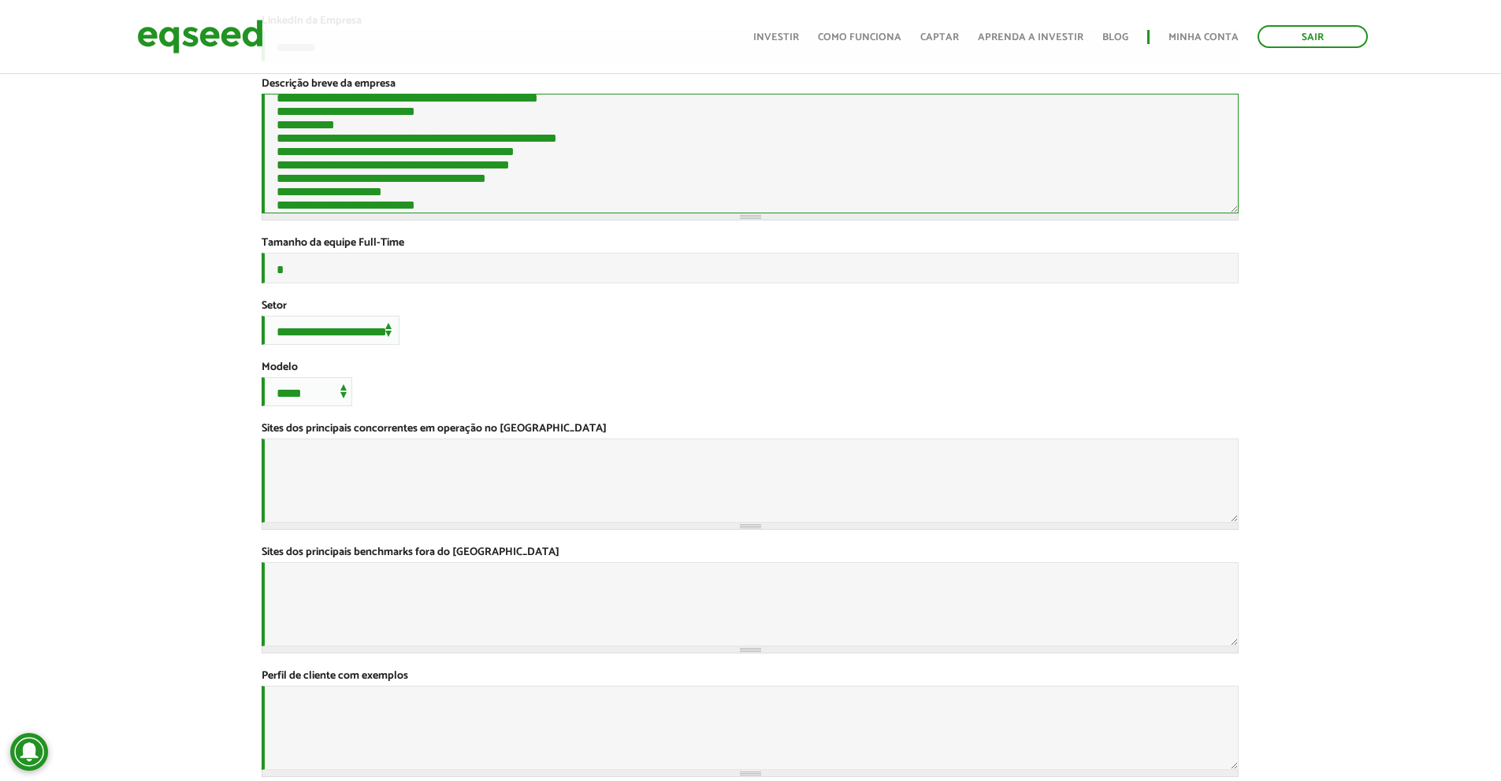
scroll to position [1353, 0]
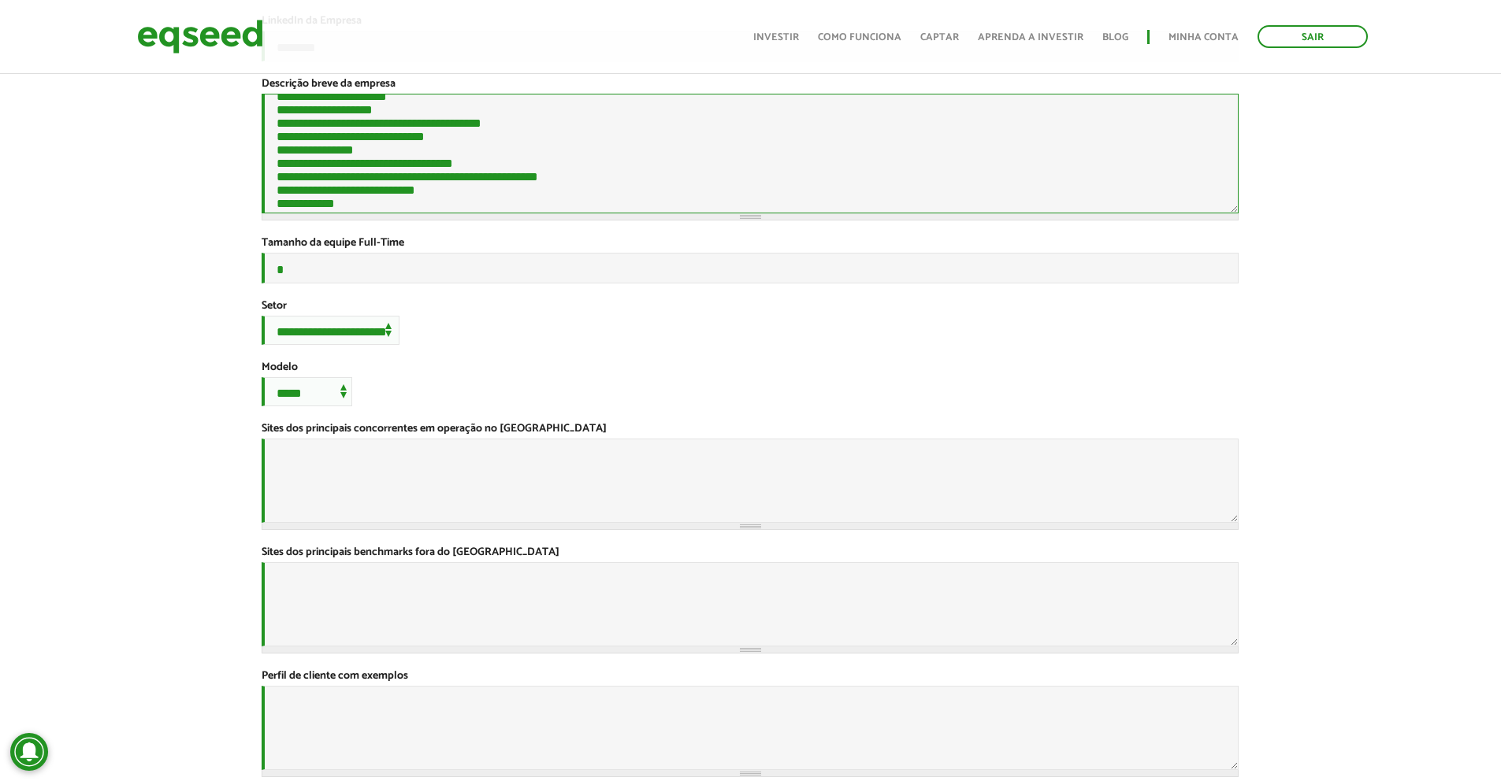
click at [469, 196] on textarea "Descrição breve da empresa *" at bounding box center [750, 154] width 977 height 120
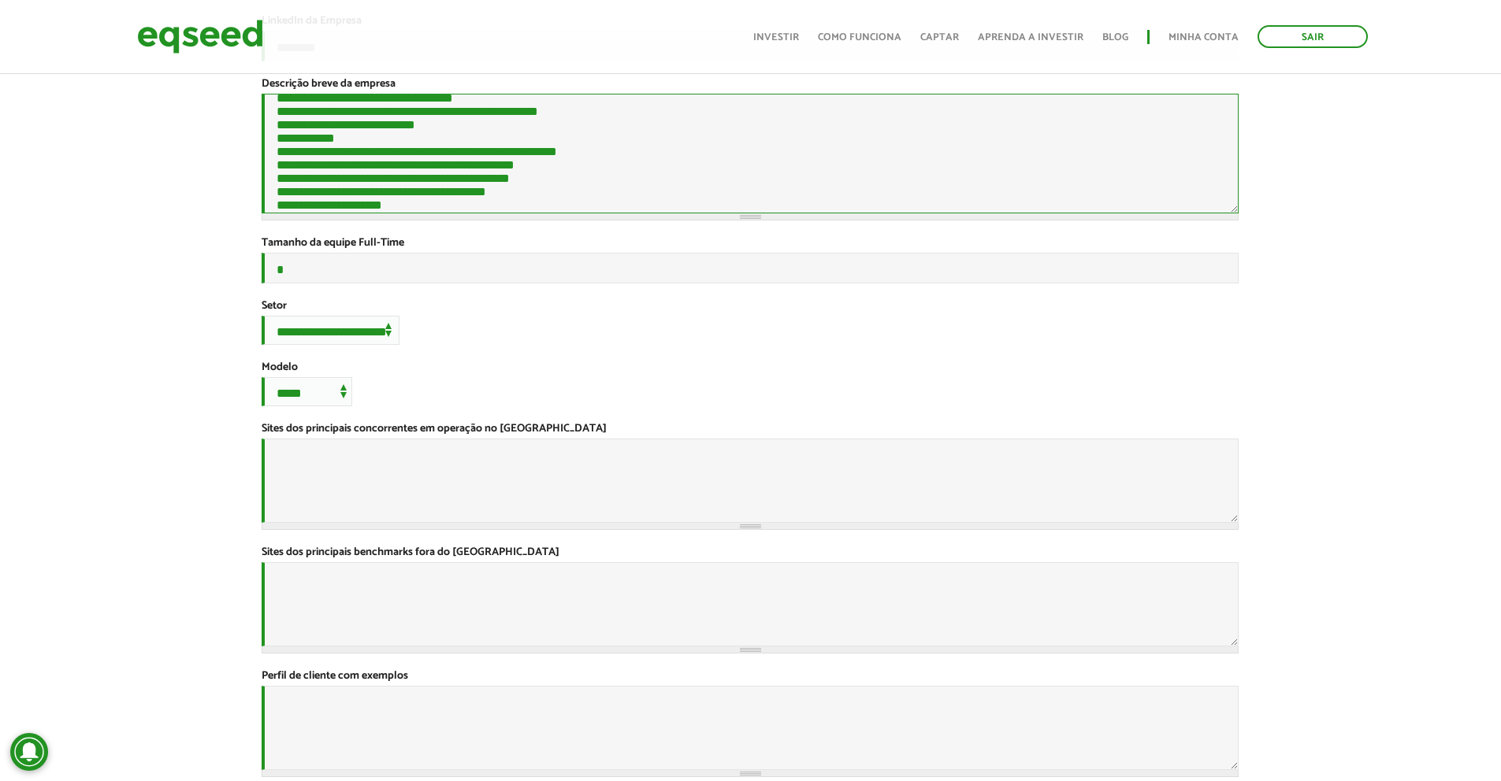
scroll to position [1443, 0]
click at [469, 150] on textarea "Descrição breve da empresa *" at bounding box center [750, 154] width 977 height 120
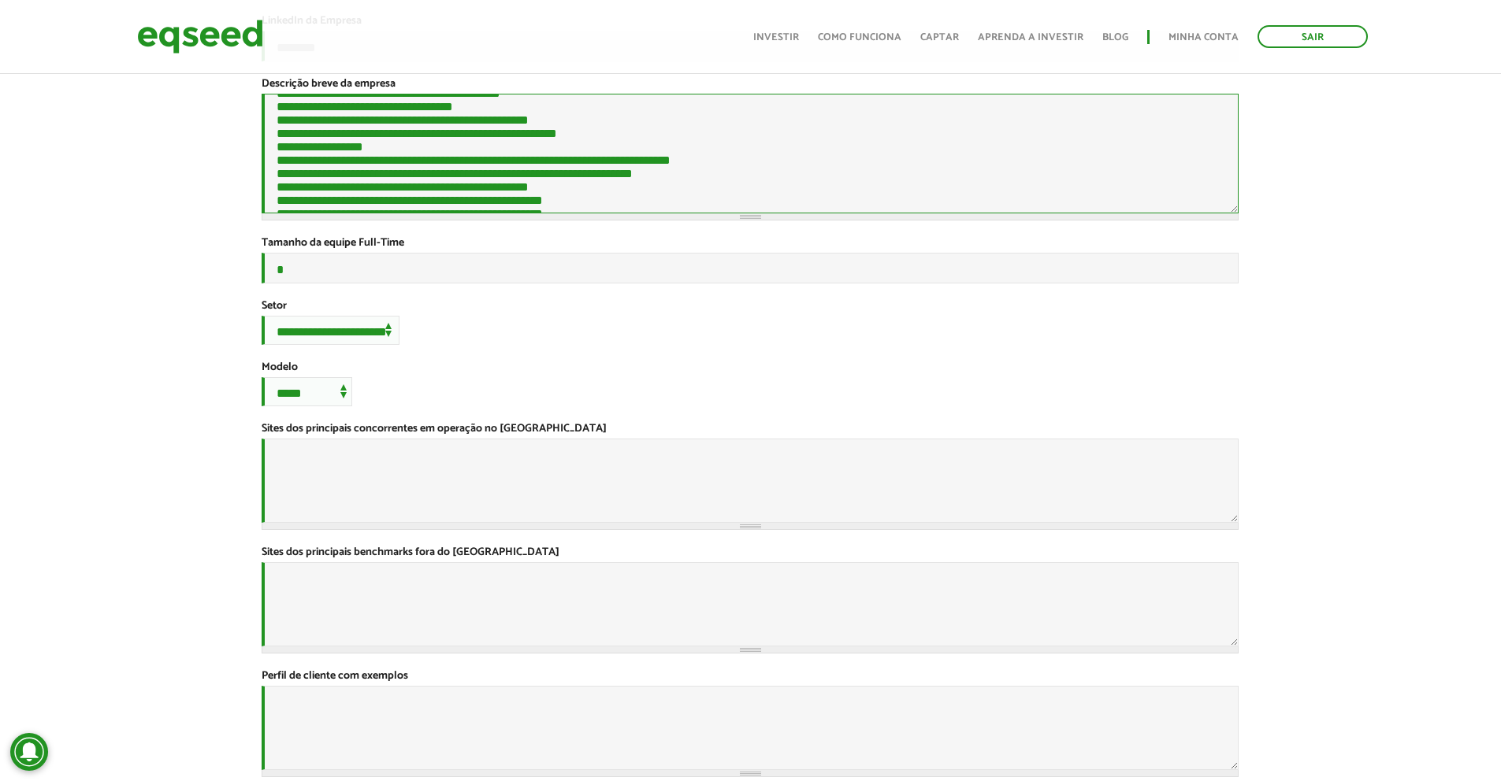
scroll to position [1837, 0]
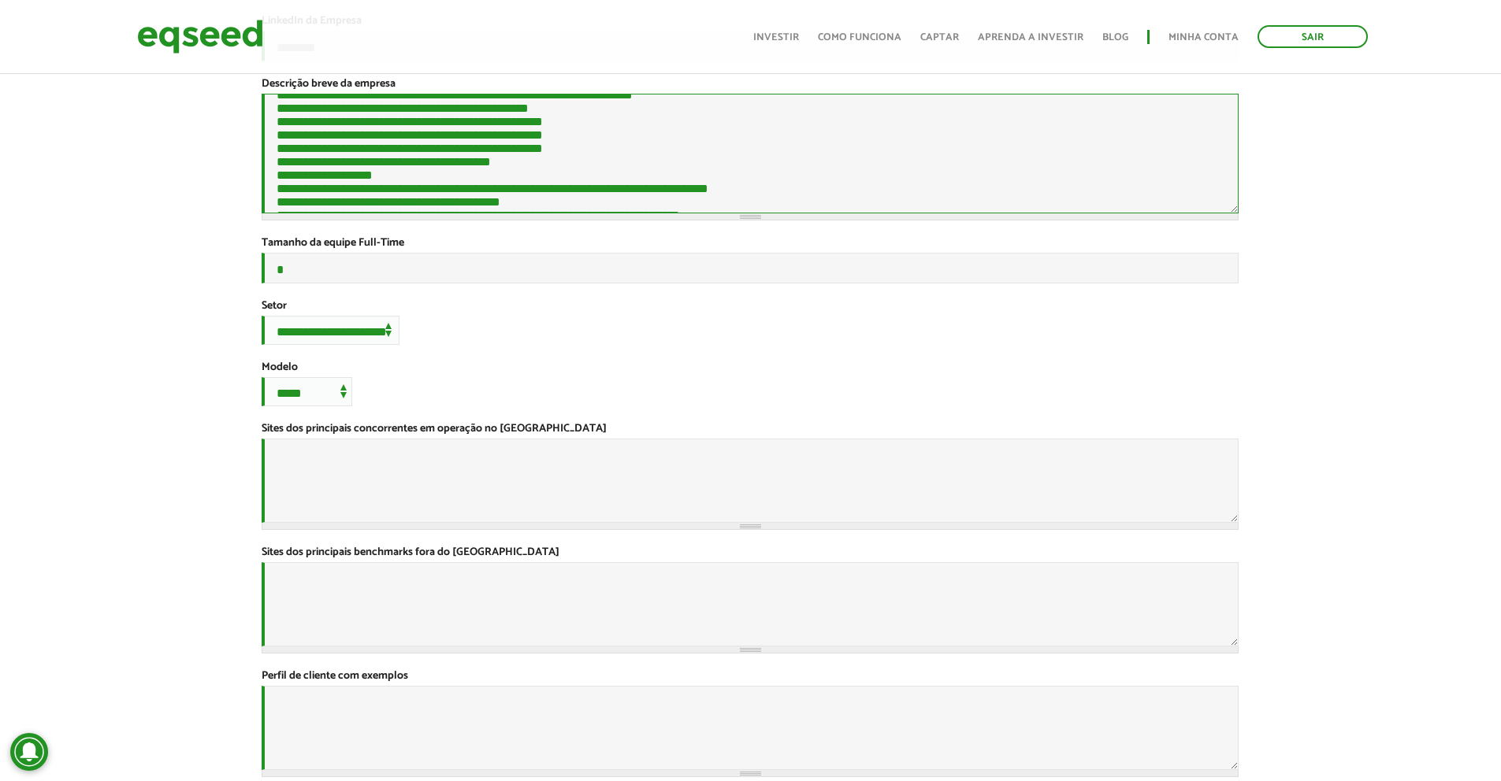
click at [642, 169] on textarea "Descrição breve da empresa *" at bounding box center [750, 154] width 977 height 120
click at [629, 186] on textarea "Descrição breve da empresa *" at bounding box center [750, 154] width 977 height 120
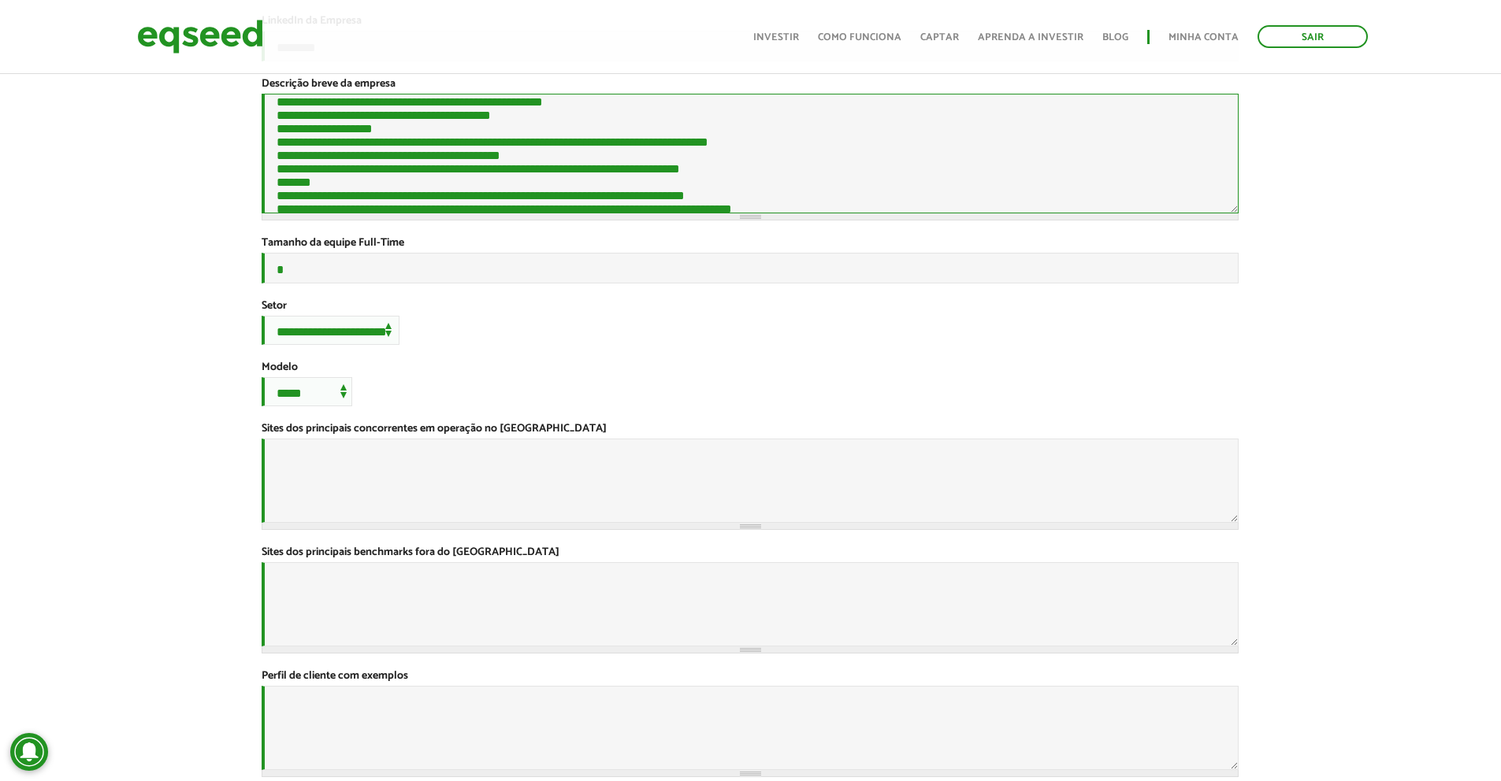
scroll to position [1916, 0]
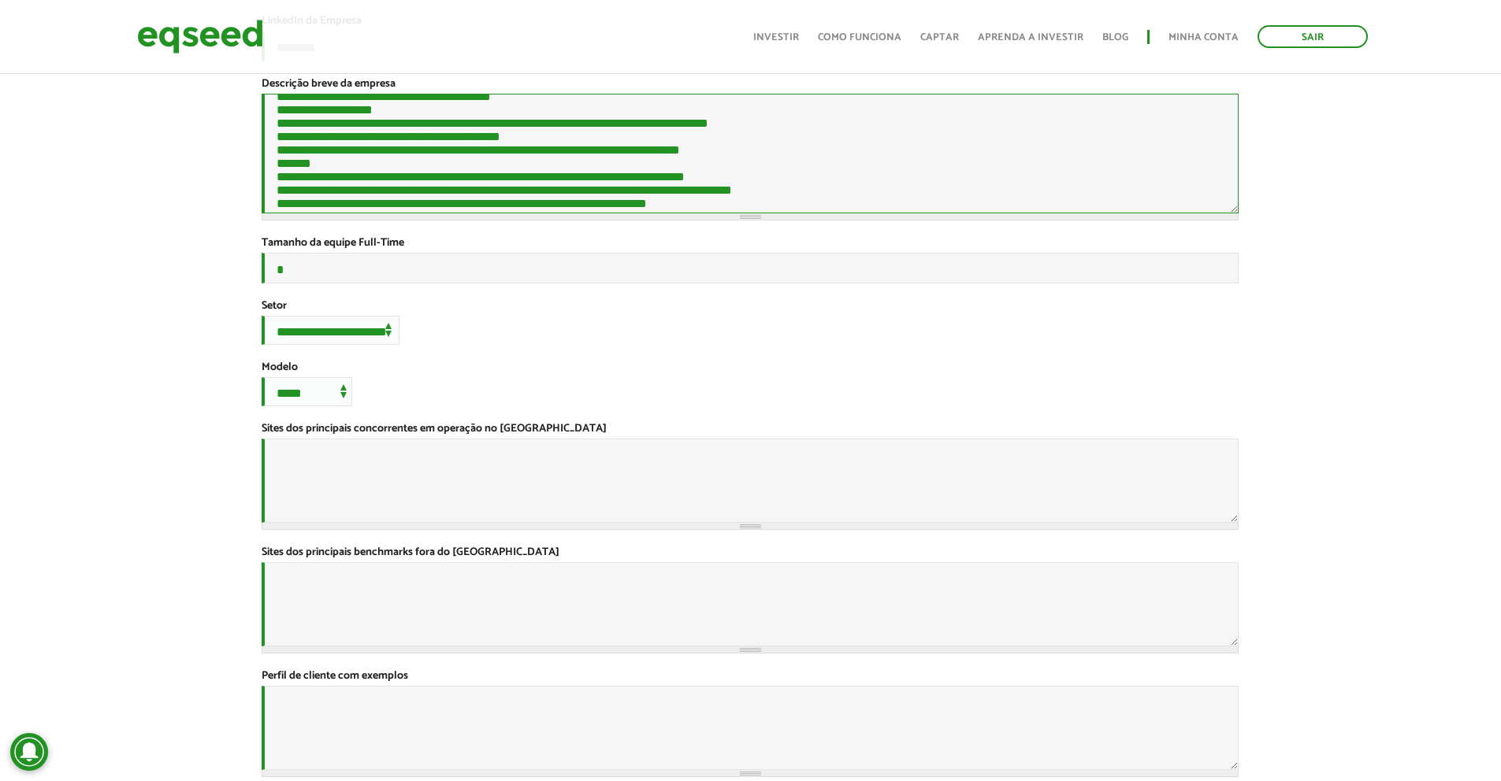
click at [615, 152] on textarea "Descrição breve da empresa *" at bounding box center [750, 154] width 977 height 120
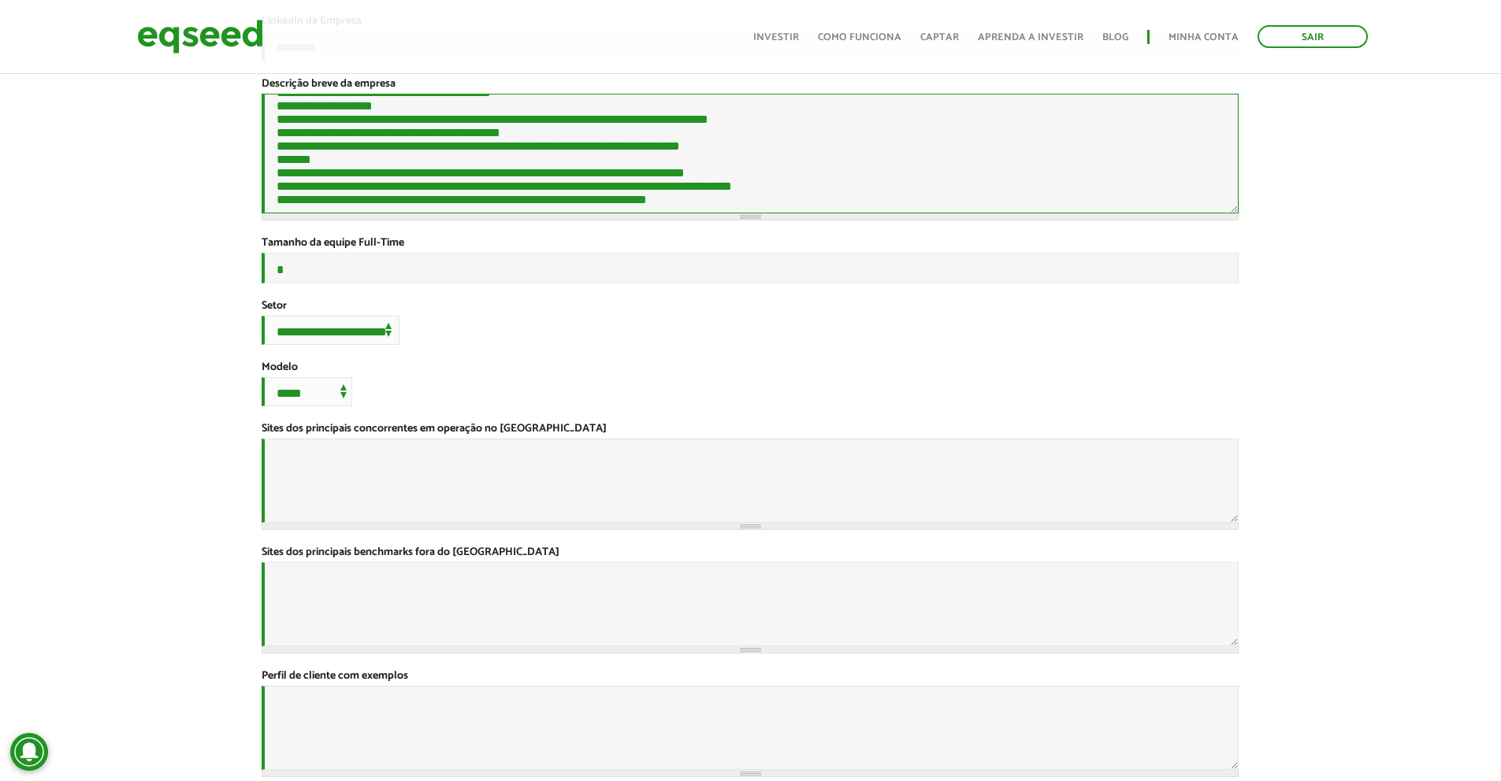
scroll to position [2015, 0]
click at [647, 161] on textarea "Descrição breve da empresa *" at bounding box center [750, 154] width 977 height 120
click at [499, 207] on textarea "Descrição breve da empresa *" at bounding box center [750, 154] width 977 height 120
click at [386, 158] on textarea "Descrição breve da empresa *" at bounding box center [750, 154] width 977 height 120
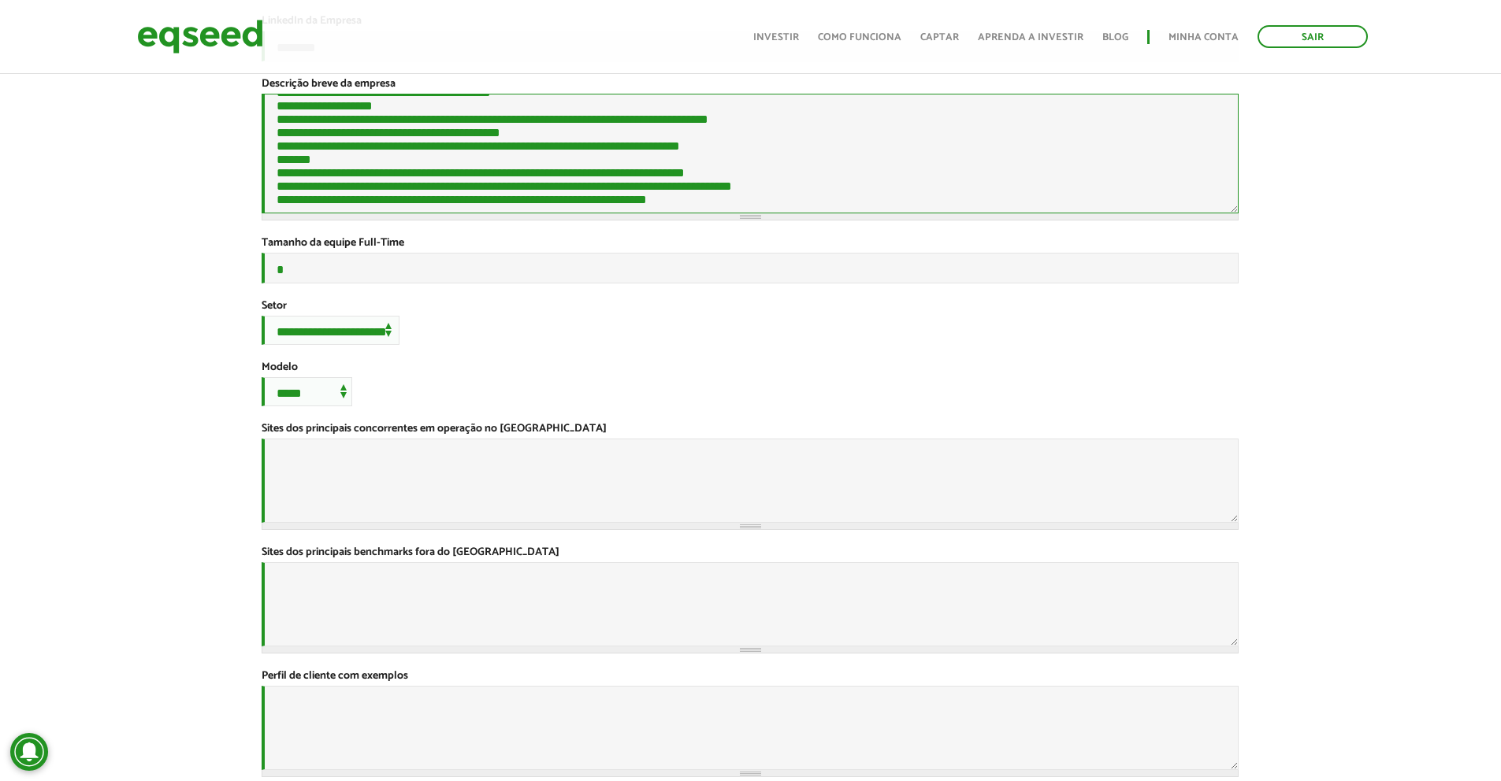
scroll to position [2179, 0]
click at [536, 196] on textarea "Descrição breve da empresa *" at bounding box center [750, 154] width 977 height 120
drag, startPoint x: 562, startPoint y: 169, endPoint x: 566, endPoint y: 159, distance: 10.0
click at [564, 163] on textarea "Descrição breve da empresa *" at bounding box center [750, 154] width 977 height 120
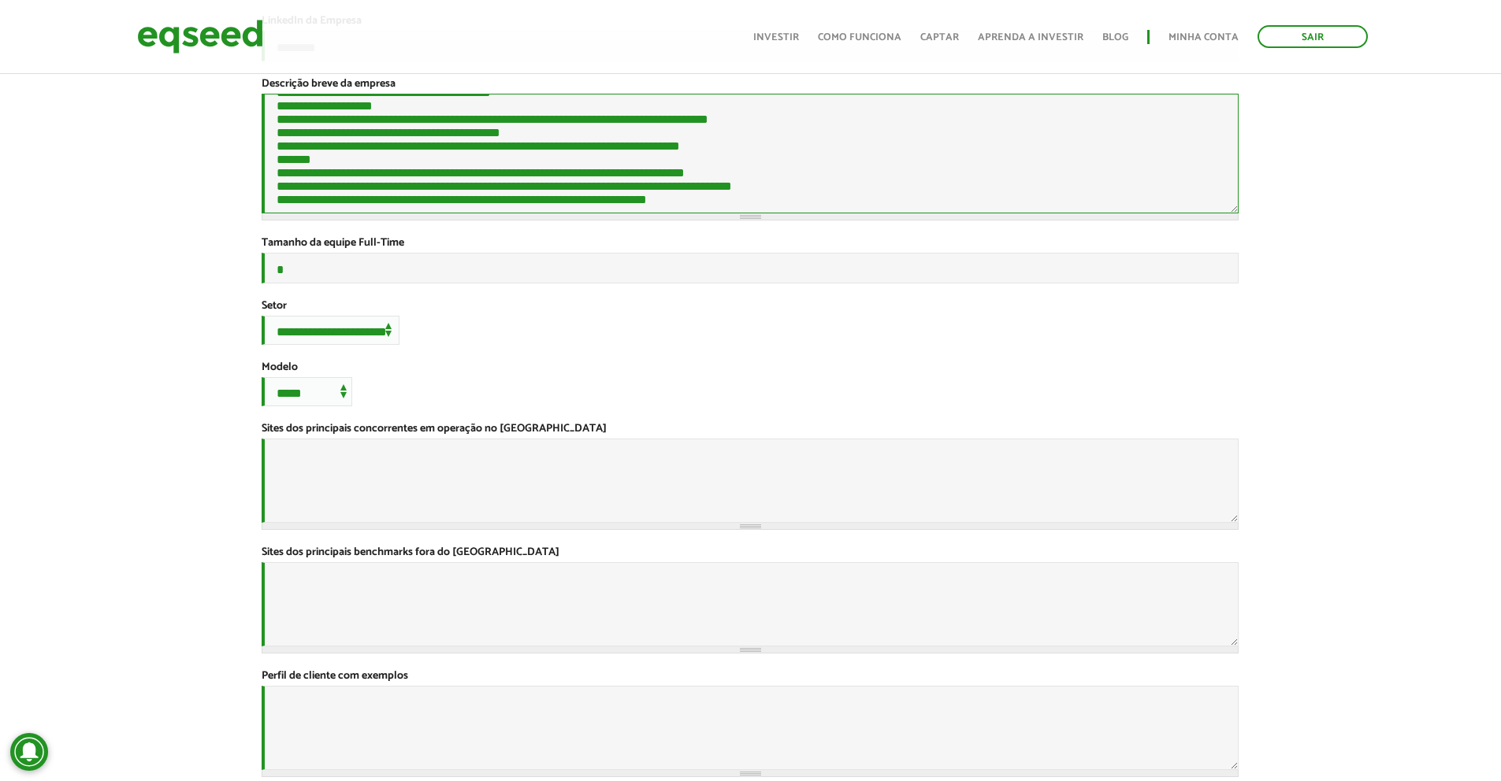
click at [570, 144] on textarea "Descrição breve da empresa *" at bounding box center [750, 154] width 977 height 120
click at [603, 145] on textarea "Descrição breve da empresa *" at bounding box center [750, 154] width 977 height 120
click at [577, 202] on textarea "Descrição breve da empresa *" at bounding box center [750, 154] width 977 height 120
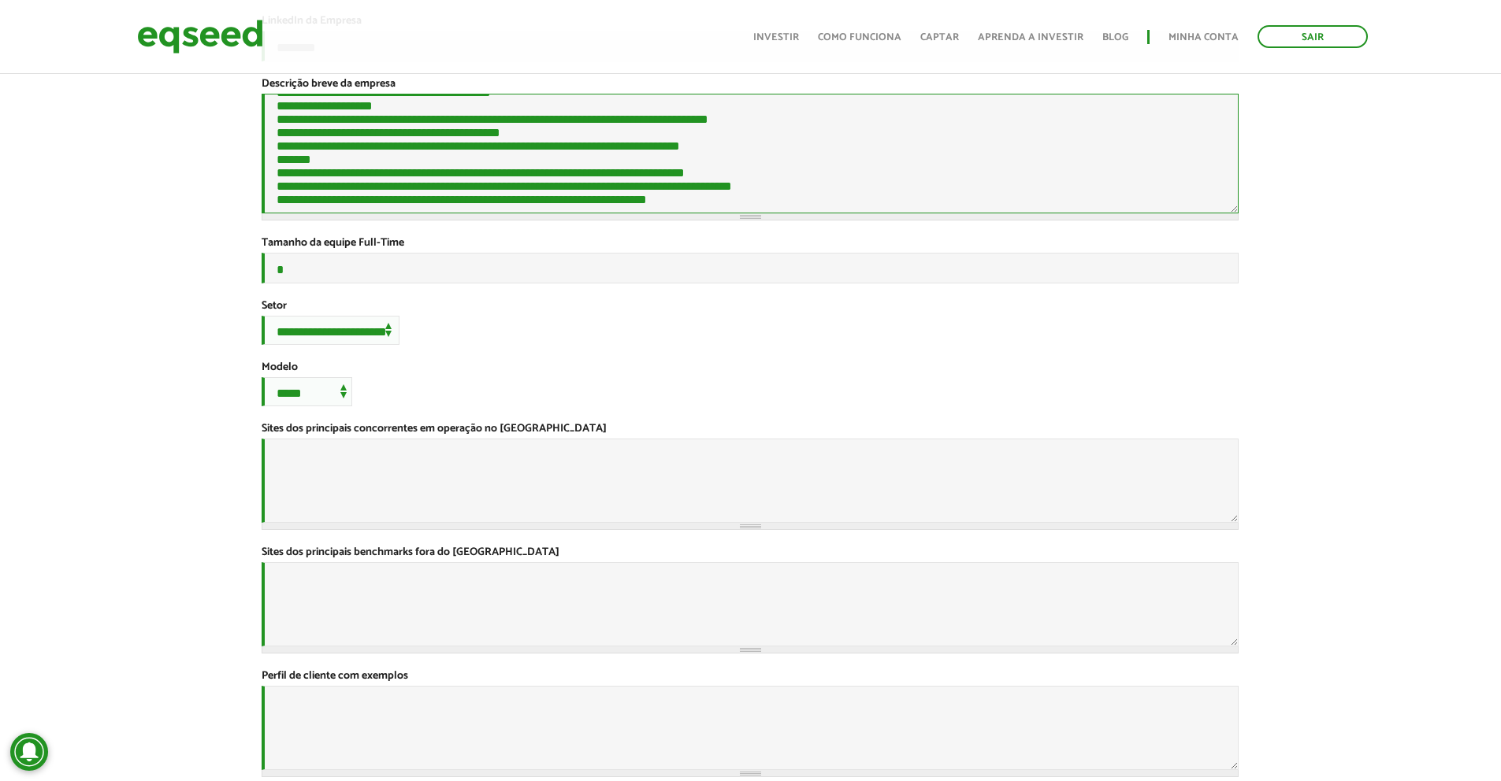
click at [510, 162] on textarea "Descrição breve da empresa *" at bounding box center [750, 154] width 977 height 120
click at [493, 138] on textarea "Descrição breve da empresa *" at bounding box center [750, 154] width 977 height 120
click at [477, 161] on textarea "Descrição breve da empresa *" at bounding box center [750, 154] width 977 height 120
click at [475, 149] on textarea "Descrição breve da empresa *" at bounding box center [750, 154] width 977 height 120
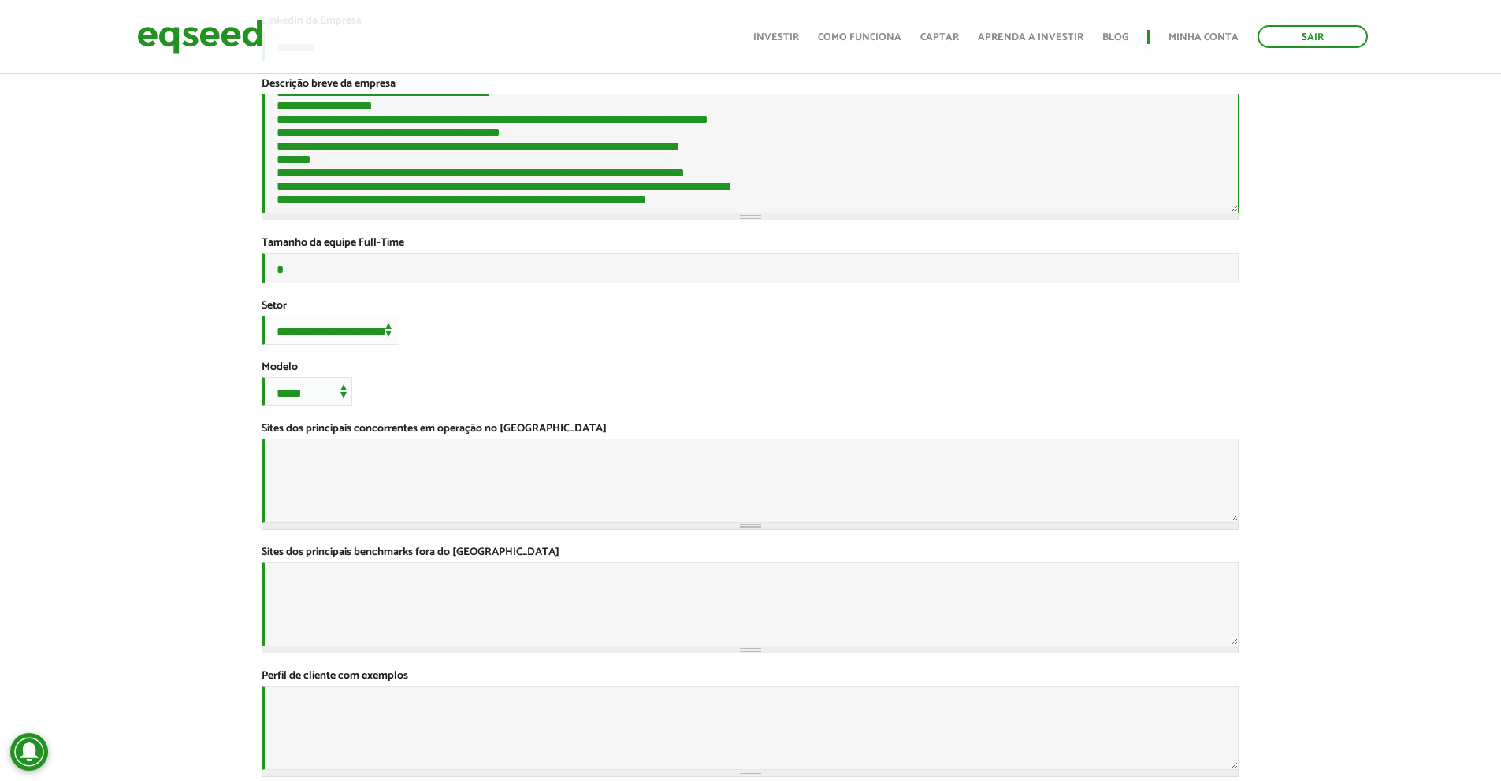
scroll to position [2100, 0]
click at [453, 171] on textarea "Descrição breve da empresa *" at bounding box center [750, 154] width 977 height 120
drag, startPoint x: 503, startPoint y: 151, endPoint x: 491, endPoint y: 158, distance: 13.4
click at [491, 158] on textarea "Descrição breve da empresa *" at bounding box center [750, 154] width 977 height 120
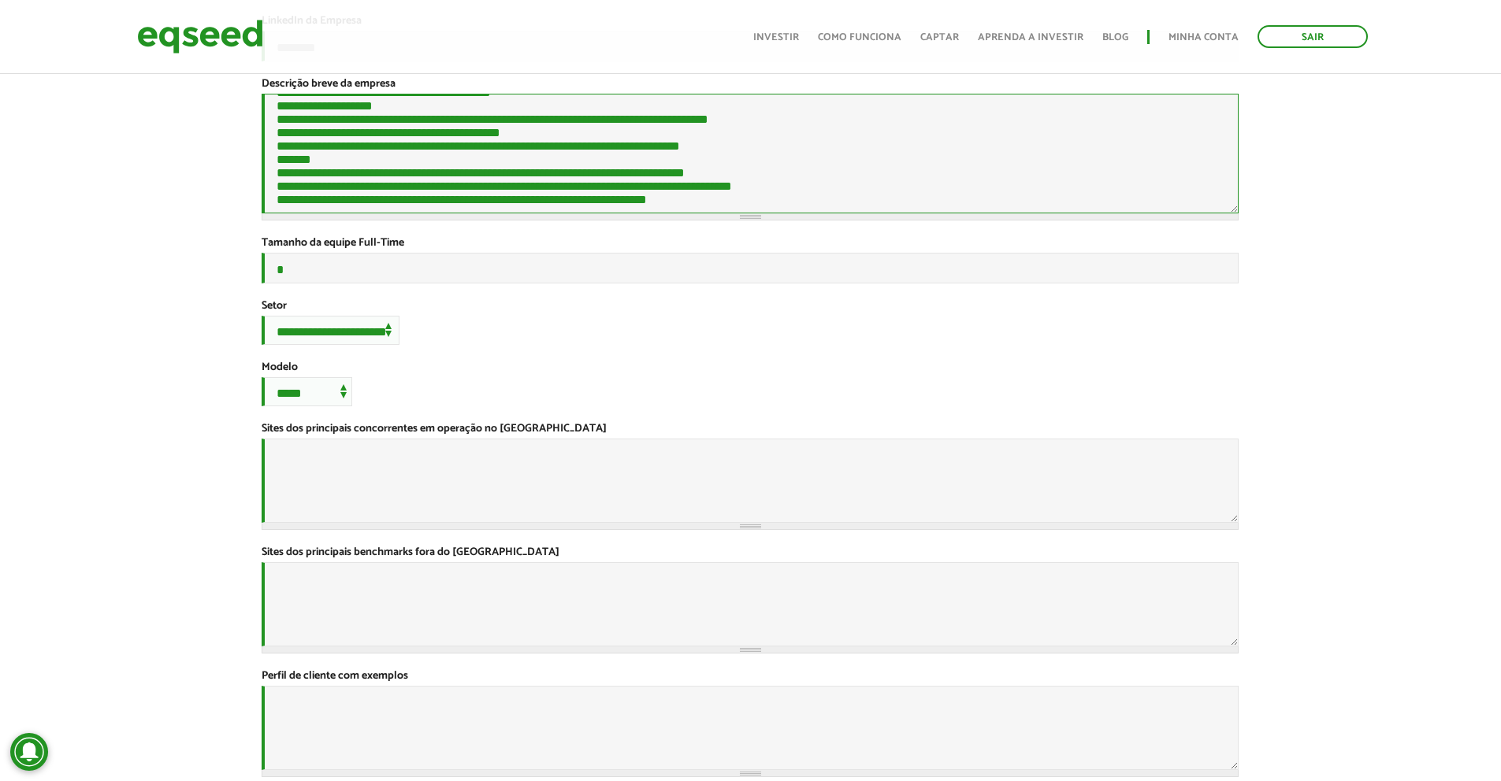
scroll to position [2494, 0]
click at [570, 174] on textarea "Descrição breve da empresa *" at bounding box center [750, 154] width 977 height 120
click at [443, 150] on textarea "Descrição breve da empresa *" at bounding box center [750, 154] width 977 height 120
click at [413, 193] on textarea "Descrição breve da empresa *" at bounding box center [750, 154] width 977 height 120
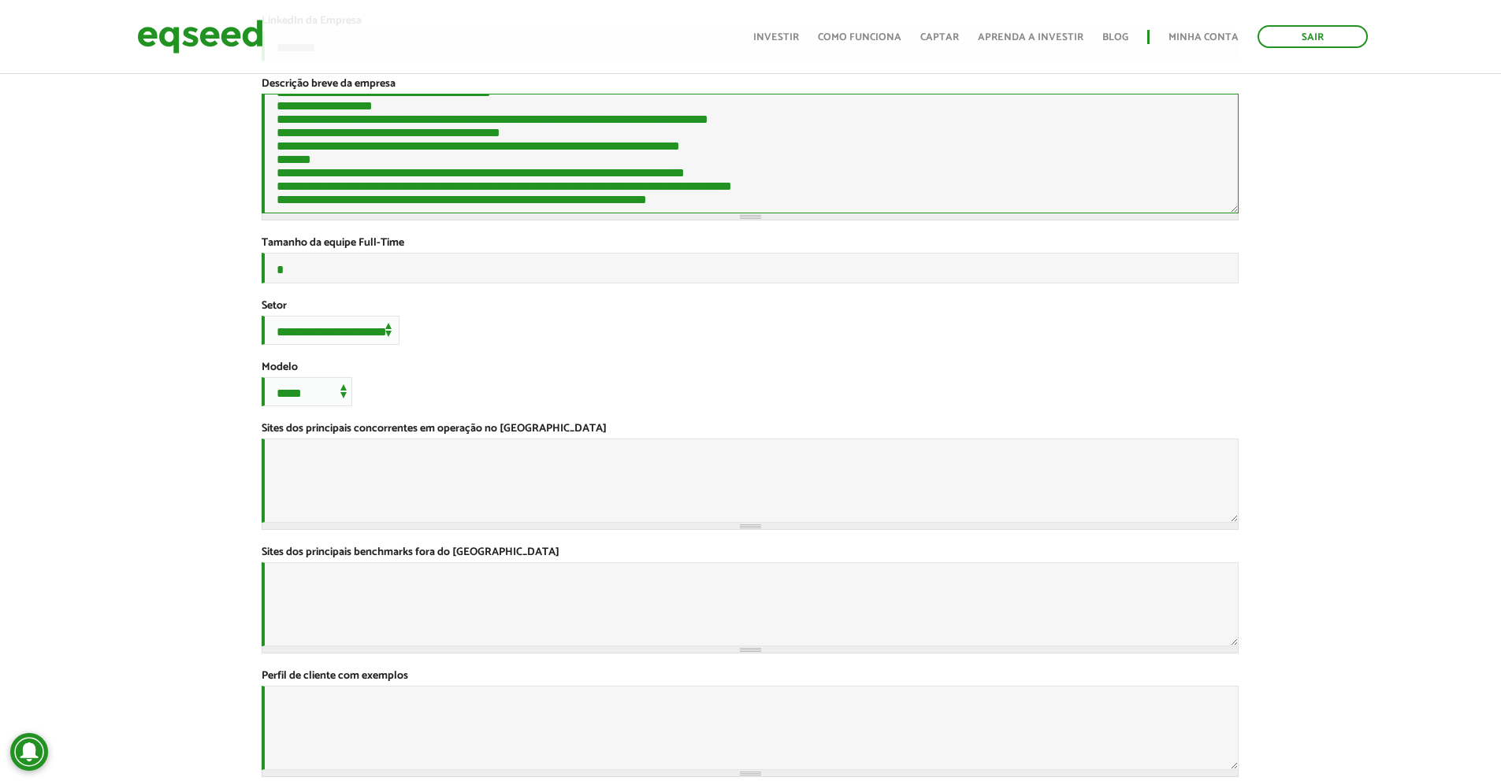
scroll to position [2672, 0]
click at [534, 144] on textarea "Descrição breve da empresa *" at bounding box center [750, 154] width 977 height 120
click at [522, 193] on textarea "Descrição breve da empresa *" at bounding box center [750, 154] width 977 height 120
click at [485, 150] on textarea "Descrição breve da empresa *" at bounding box center [750, 154] width 977 height 120
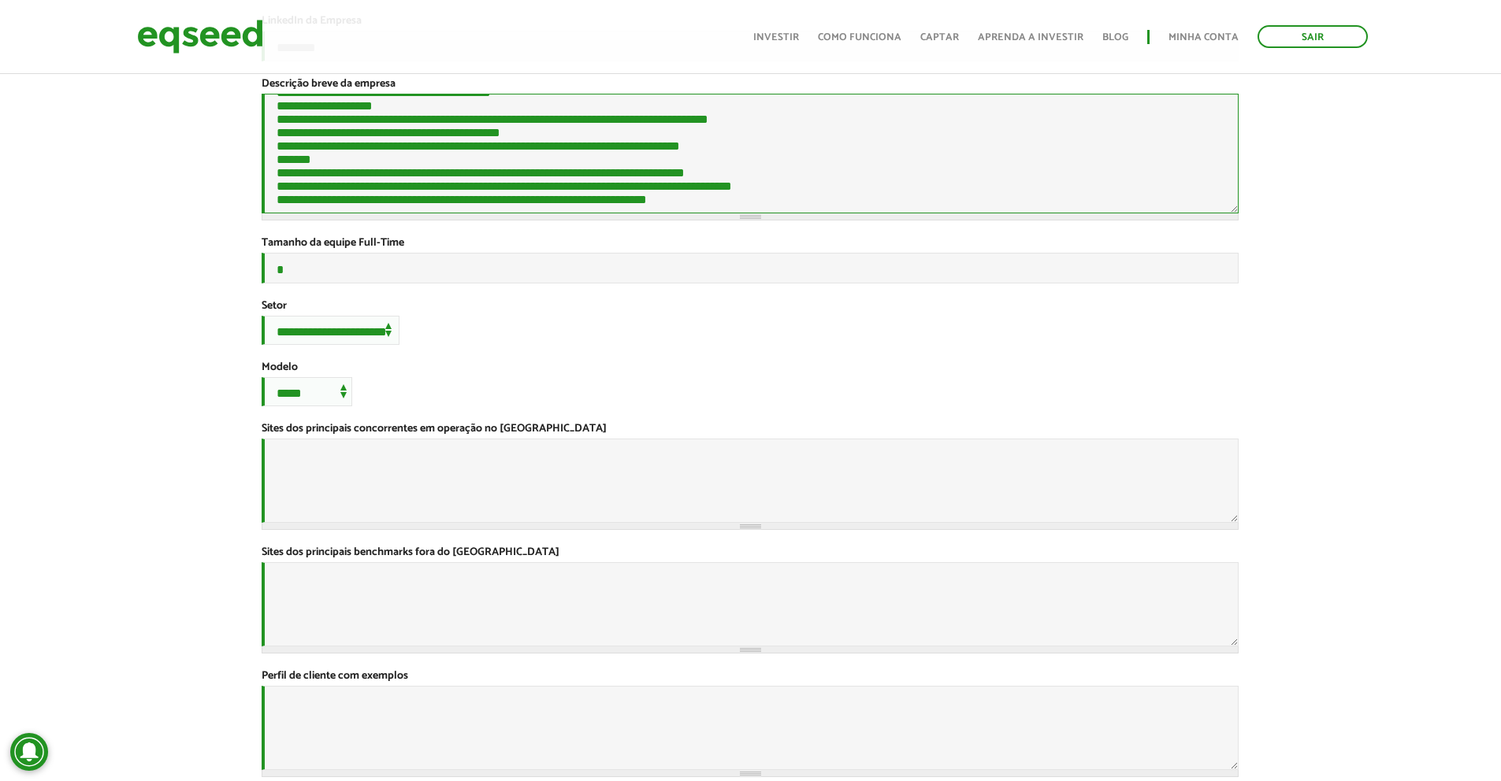
click at [459, 147] on textarea "Descrição breve da empresa *" at bounding box center [750, 154] width 977 height 120
click at [597, 127] on textarea "Descrição breve da empresa *" at bounding box center [750, 154] width 977 height 120
click at [521, 184] on textarea "Descrição breve da empresa *" at bounding box center [750, 154] width 977 height 120
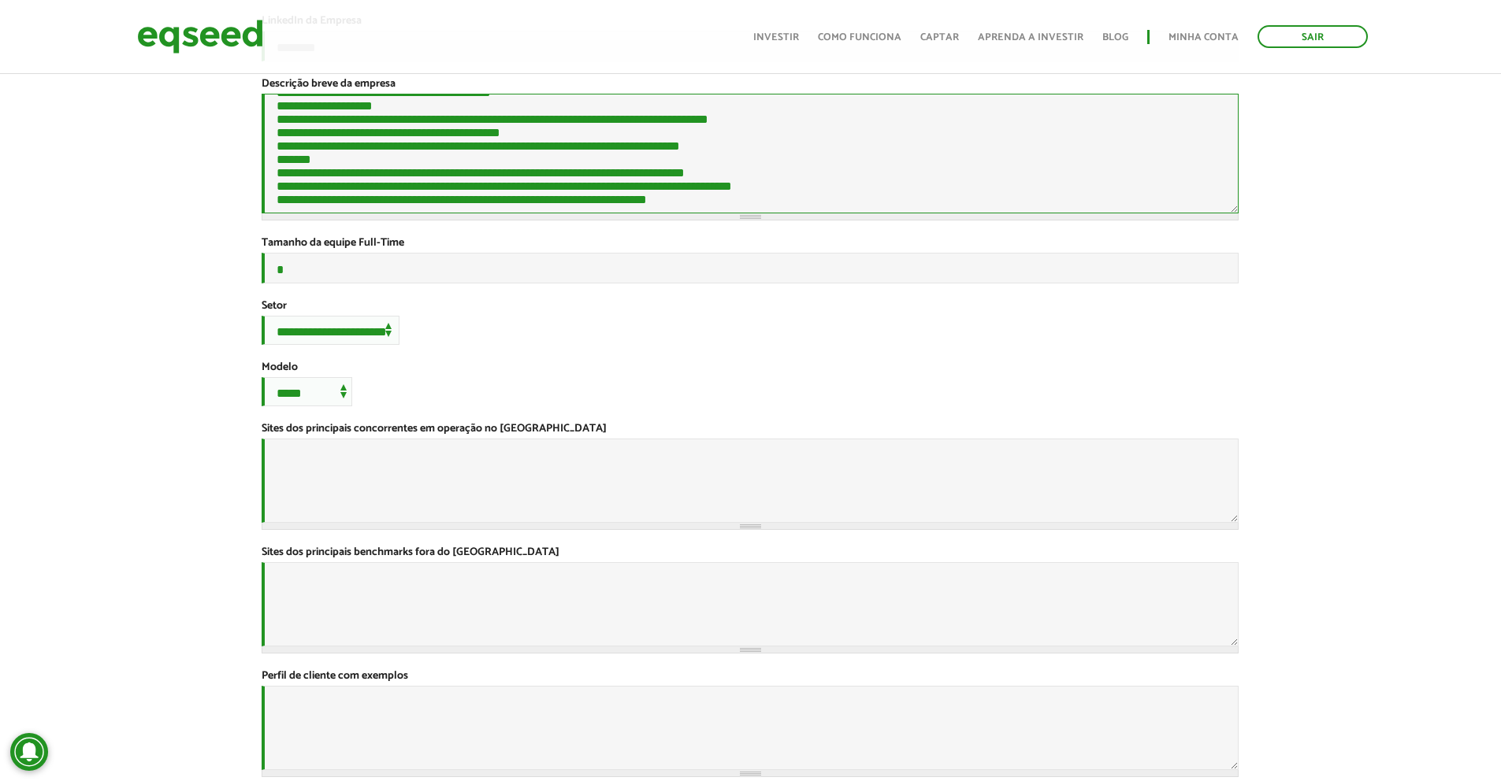
click at [394, 195] on textarea "Descrição breve da empresa *" at bounding box center [750, 154] width 977 height 120
click at [672, 148] on textarea "Descrição breve da empresa *" at bounding box center [750, 154] width 977 height 120
click at [499, 188] on textarea "Descrição breve da empresa *" at bounding box center [750, 154] width 977 height 120
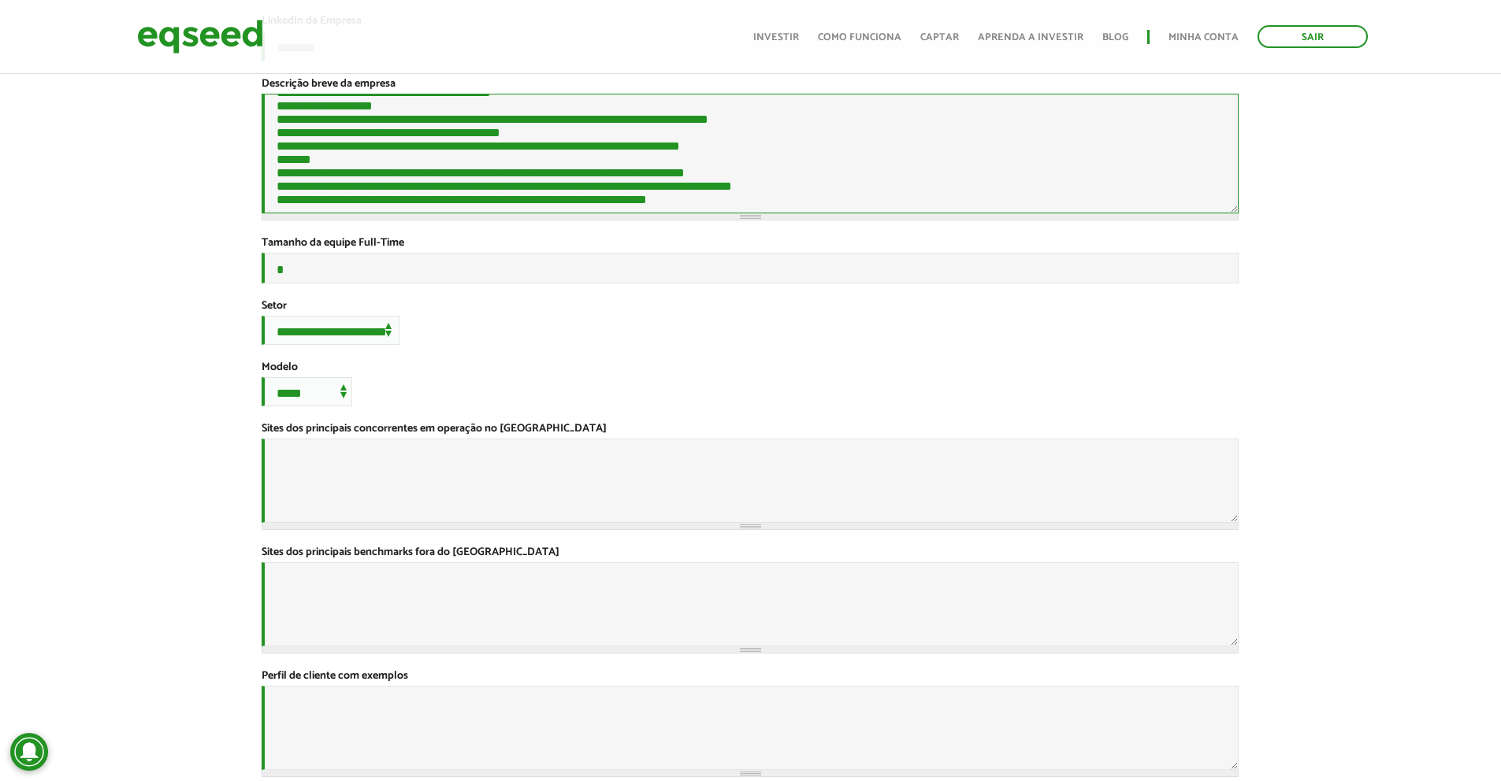
click at [645, 190] on textarea "Descrição breve da empresa *" at bounding box center [750, 154] width 977 height 120
click at [734, 164] on textarea "Descrição breve da empresa *" at bounding box center [750, 154] width 977 height 120
click at [280, 168] on textarea "Descrição breve da empresa *" at bounding box center [750, 154] width 977 height 120
click at [611, 204] on textarea "Descrição breve da empresa *" at bounding box center [750, 154] width 977 height 120
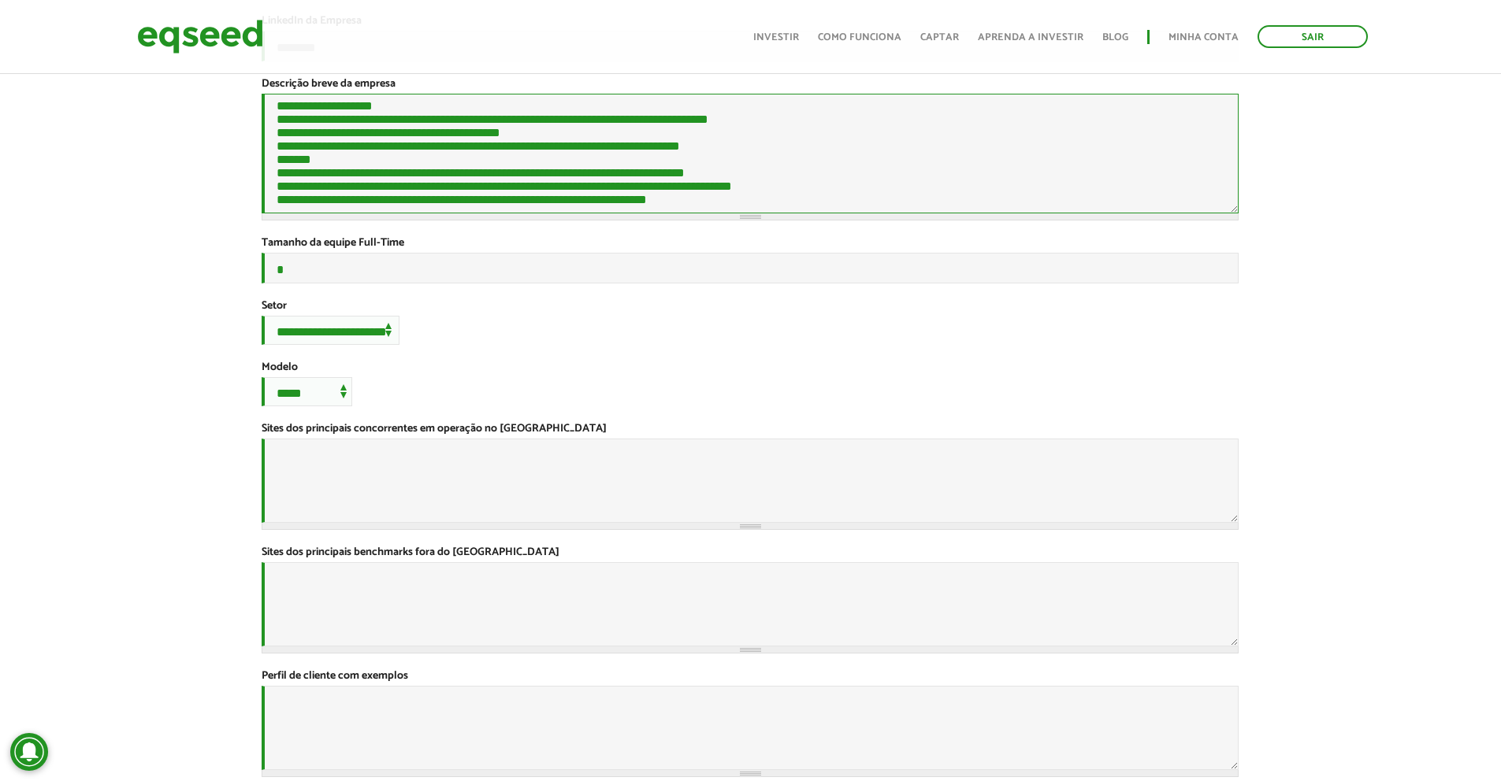
scroll to position [3288, 0]
click at [522, 158] on textarea "Descrição breve da empresa *" at bounding box center [750, 154] width 977 height 120
click at [271, 147] on textarea "Descrição breve da empresa *" at bounding box center [750, 154] width 977 height 120
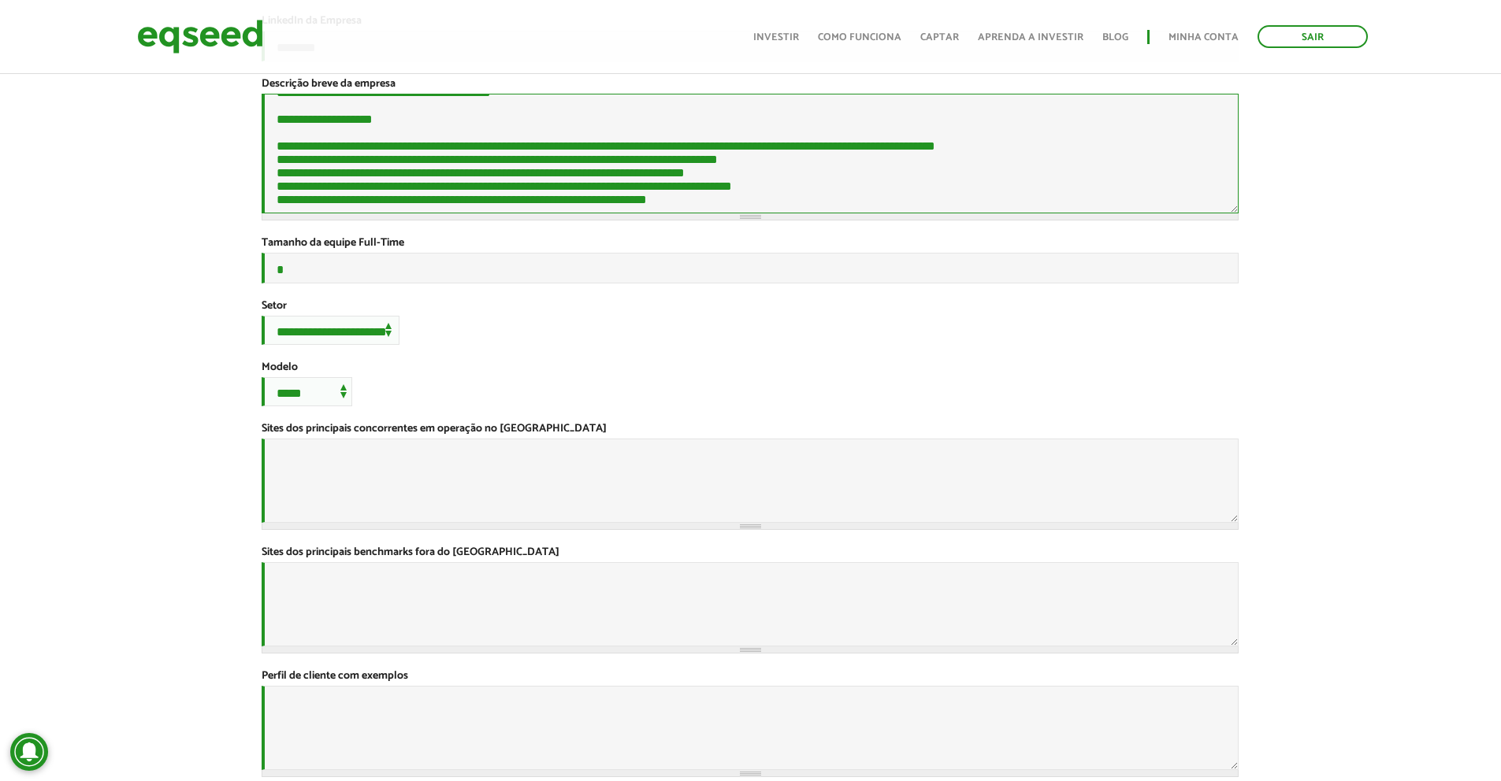
click at [782, 172] on textarea "Descrição breve da empresa *" at bounding box center [750, 154] width 977 height 120
click at [767, 188] on textarea "Descrição breve da empresa *" at bounding box center [750, 154] width 977 height 120
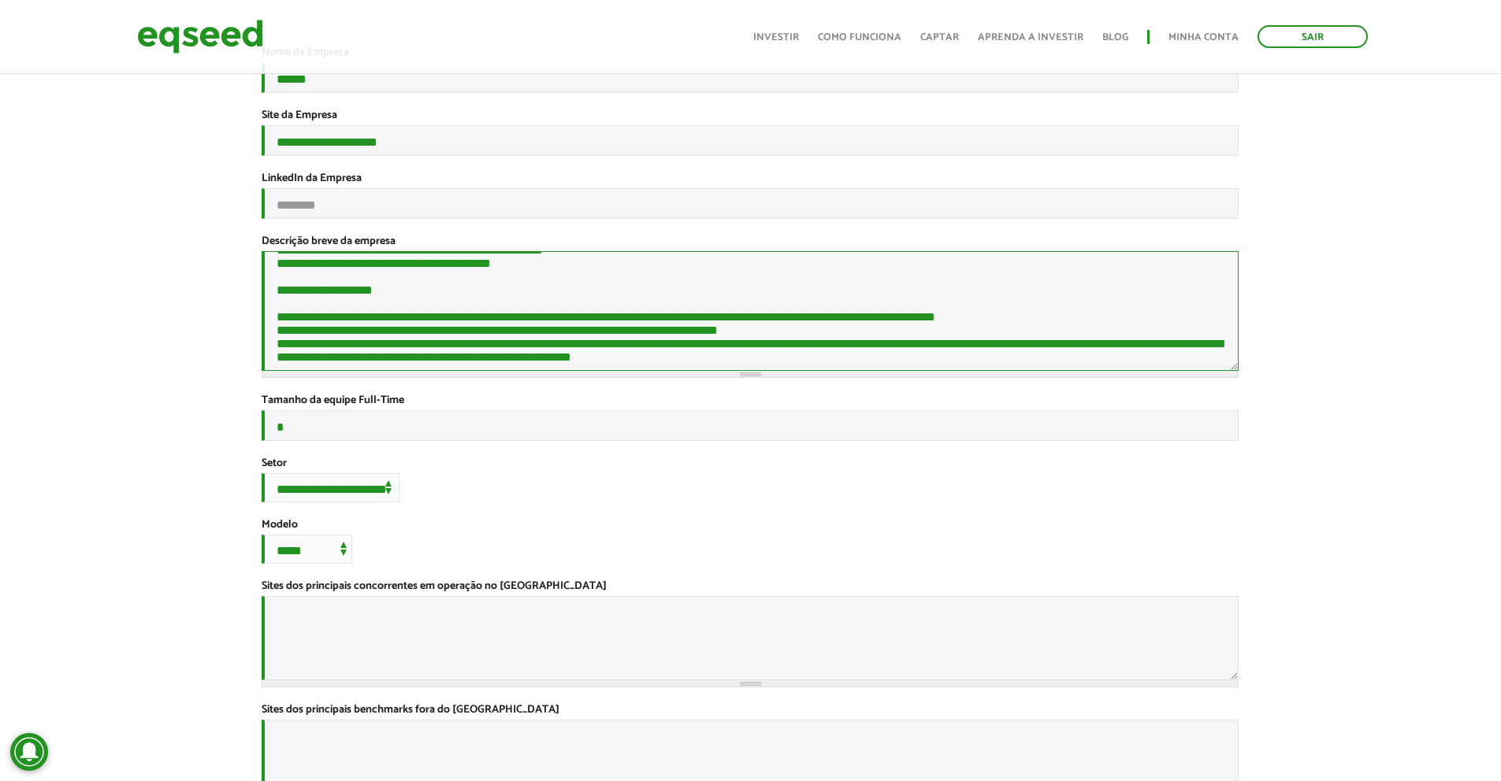
scroll to position [3260, 0]
drag, startPoint x: 295, startPoint y: 347, endPoint x: 306, endPoint y: 342, distance: 12.0
click at [306, 342] on textarea "Descrição breve da empresa *" at bounding box center [750, 311] width 977 height 120
drag, startPoint x: 299, startPoint y: 342, endPoint x: 467, endPoint y: 349, distance: 168.7
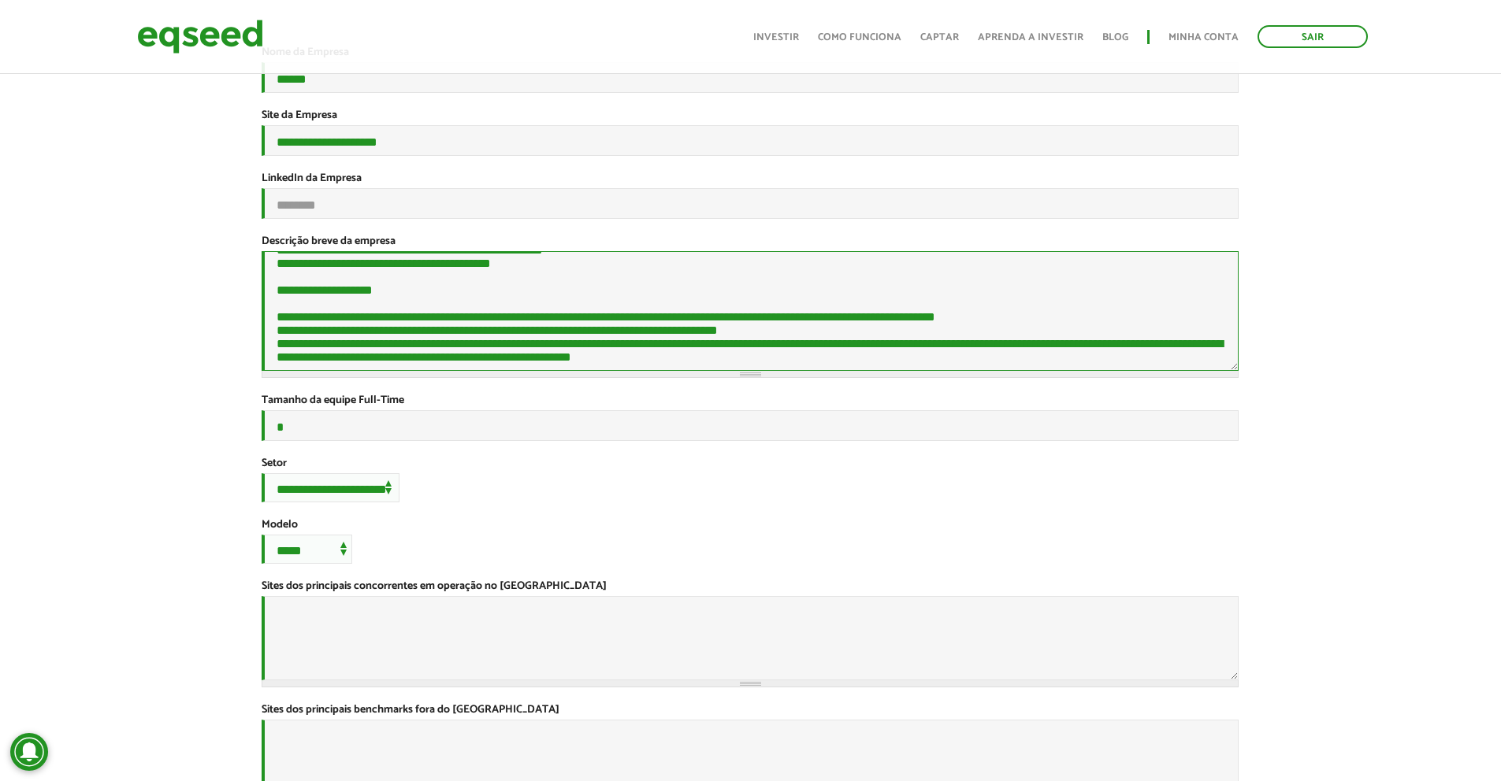
click at [467, 349] on textarea "Descrição breve da empresa *" at bounding box center [750, 311] width 977 height 120
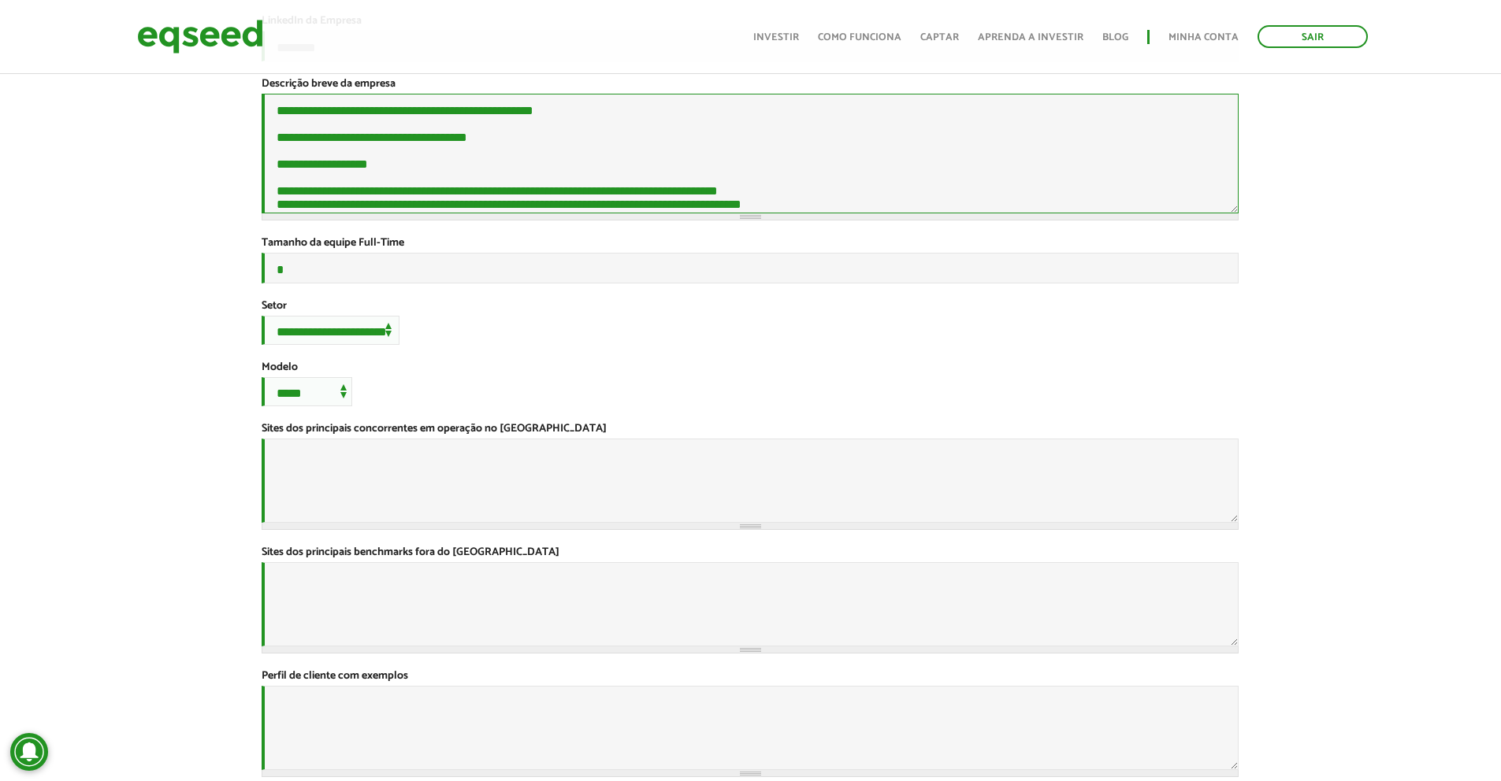
scroll to position [473, 0]
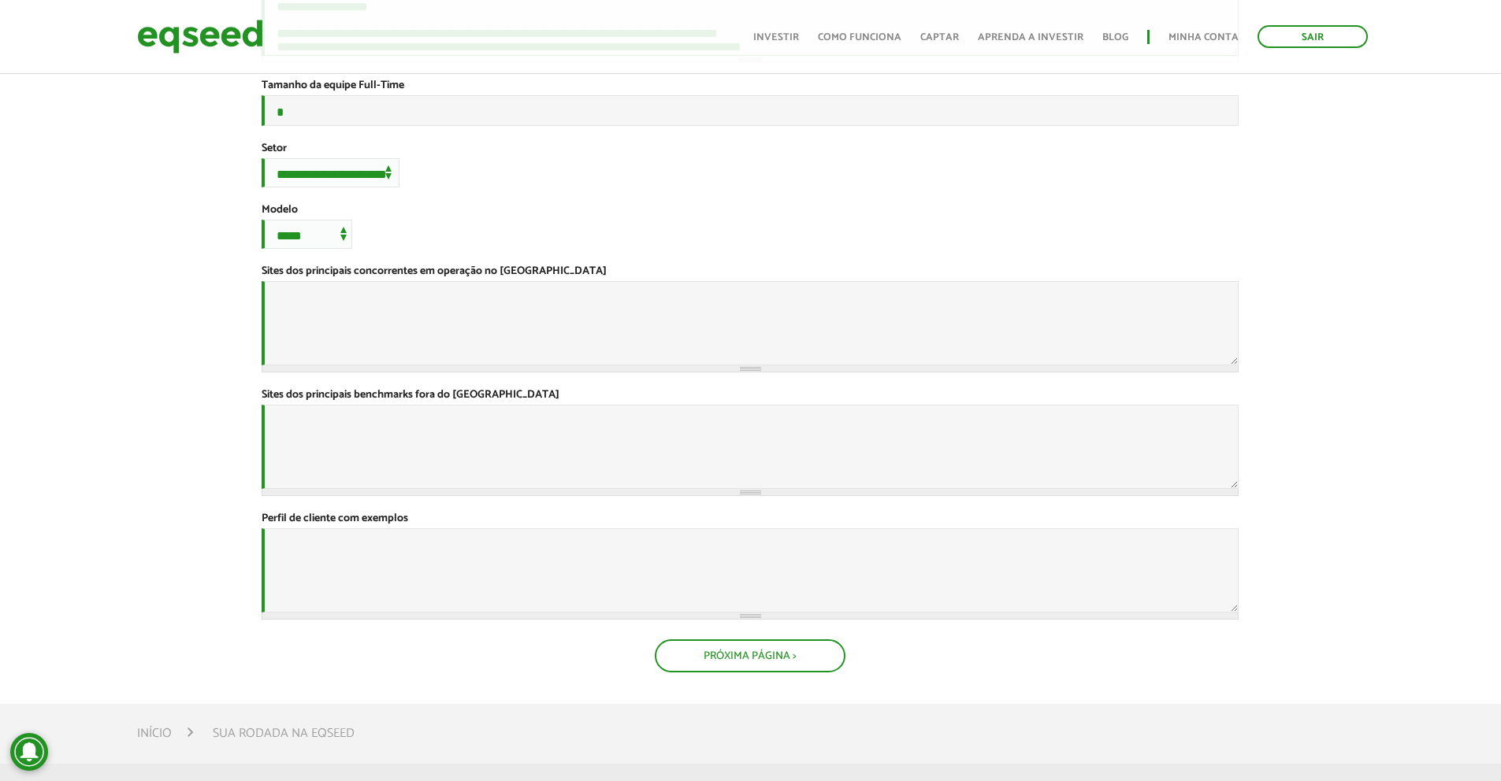
type textarea "**********"
click at [659, 489] on textarea "Sites dos principais benchmarks fora do Brasil *" at bounding box center [750, 447] width 977 height 84
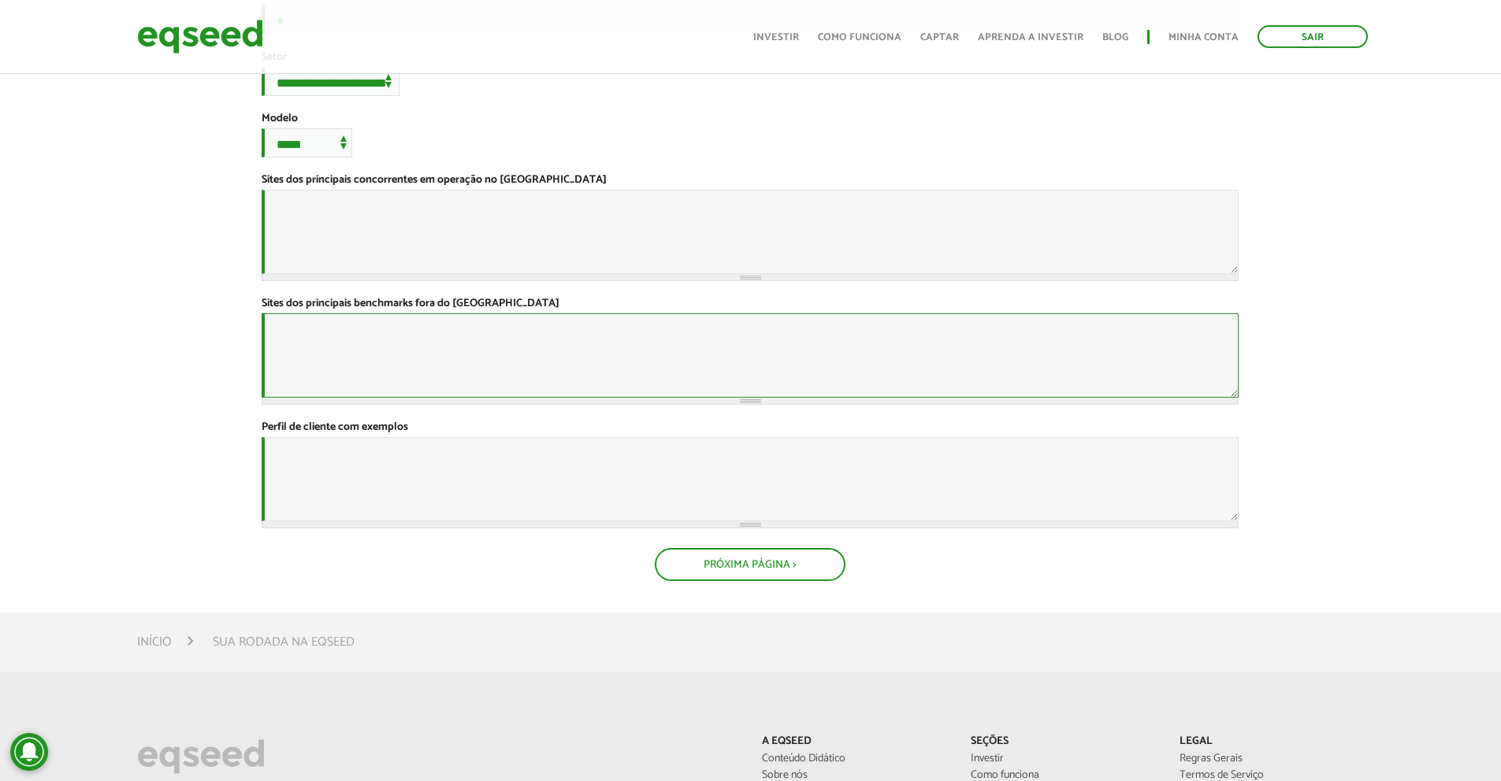
scroll to position [630, 0]
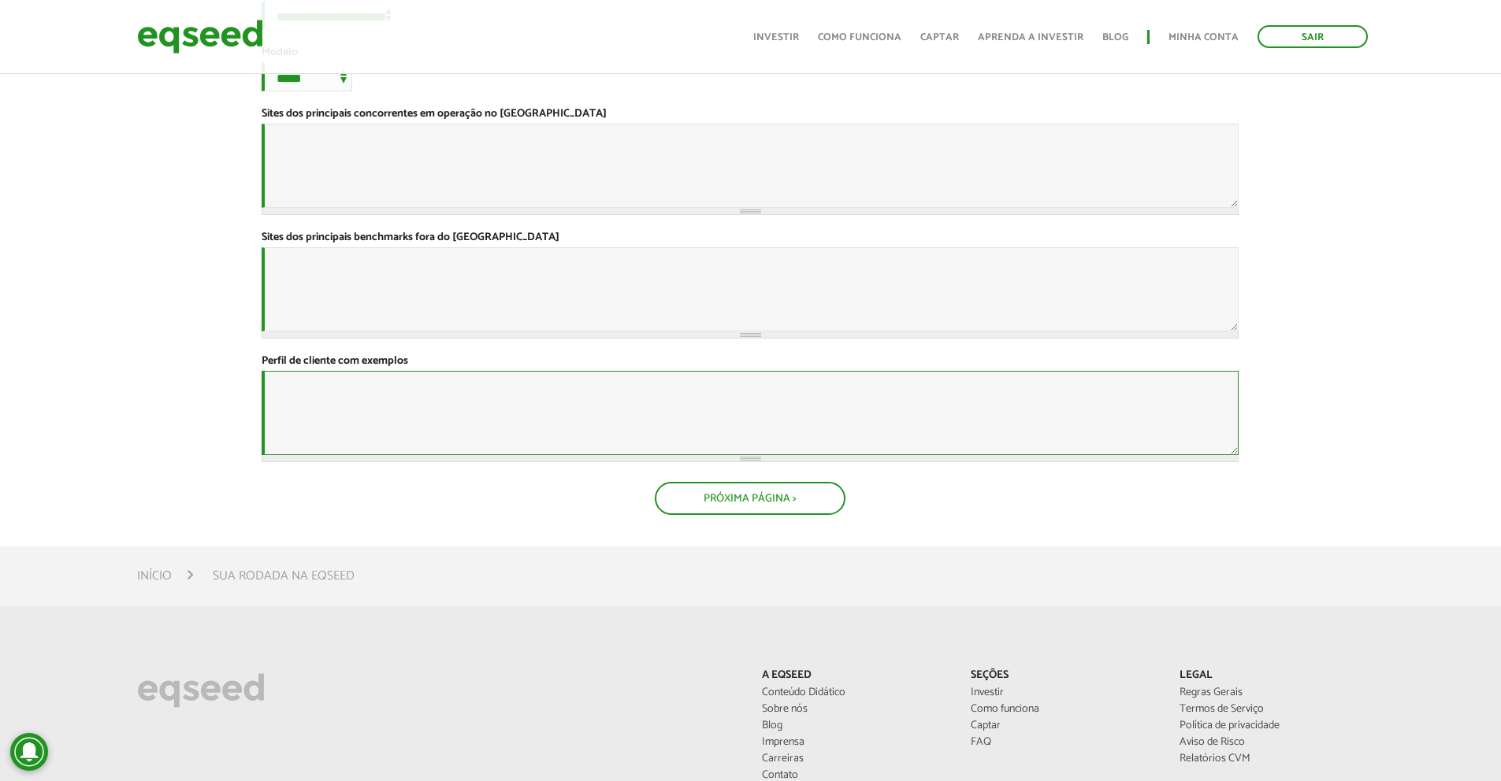
click at [639, 455] on textarea "Perfil de cliente com exemplos *" at bounding box center [750, 413] width 977 height 84
click at [666, 332] on textarea "Sites dos principais benchmarks fora do Brasil *" at bounding box center [750, 289] width 977 height 84
drag, startPoint x: 661, startPoint y: 514, endPoint x: 661, endPoint y: 536, distance: 22.1
click at [658, 455] on textarea "Perfil de cliente com exemplos *" at bounding box center [750, 413] width 977 height 84
click at [698, 332] on textarea "Sites dos principais benchmarks fora do Brasil *" at bounding box center [750, 289] width 977 height 84
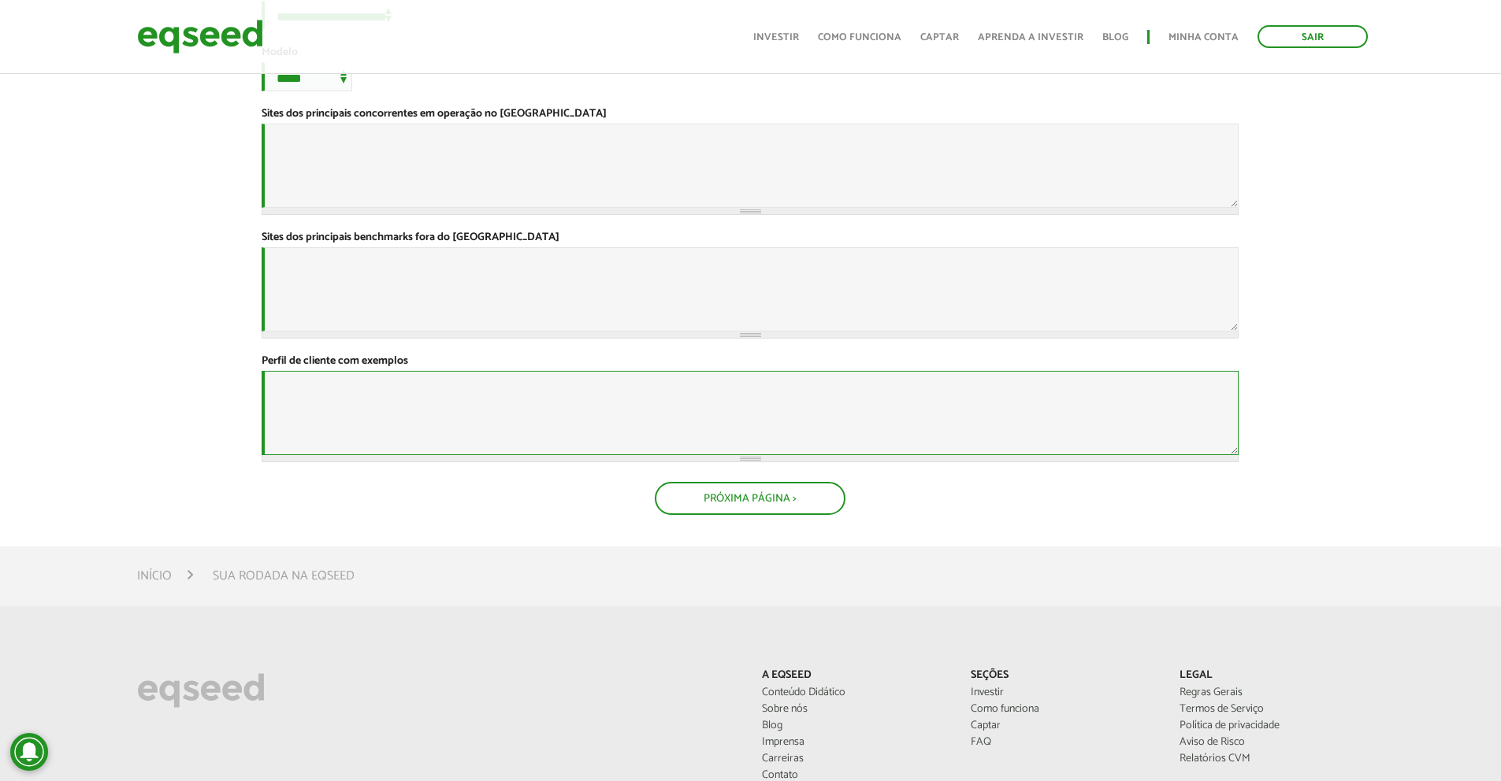
drag, startPoint x: 701, startPoint y: 514, endPoint x: 692, endPoint y: 519, distance: 9.9
click at [692, 455] on textarea "Perfil de cliente com exemplos *" at bounding box center [750, 413] width 977 height 84
click at [417, 243] on label "Sites dos principais benchmarks fora do Brasil *" at bounding box center [411, 237] width 298 height 11
click at [417, 314] on textarea "Sites dos principais benchmarks fora do Brasil *" at bounding box center [750, 289] width 977 height 84
click at [417, 243] on label "Sites dos principais benchmarks fora do Brasil *" at bounding box center [411, 237] width 298 height 11
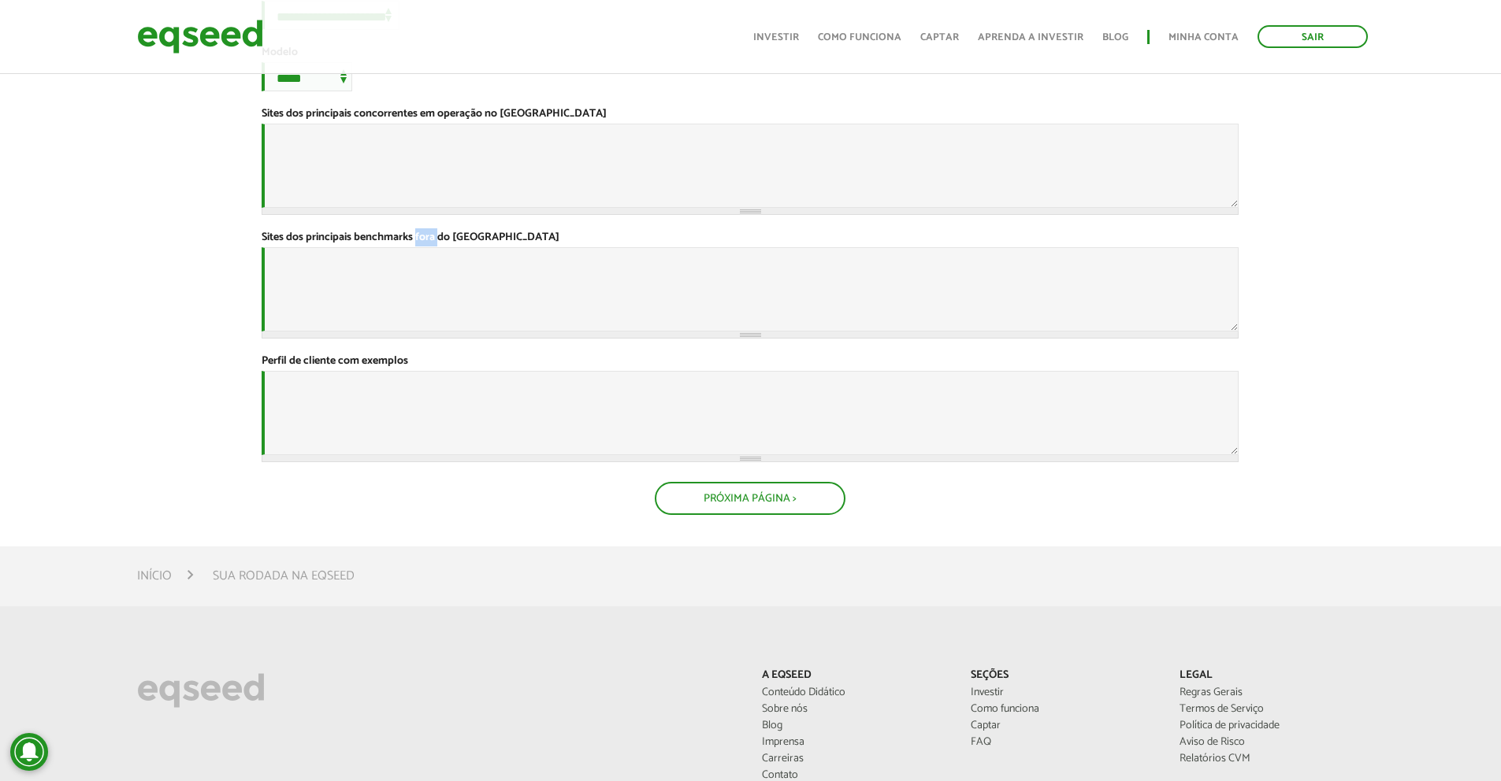
click at [417, 314] on textarea "Sites dos principais benchmarks fora do Brasil *" at bounding box center [750, 289] width 977 height 84
click at [417, 243] on label "Sites dos principais benchmarks fora do Brasil *" at bounding box center [411, 237] width 298 height 11
click at [417, 314] on textarea "Sites dos principais benchmarks fora do Brasil *" at bounding box center [750, 289] width 977 height 84
copy div "Sites dos principais benchmarks fora do Brasil *"
click at [773, 332] on textarea "Sites dos principais benchmarks fora do Brasil *" at bounding box center [750, 289] width 977 height 84
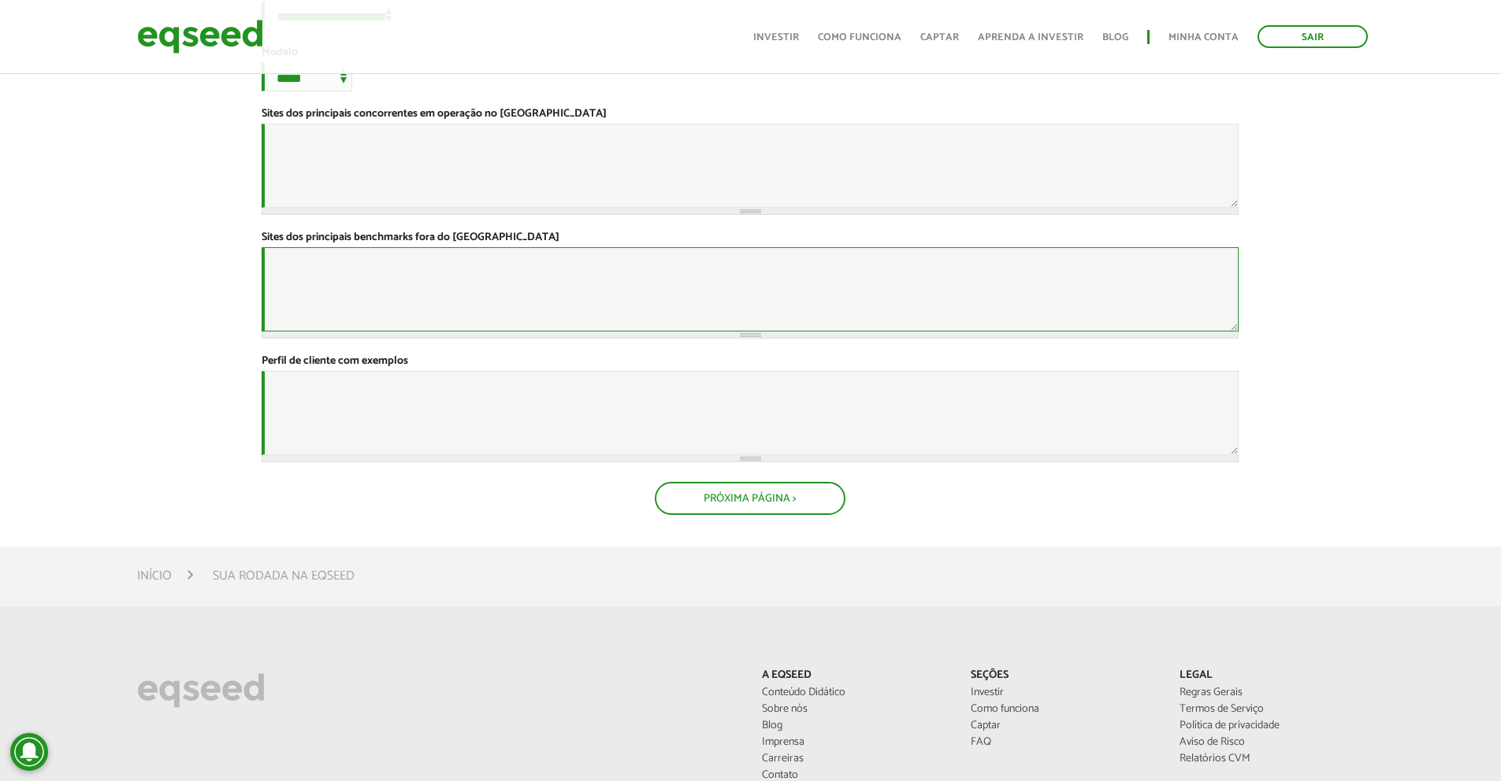
paste textarea "**********"
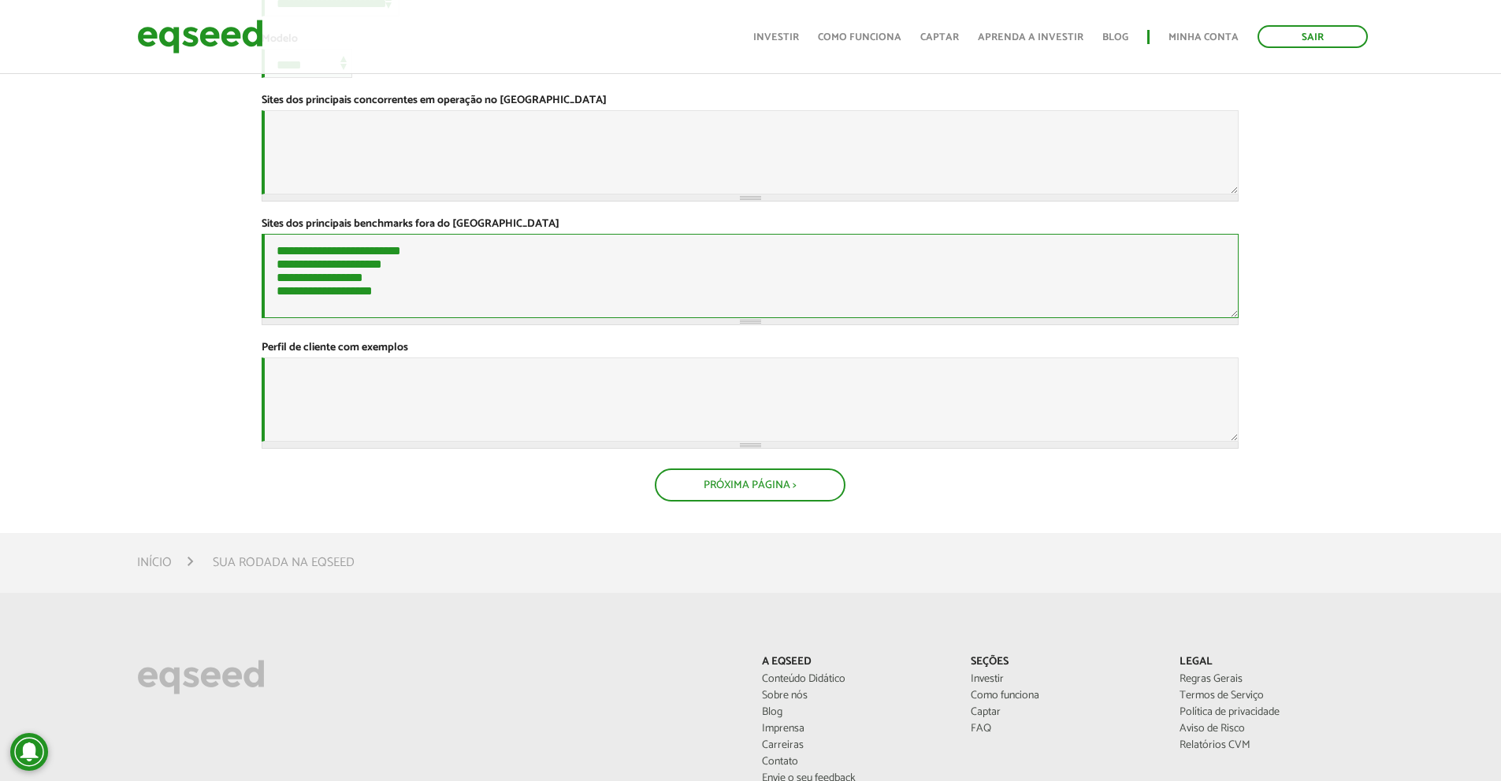
scroll to position [709, 0]
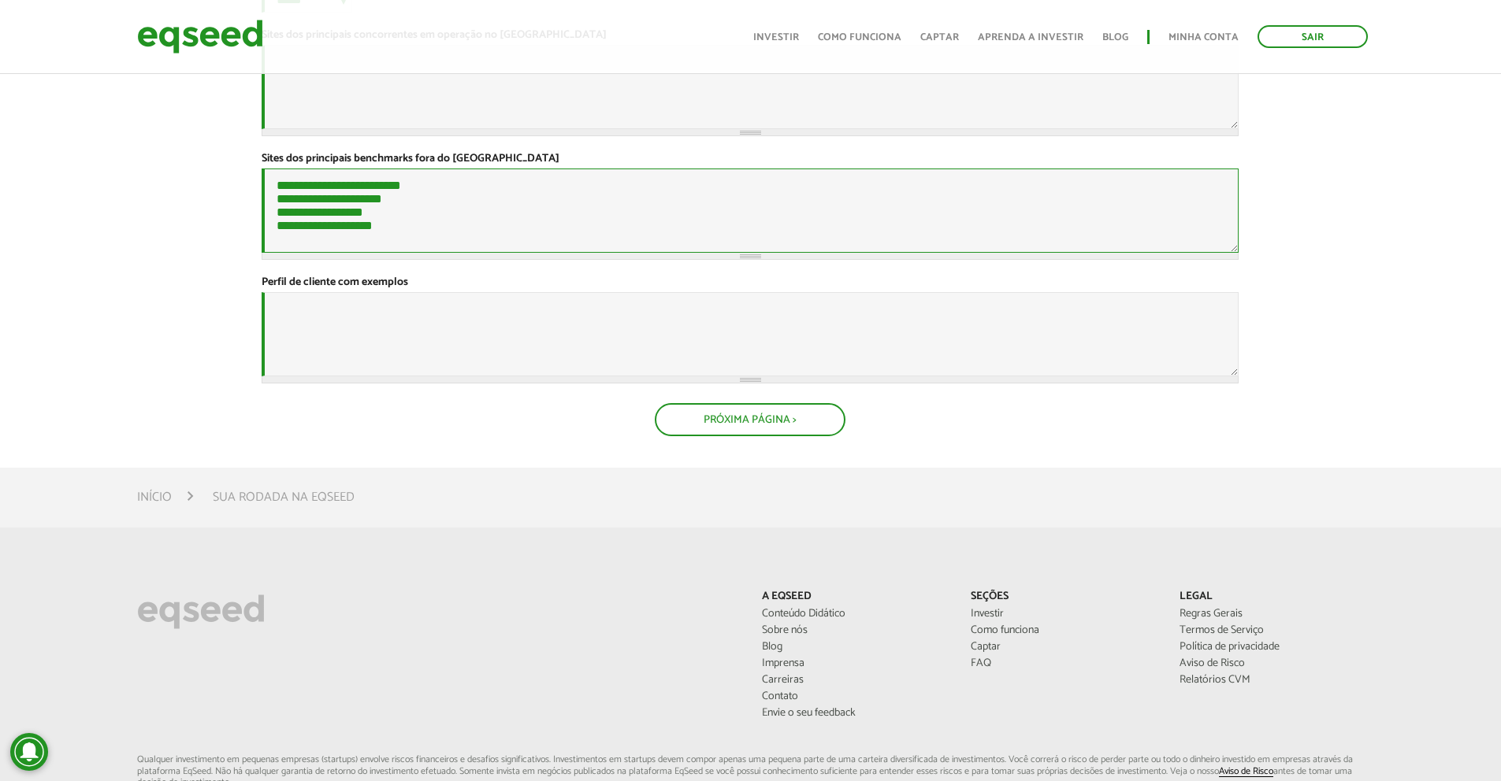
type textarea "**********"
click at [811, 377] on textarea "Perfil de cliente com exemplos *" at bounding box center [750, 334] width 977 height 84
click at [376, 288] on label "Perfil de cliente com exemplos *" at bounding box center [335, 282] width 147 height 11
click at [376, 377] on textarea "Perfil de cliente com exemplos *" at bounding box center [750, 334] width 977 height 84
click at [376, 288] on label "Perfil de cliente com exemplos *" at bounding box center [335, 282] width 147 height 11
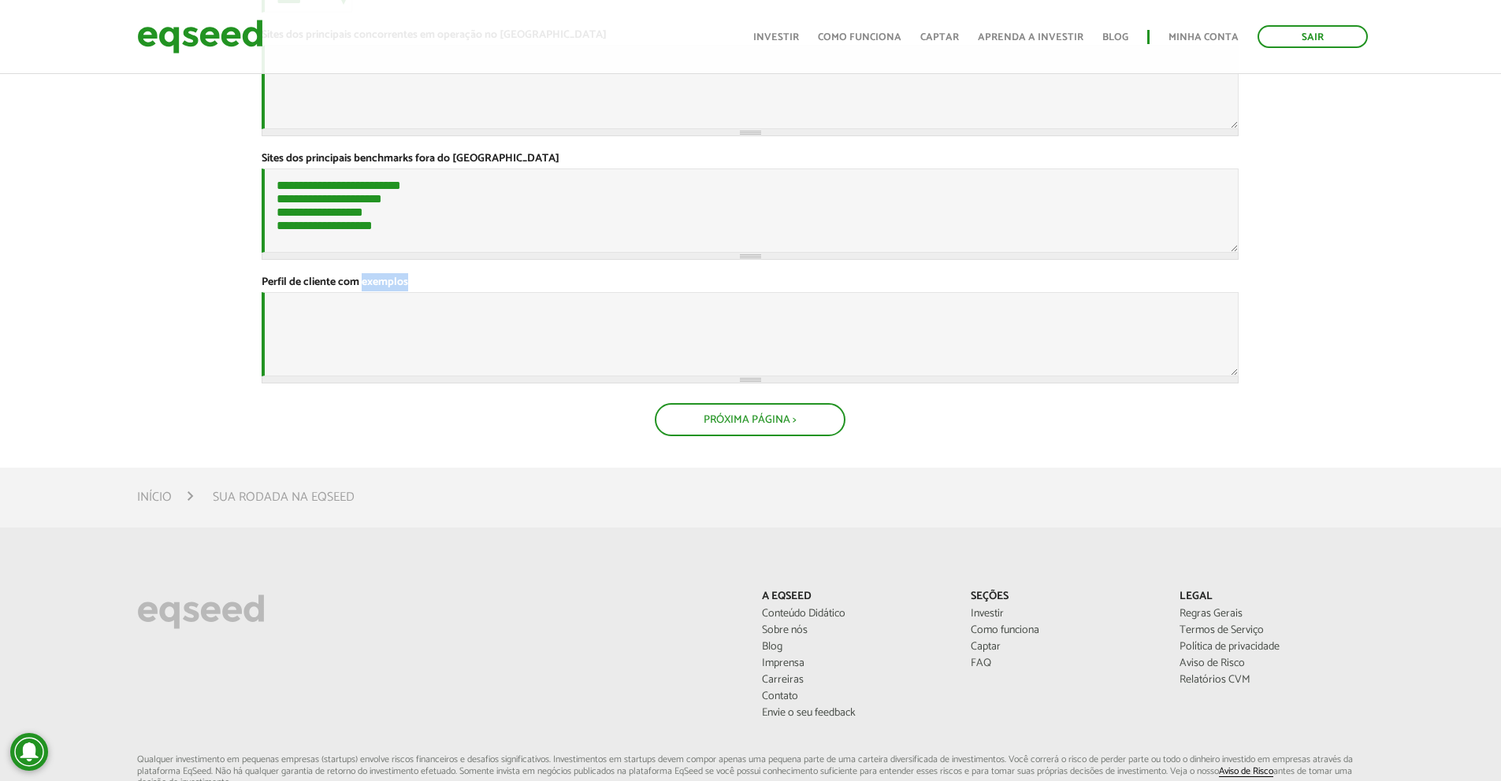
click at [376, 377] on textarea "Perfil de cliente com exemplos *" at bounding box center [750, 334] width 977 height 84
click at [376, 288] on label "Perfil de cliente com exemplos *" at bounding box center [335, 282] width 147 height 11
click at [376, 377] on textarea "Perfil de cliente com exemplos *" at bounding box center [750, 334] width 977 height 84
copy div "Perfil de cliente com exemplos *"
click at [623, 377] on textarea "Perfil de cliente com exemplos *" at bounding box center [750, 334] width 977 height 84
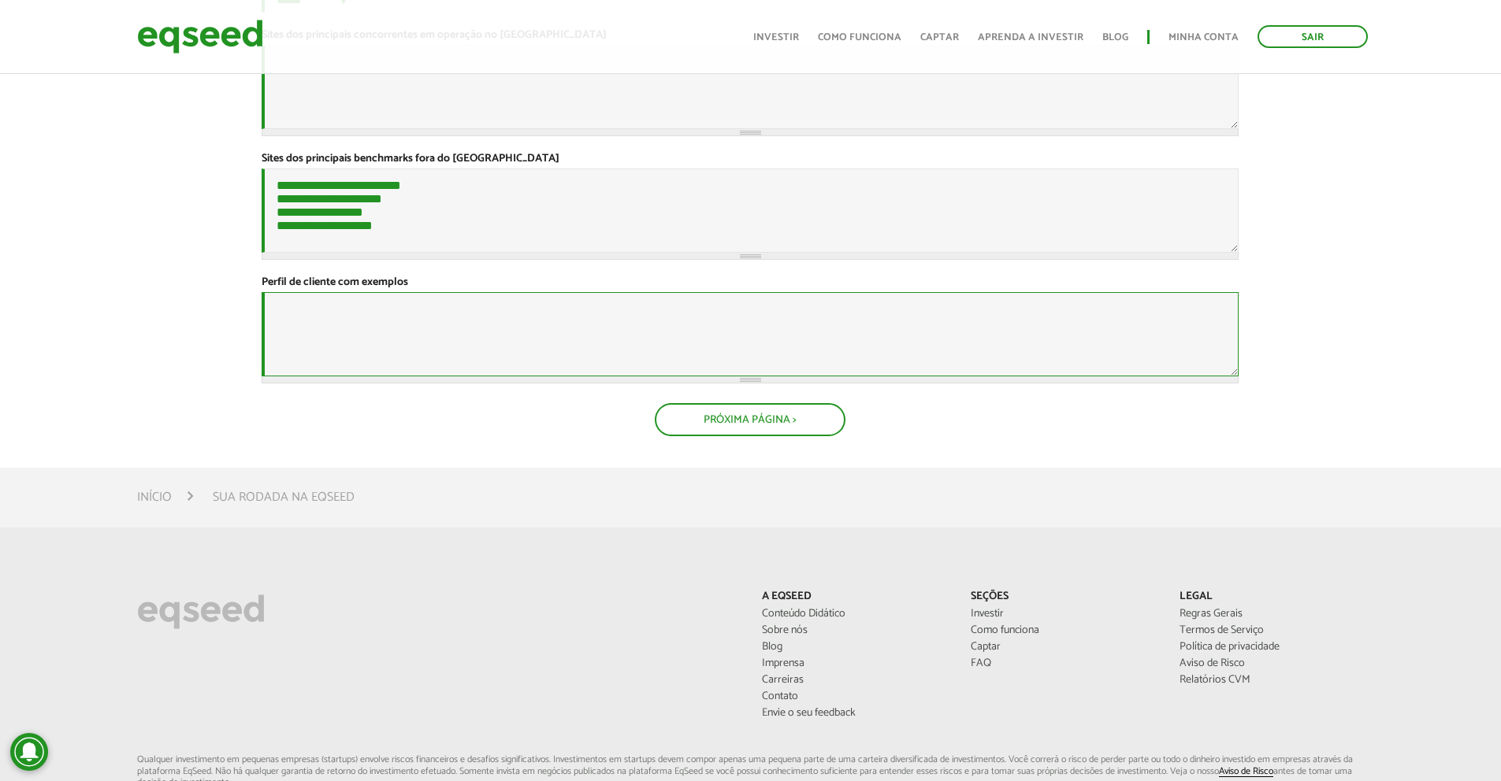
paste textarea "**********"
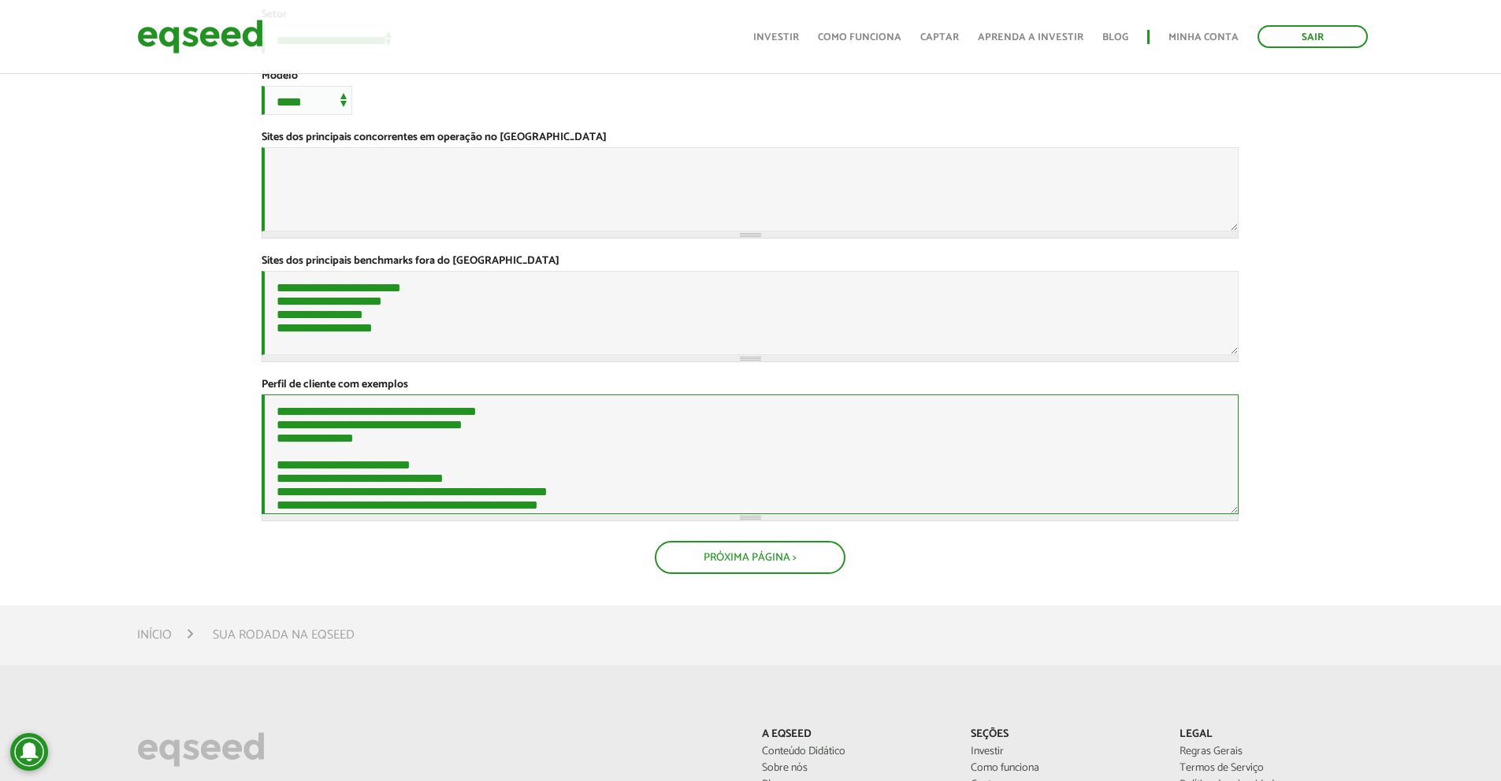
scroll to position [551, 0]
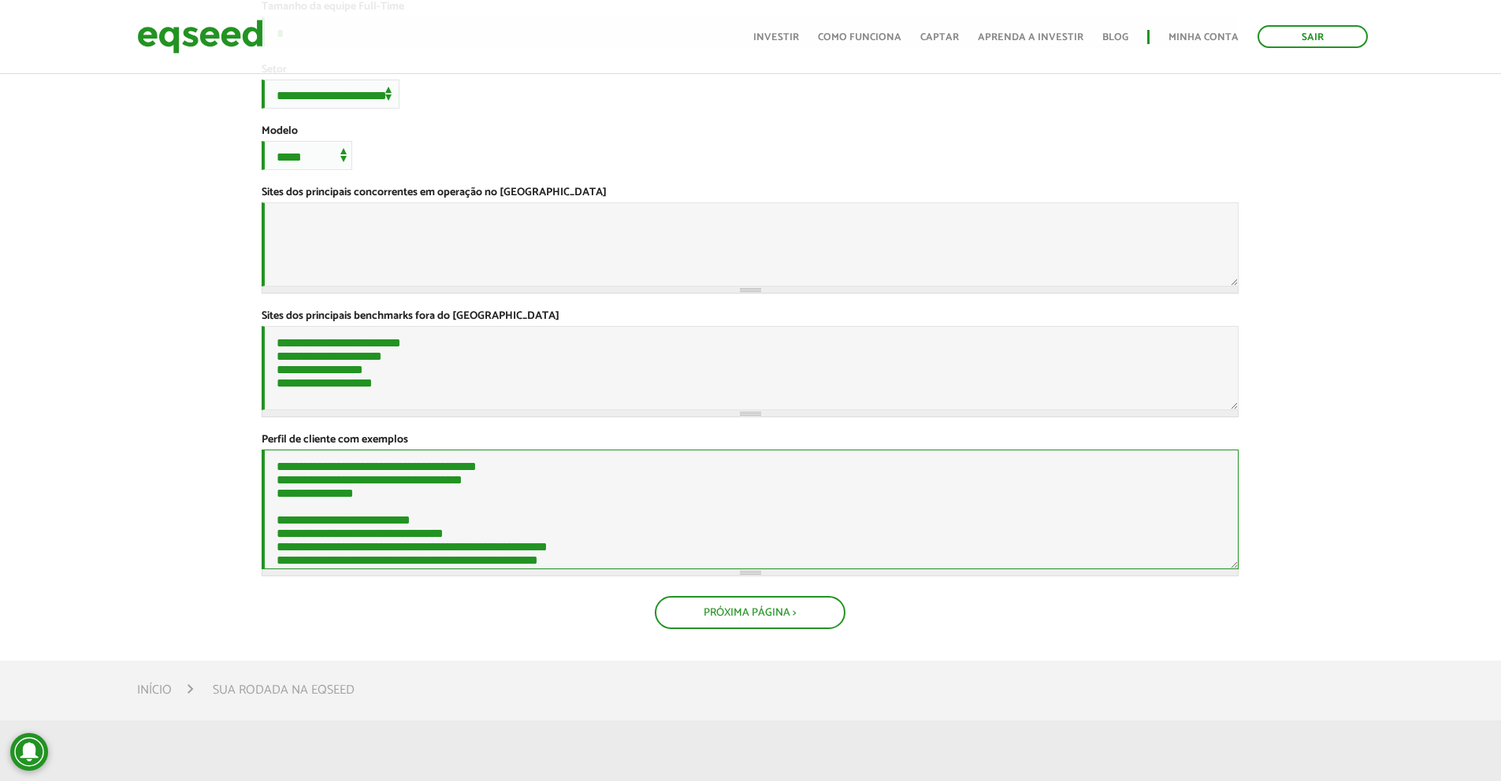
click at [651, 570] on textarea "Perfil de cliente com exemplos *" at bounding box center [750, 510] width 977 height 120
type textarea "**********"
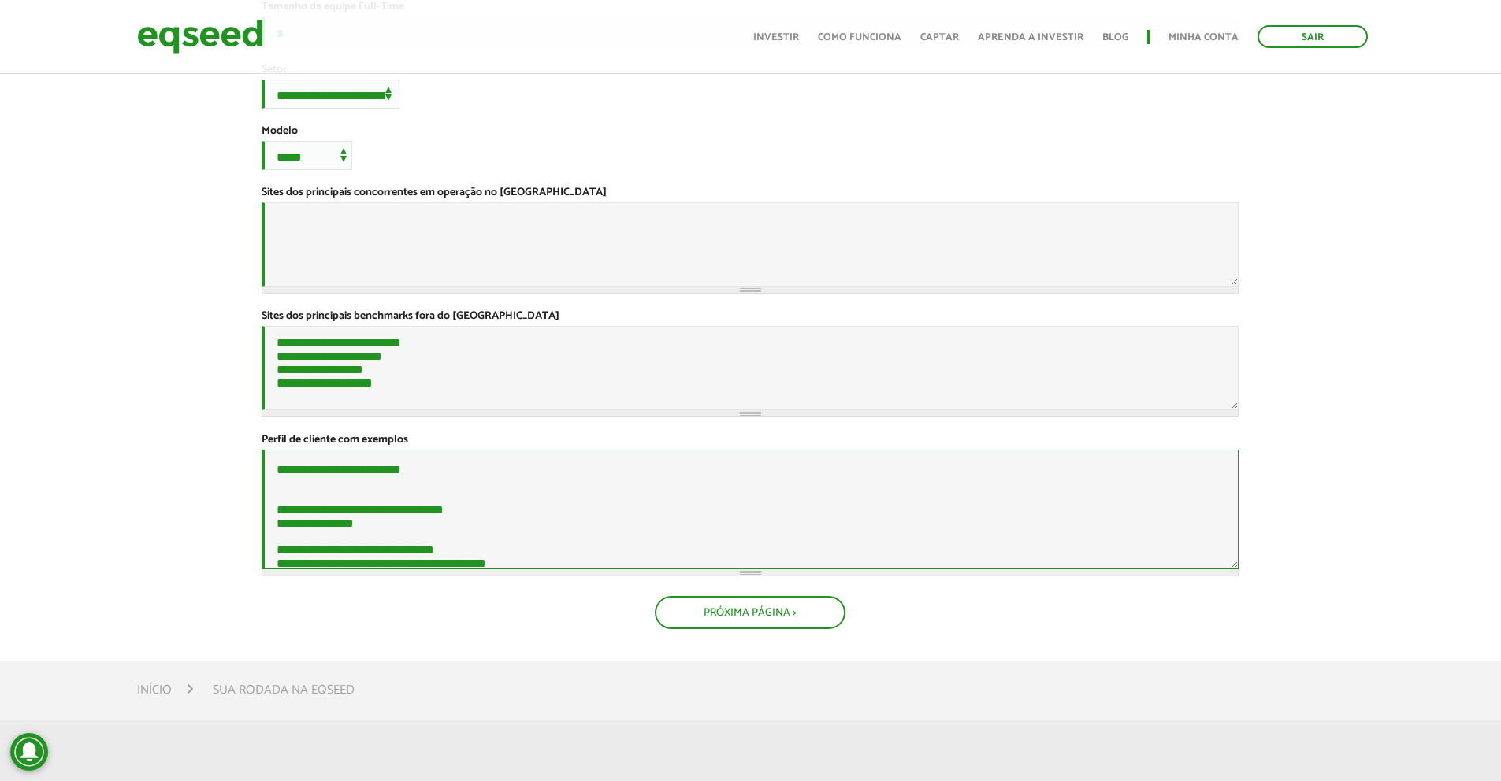
scroll to position [709, 0]
